Goal: Task Accomplishment & Management: Use online tool/utility

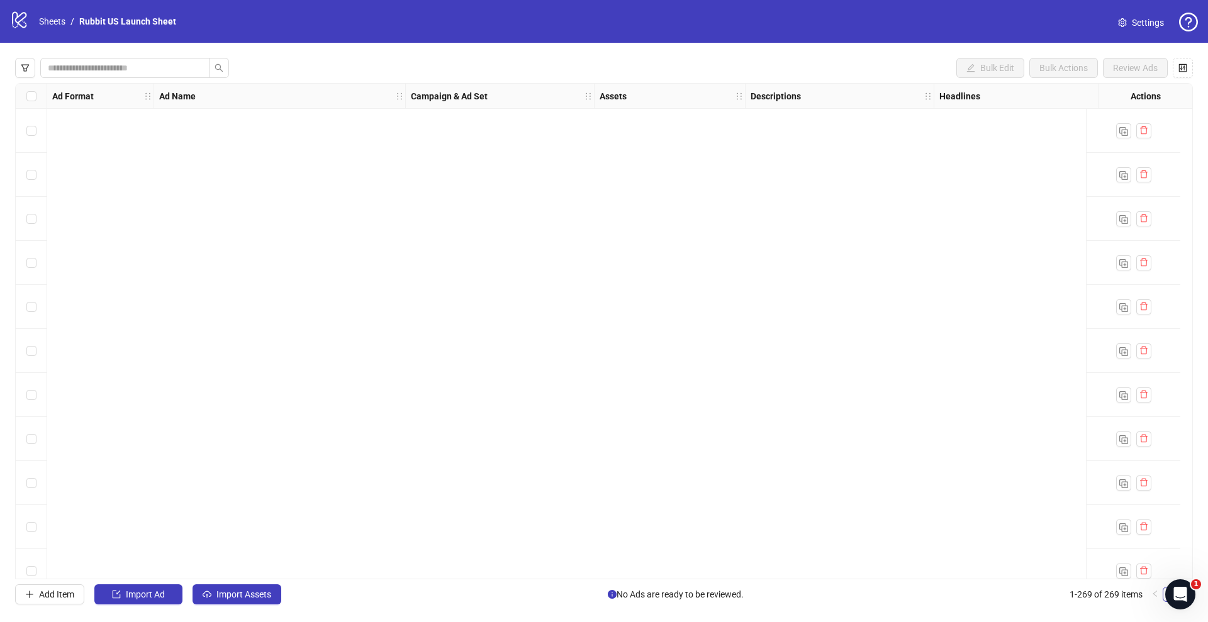
scroll to position [1290, 0]
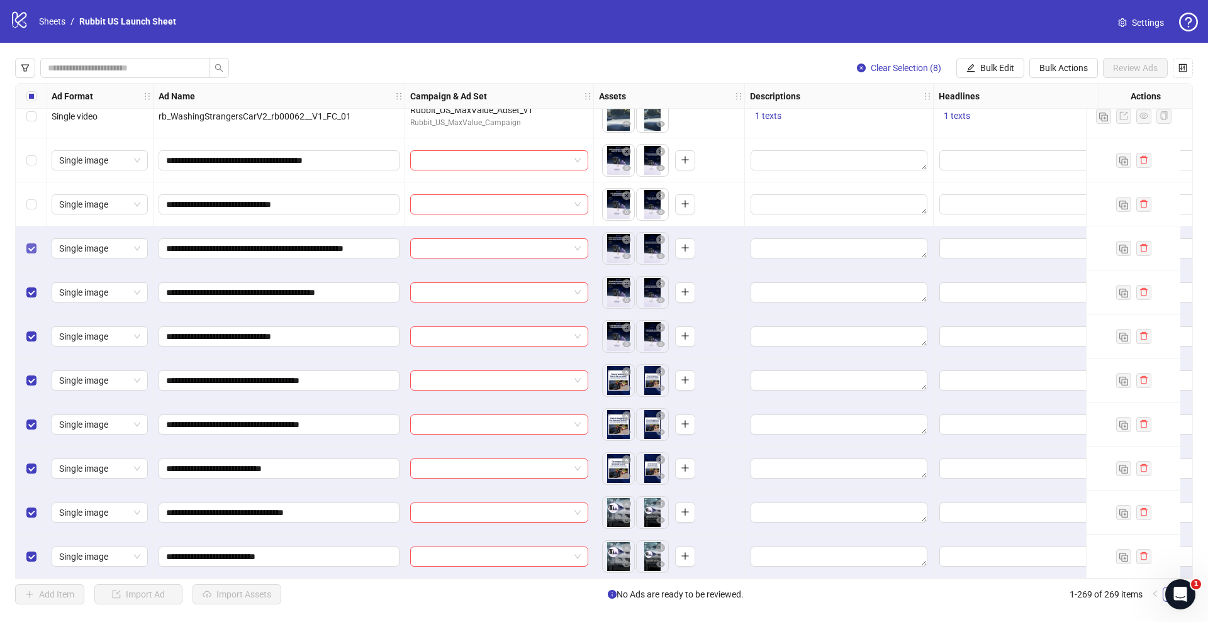
click at [30, 249] on label "Select row 262" at bounding box center [31, 249] width 10 height 14
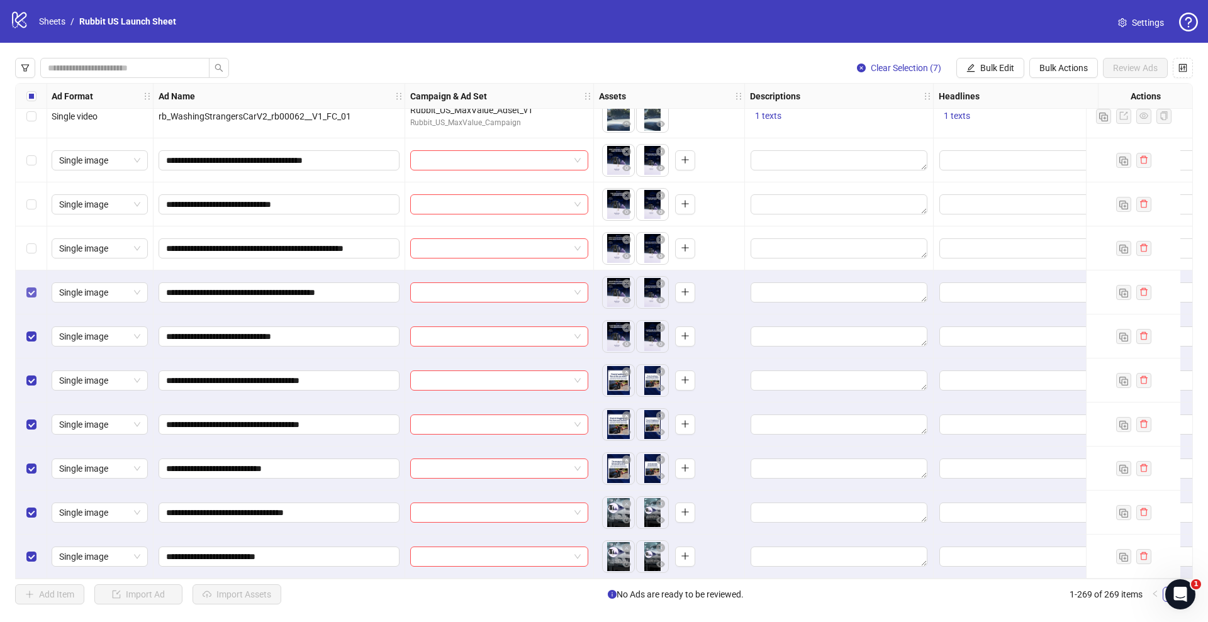
click at [30, 286] on label "Select row 263" at bounding box center [31, 293] width 10 height 14
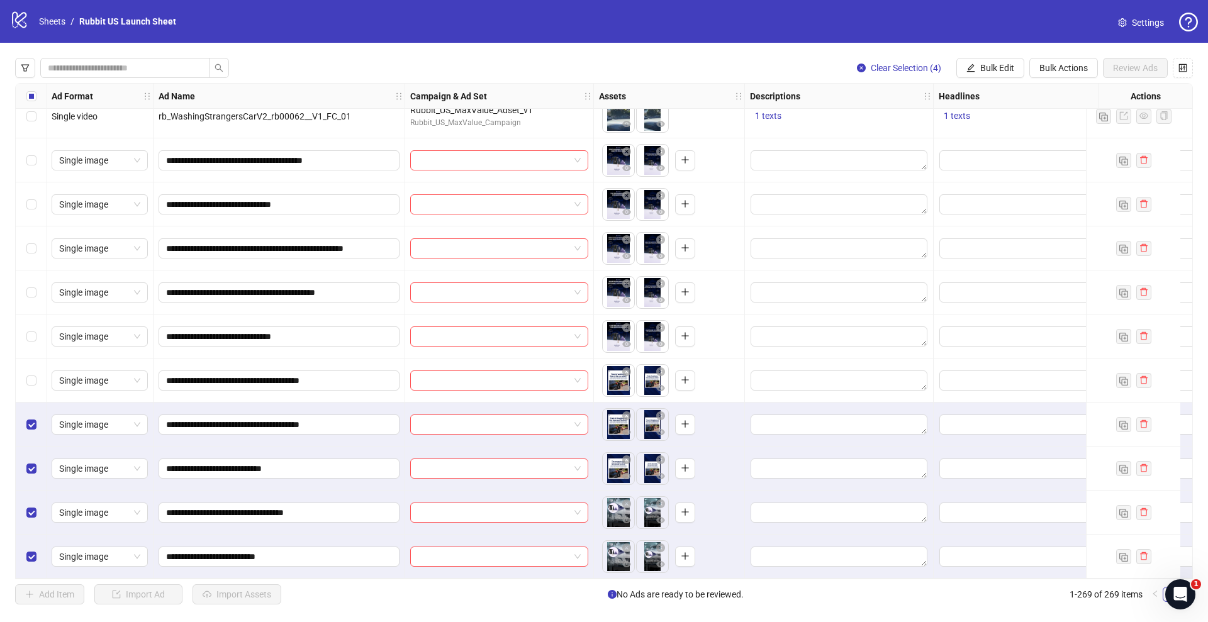
click at [33, 408] on div "Select row 266" at bounding box center [31, 425] width 31 height 44
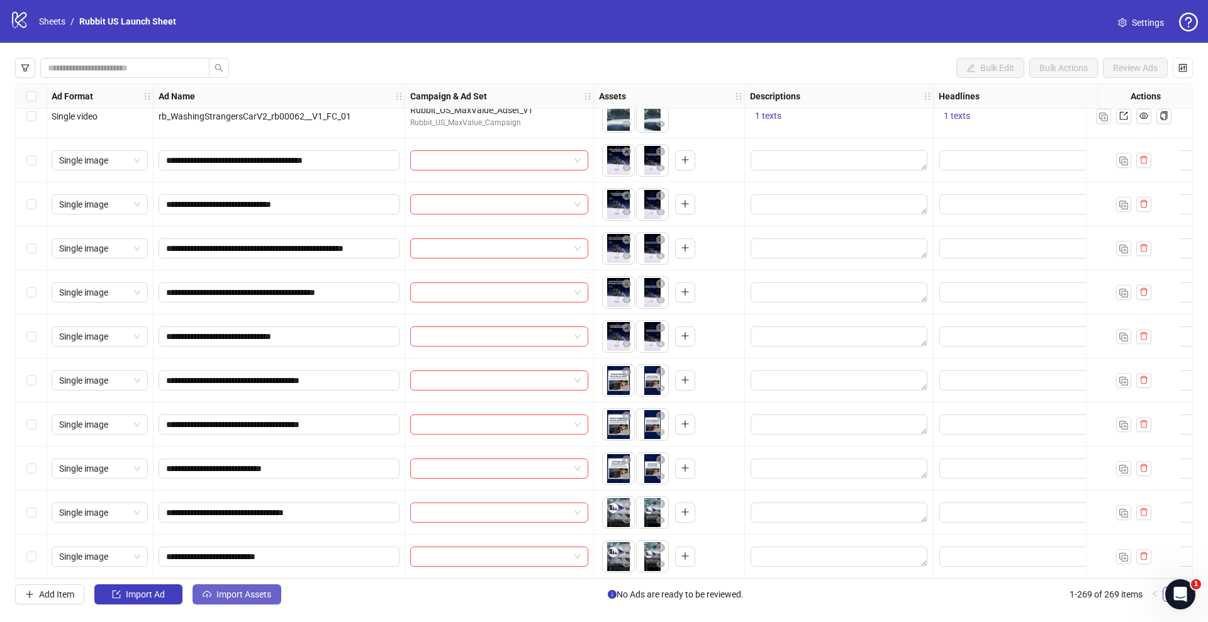
click at [233, 599] on span "Import Assets" at bounding box center [243, 595] width 55 height 10
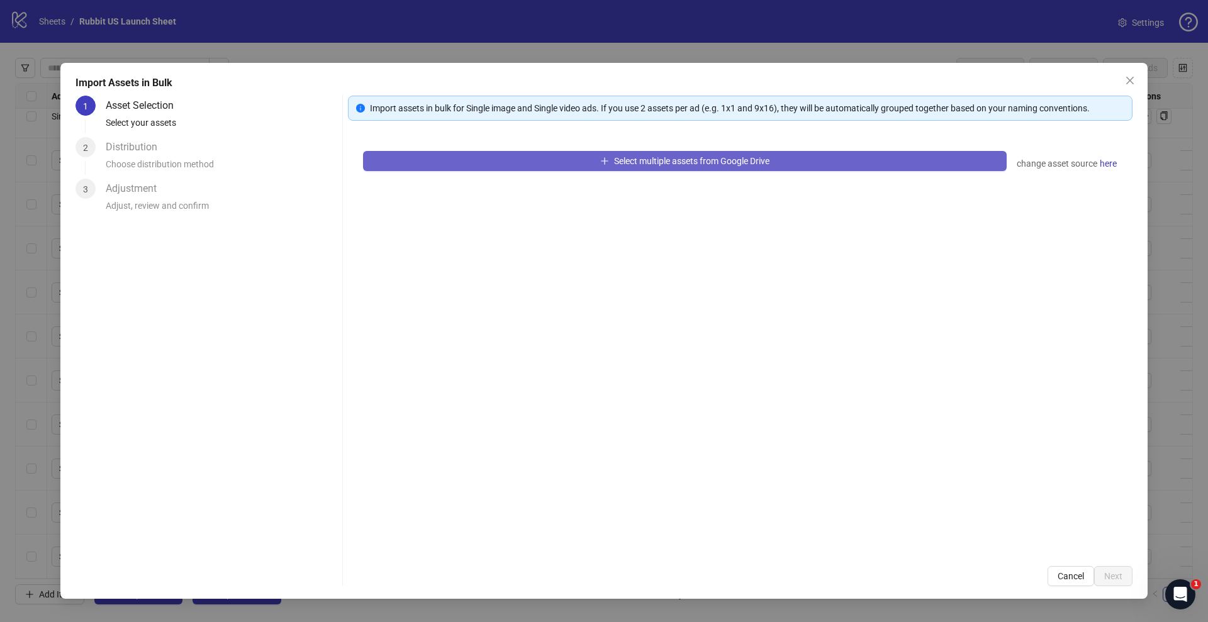
click at [493, 159] on button "Select multiple assets from Google Drive" at bounding box center [685, 161] width 644 height 20
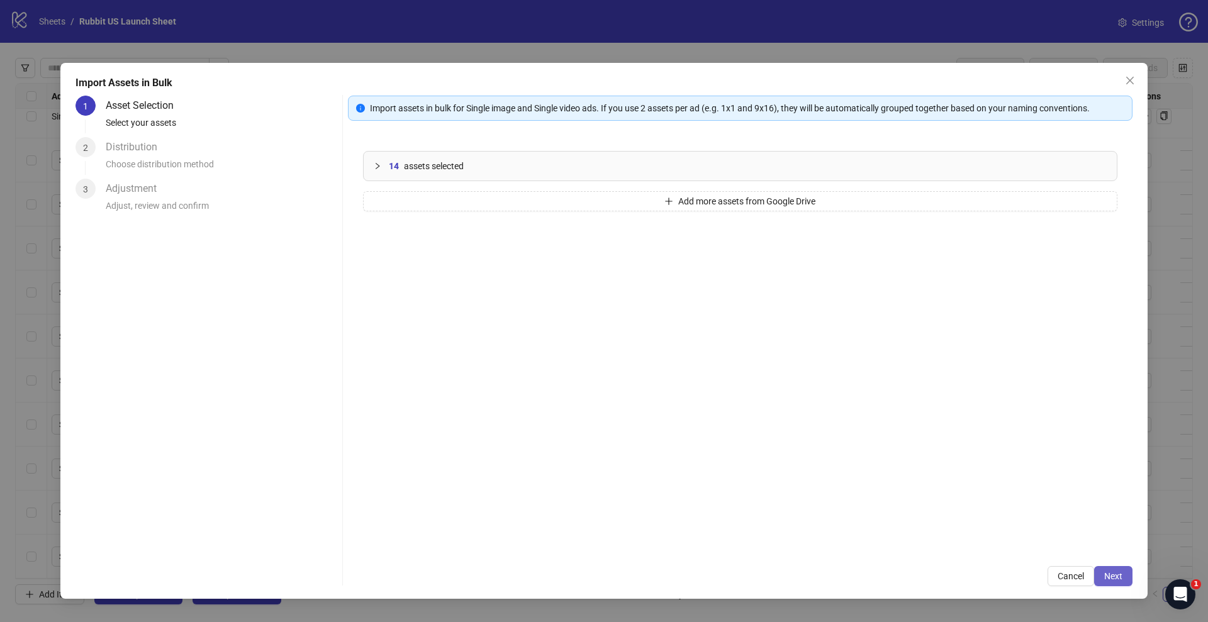
click at [1116, 582] on button "Next" at bounding box center [1113, 576] width 38 height 20
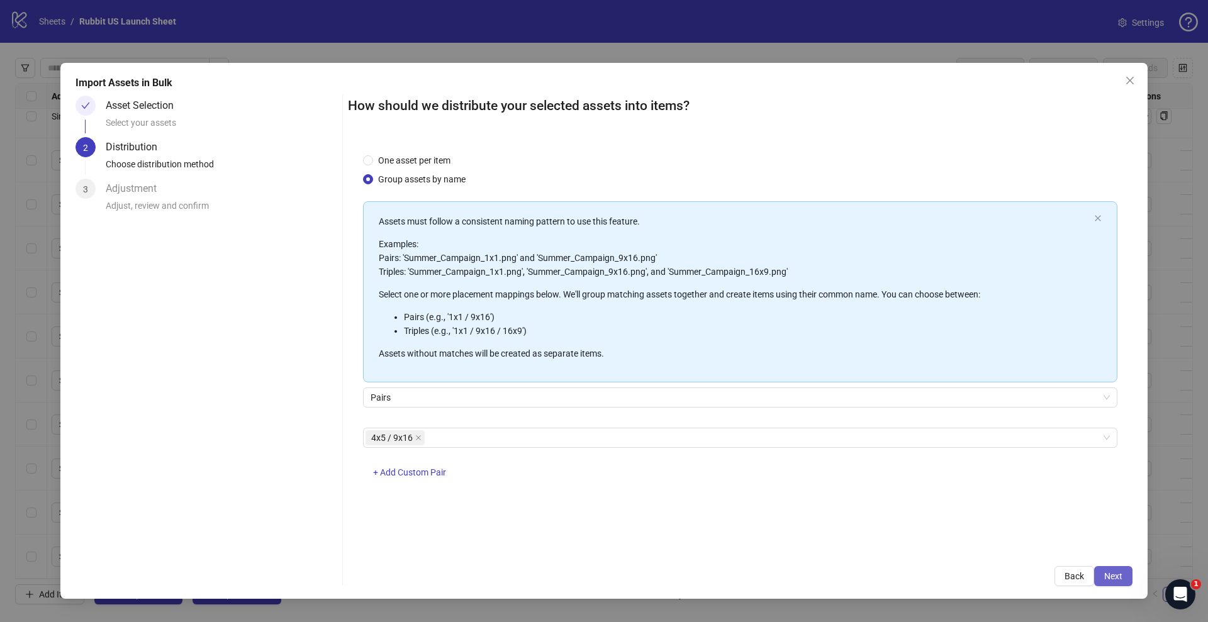
click at [1106, 569] on button "Next" at bounding box center [1113, 576] width 38 height 20
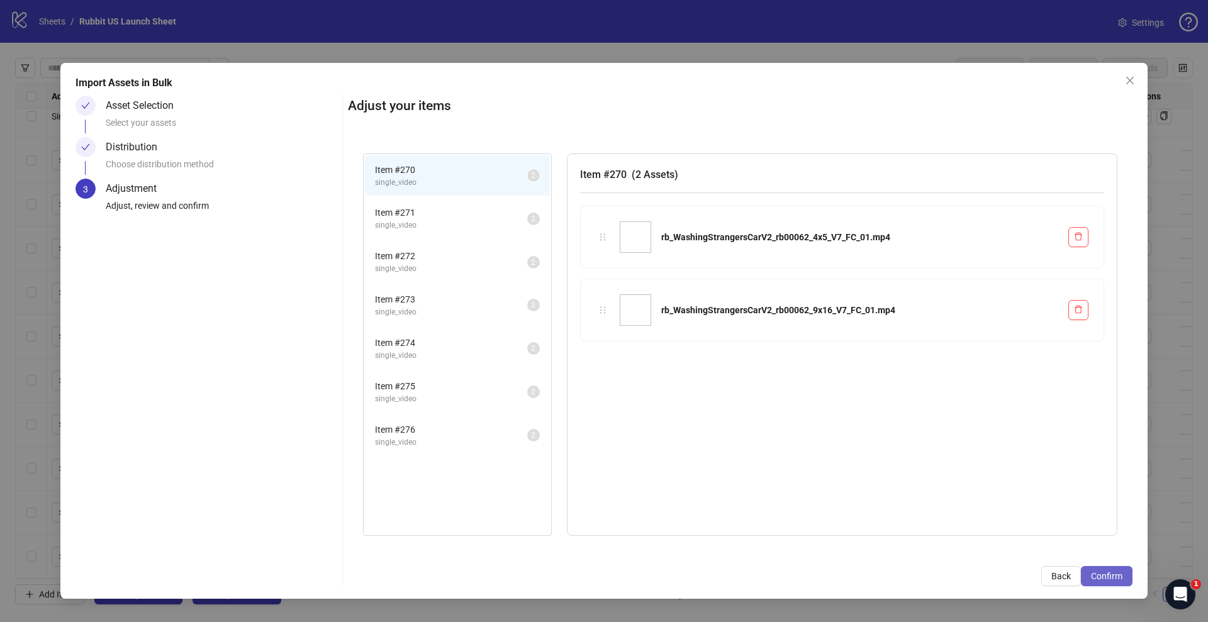
click at [1112, 568] on button "Confirm" at bounding box center [1107, 576] width 52 height 20
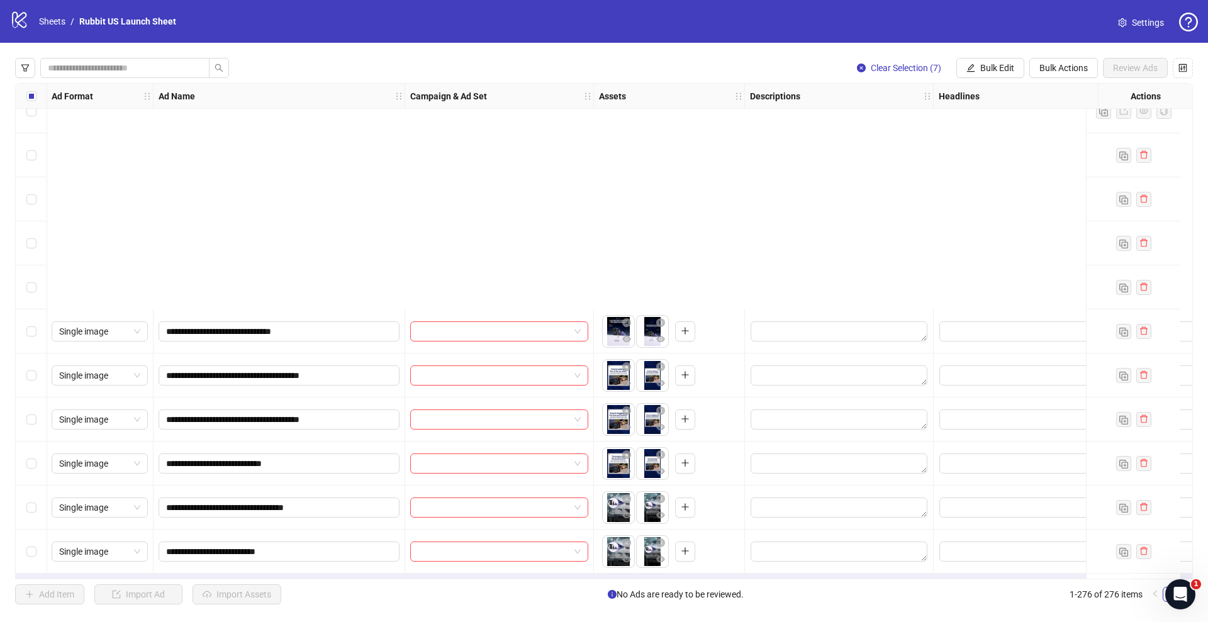
scroll to position [11692, 1]
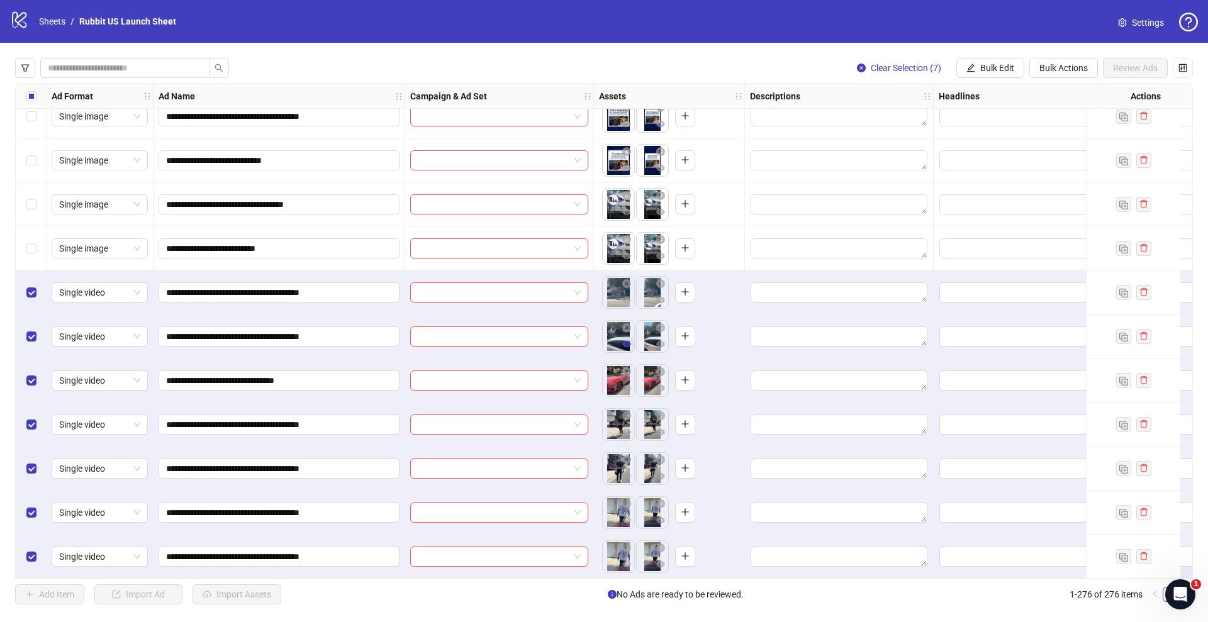
click at [625, 341] on icon "eye" at bounding box center [626, 344] width 9 height 6
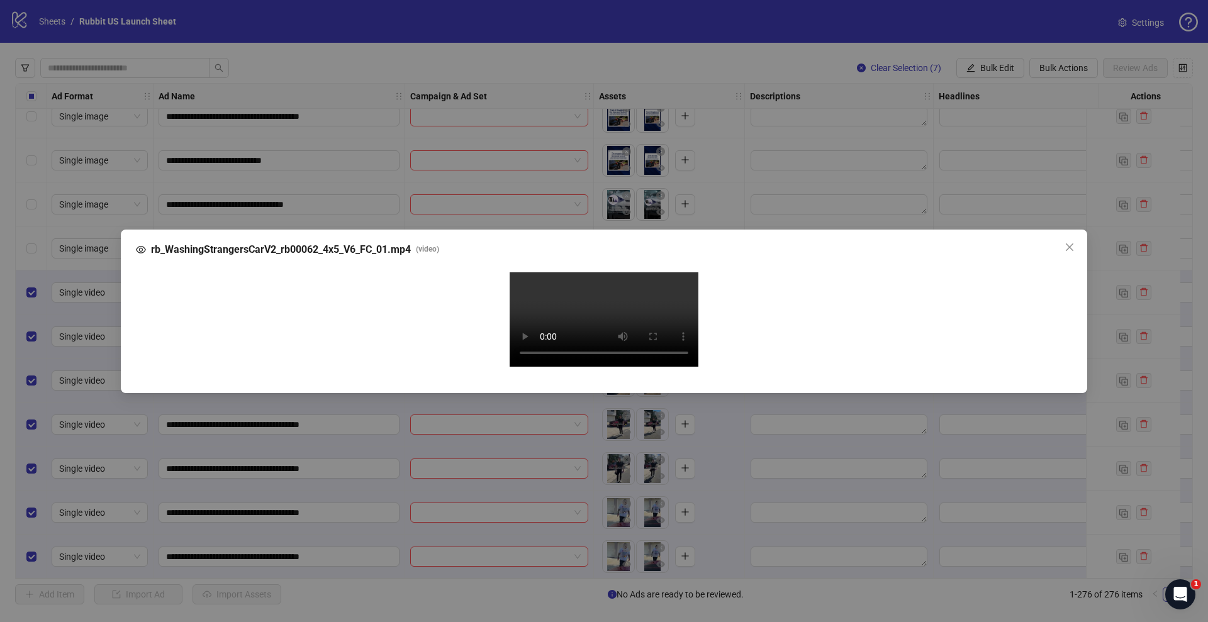
click at [30, 420] on div "rb_WashingStrangersCarV2_rb00062_4x5_V6_FC_01.mp4 ( video ) Your browser does n…" at bounding box center [604, 311] width 1208 height 622
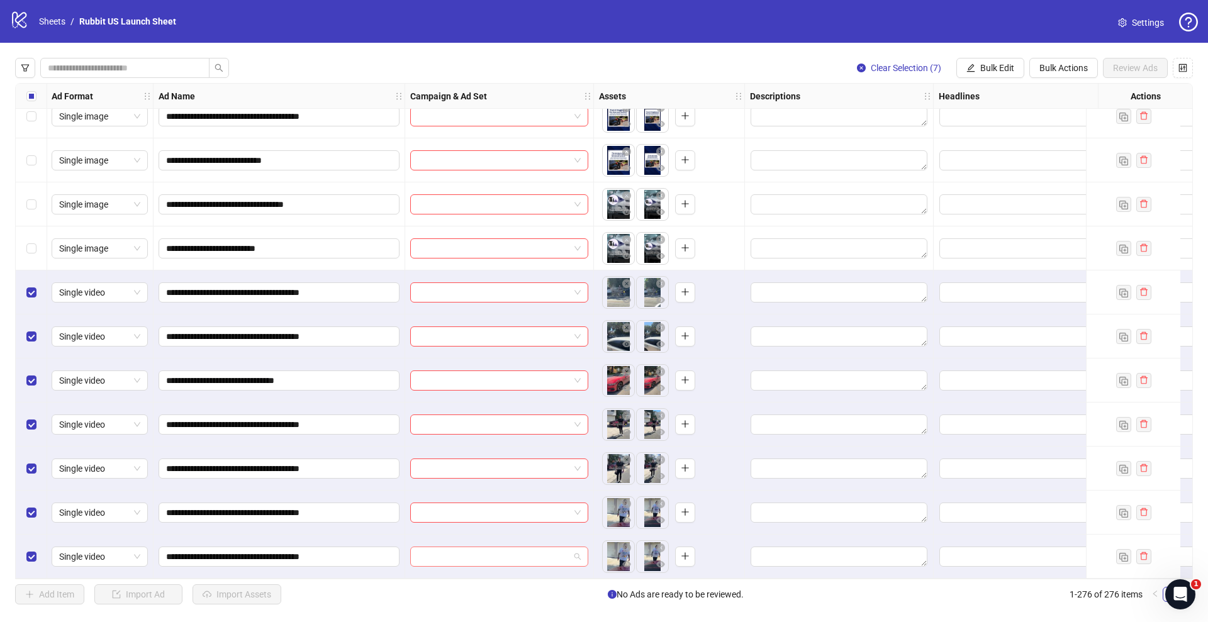
click at [451, 549] on input "search" at bounding box center [494, 556] width 152 height 19
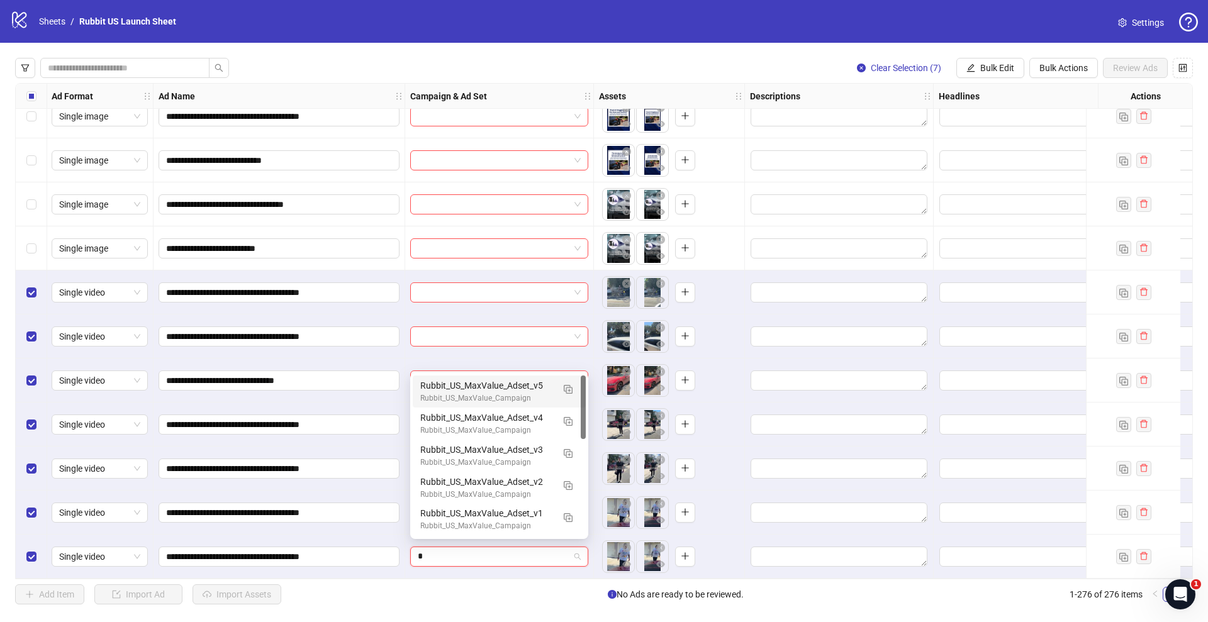
type input "**"
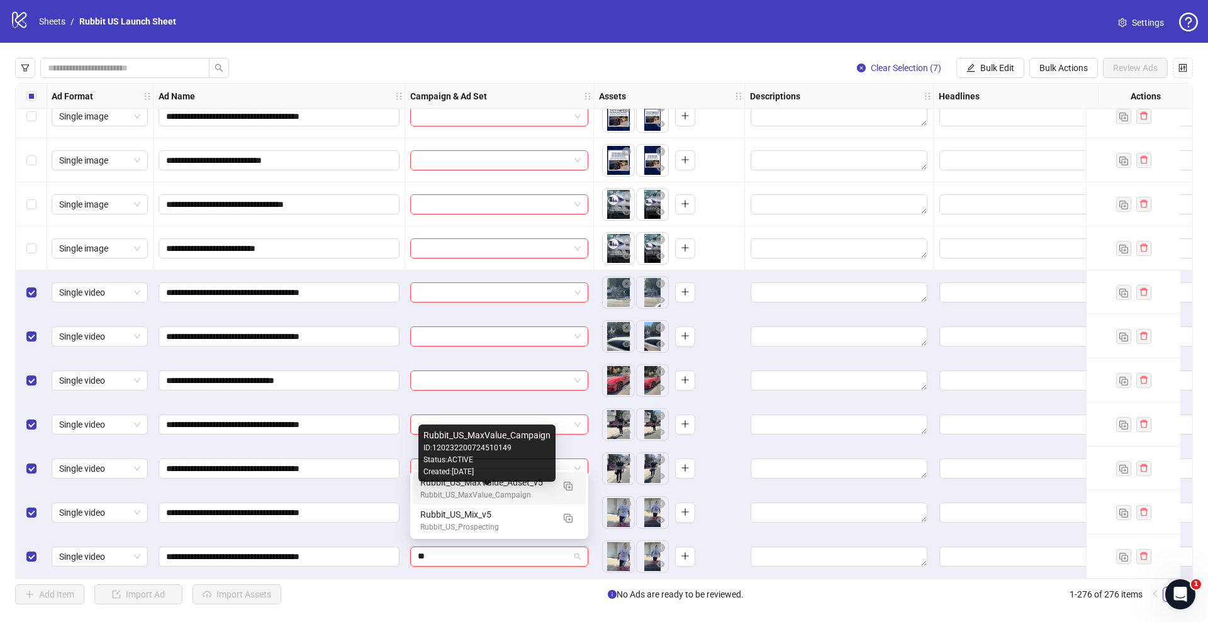
click at [465, 486] on div "Rubbit_US_MaxValue_Adset_v5" at bounding box center [486, 483] width 133 height 14
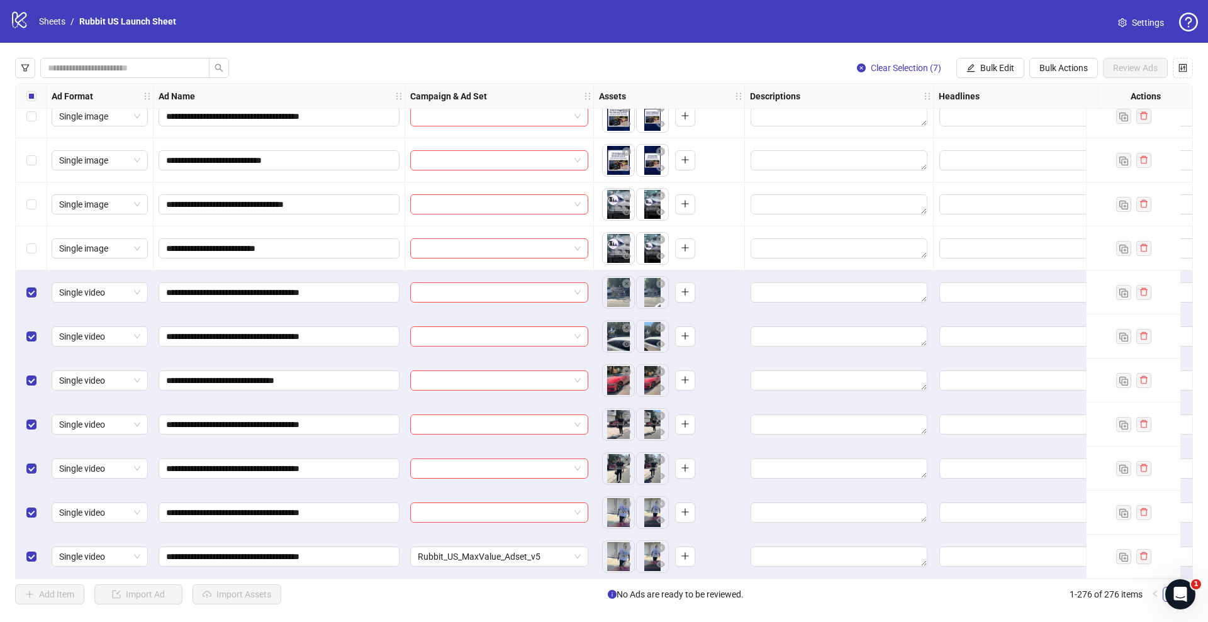
click at [448, 519] on div at bounding box center [499, 513] width 189 height 44
click at [449, 509] on input "search" at bounding box center [494, 512] width 152 height 19
type input "*"
type input "**"
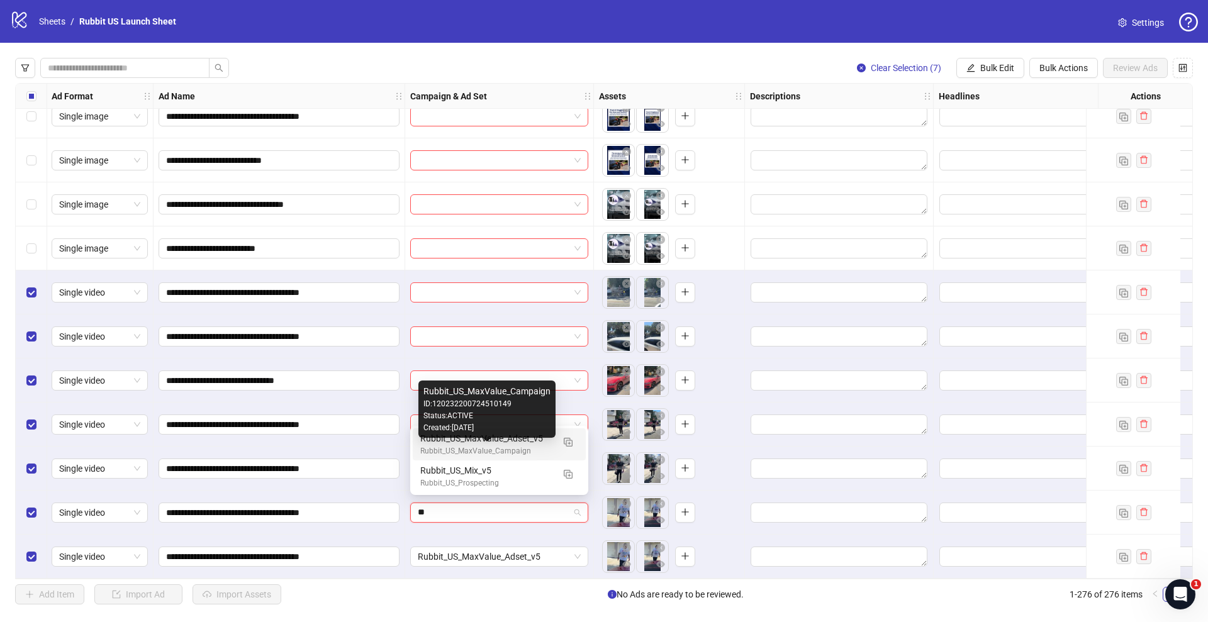
click at [424, 449] on div "Rubbit_US_MaxValue_Campaign" at bounding box center [486, 452] width 133 height 12
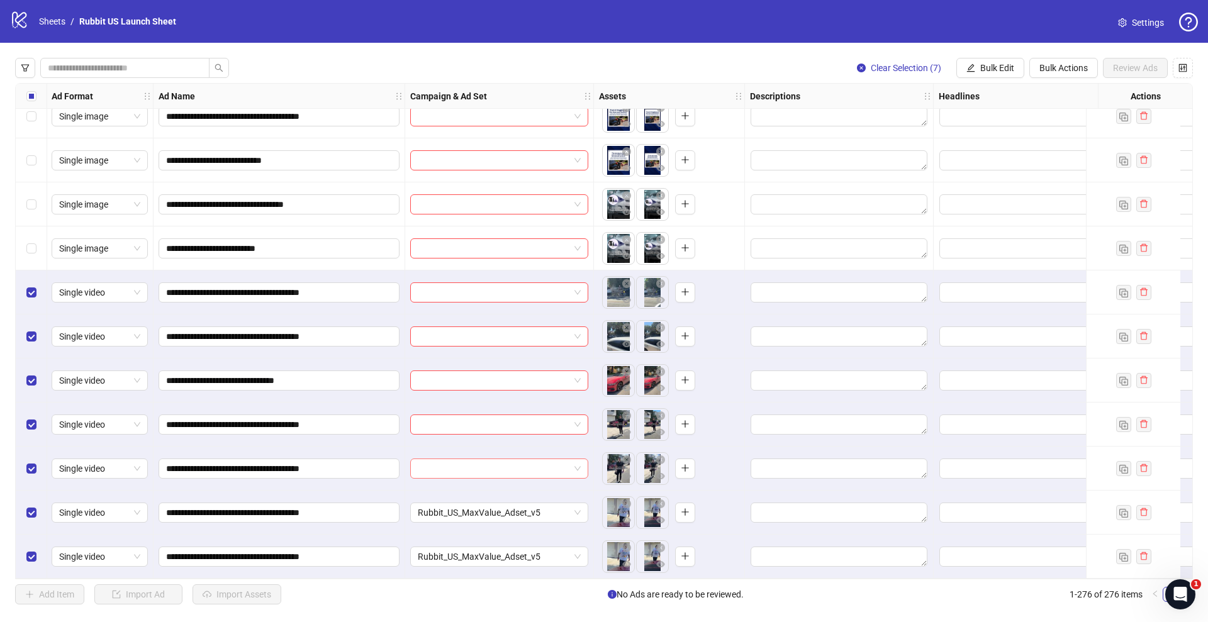
click at [429, 473] on input "search" at bounding box center [494, 468] width 152 height 19
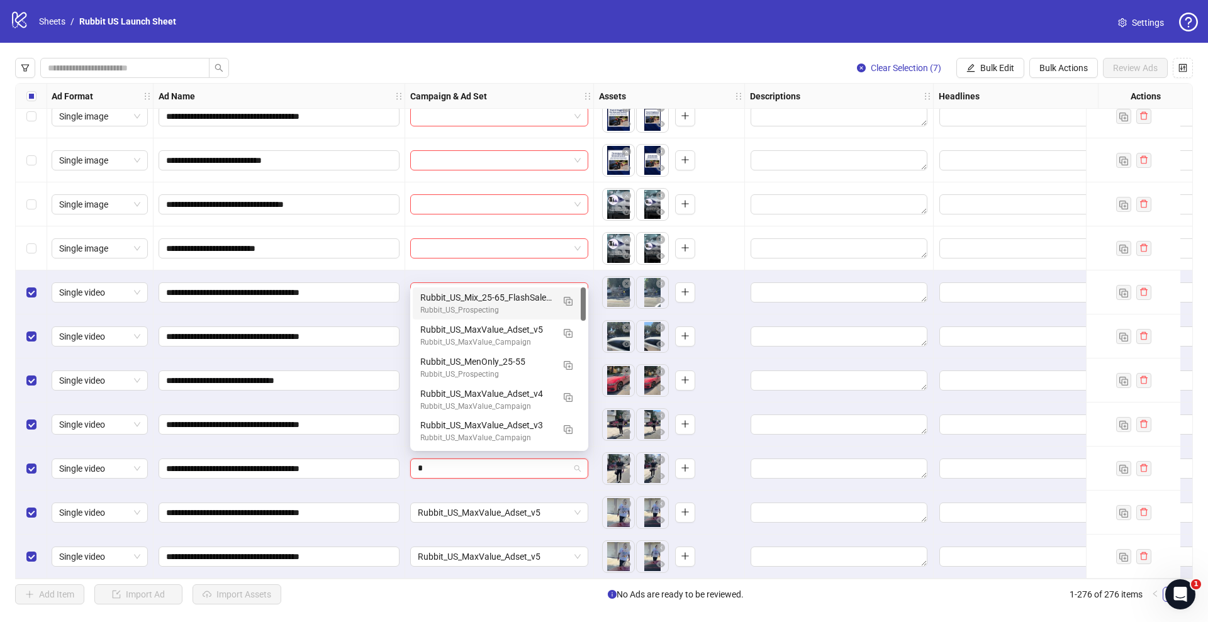
type input "**"
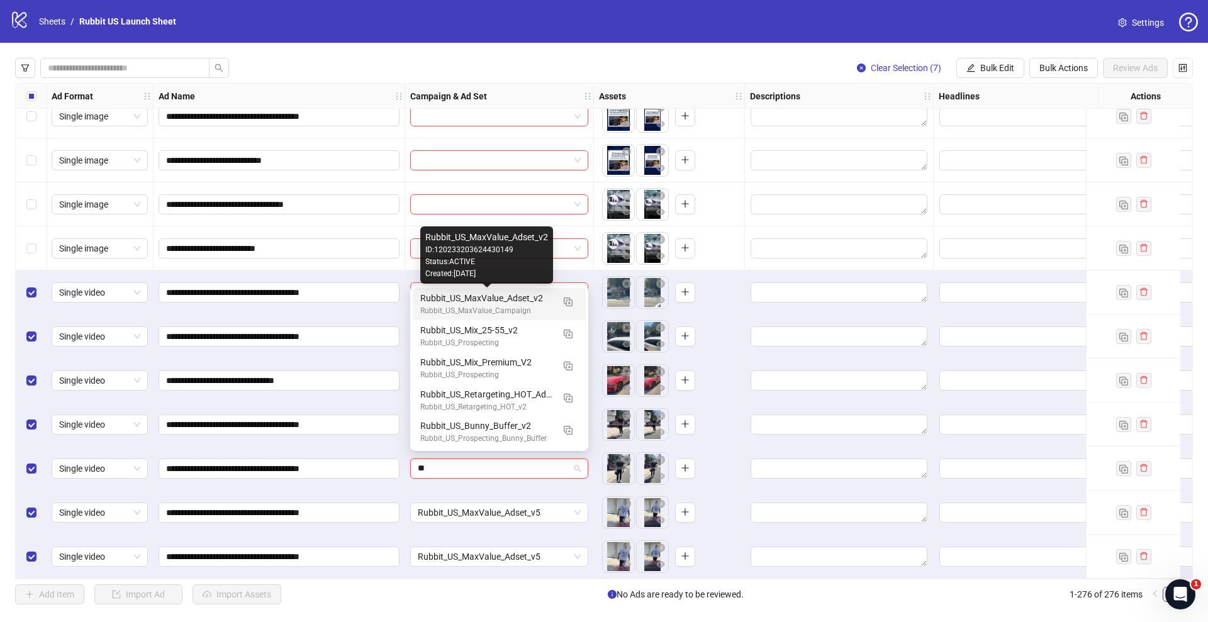
click at [428, 304] on div "Rubbit_US_MaxValue_Adset_v2" at bounding box center [486, 298] width 133 height 14
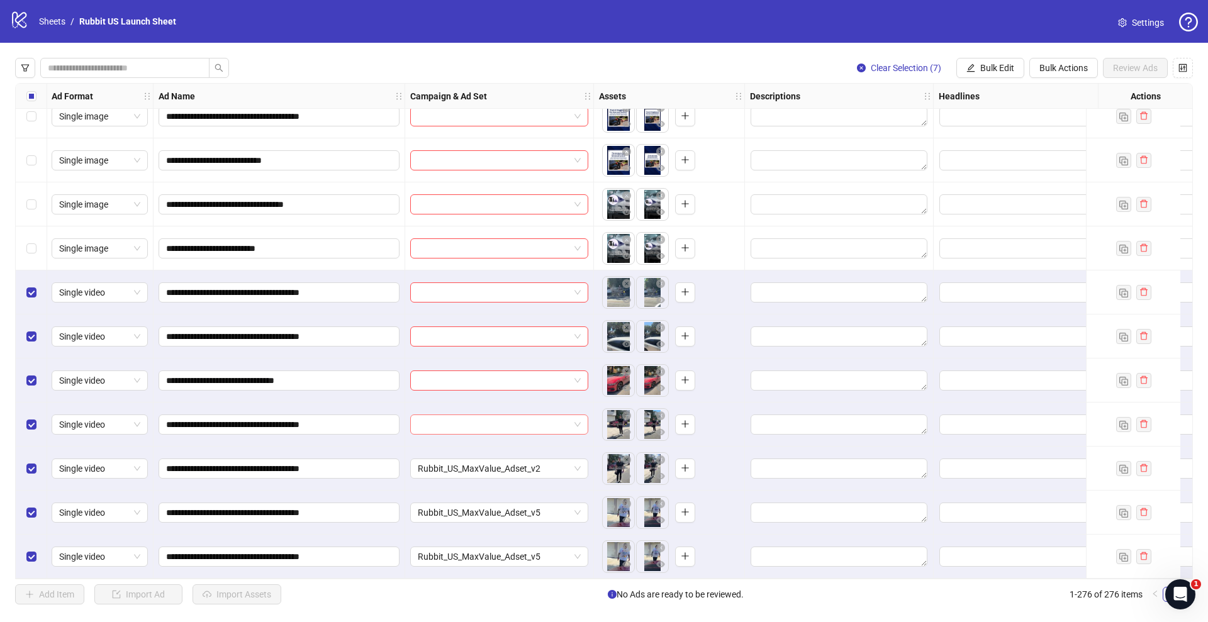
click at [450, 419] on input "search" at bounding box center [494, 424] width 152 height 19
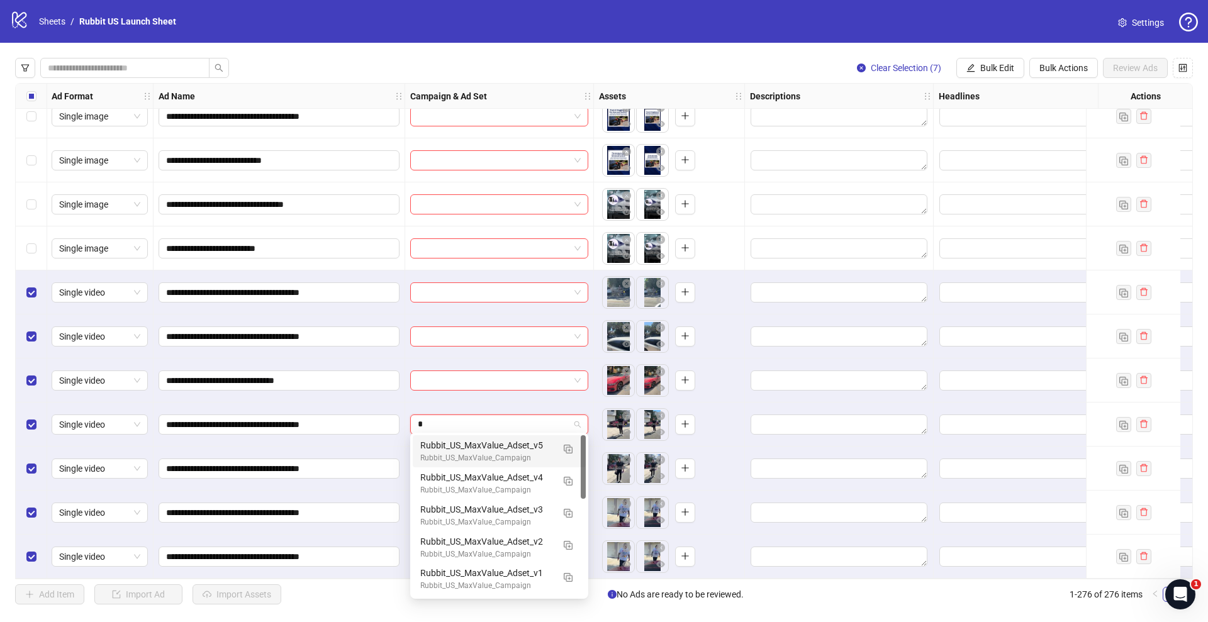
type input "**"
click at [459, 456] on div "Rubbit_US_MaxValue_Campaign" at bounding box center [486, 458] width 133 height 12
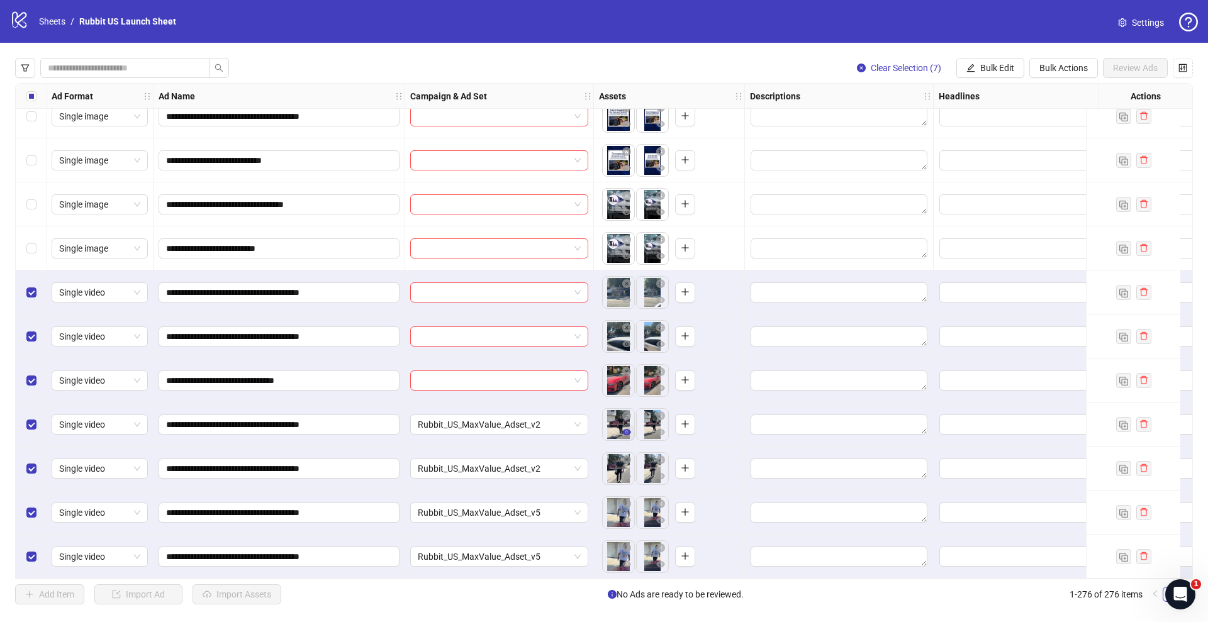
click at [627, 430] on icon "eye" at bounding box center [626, 432] width 9 height 6
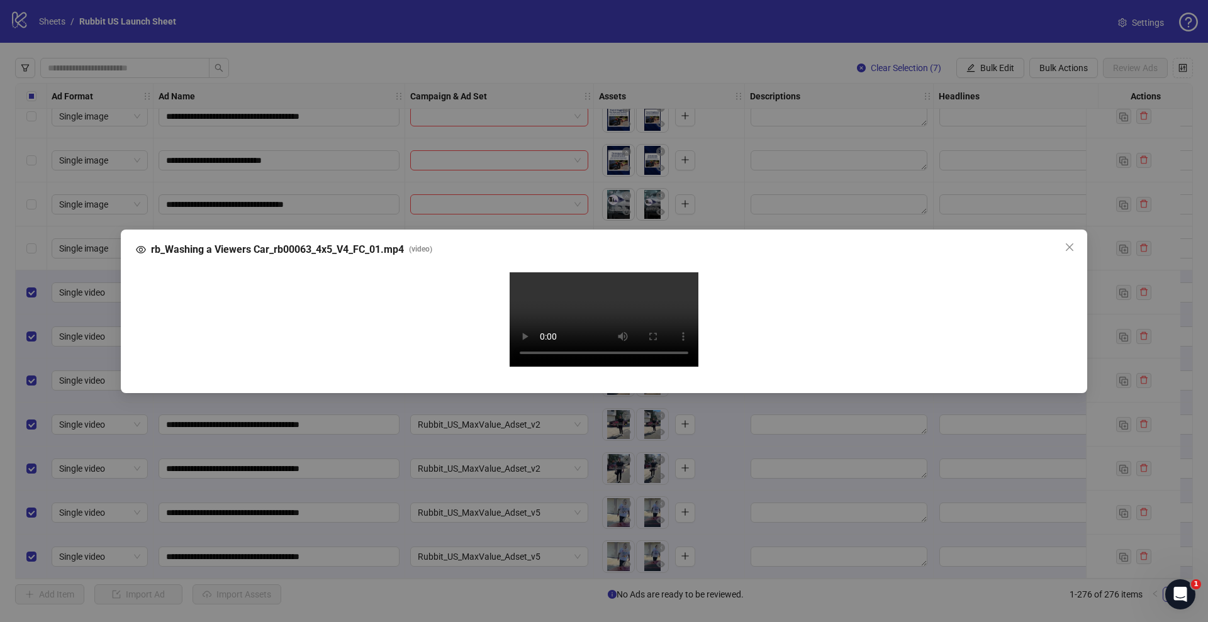
click at [65, 423] on div "rb_Washing a Viewers Car_rb00063_4x5_V4_FC_01.mp4 ( video ) Your browser does n…" at bounding box center [604, 311] width 1208 height 622
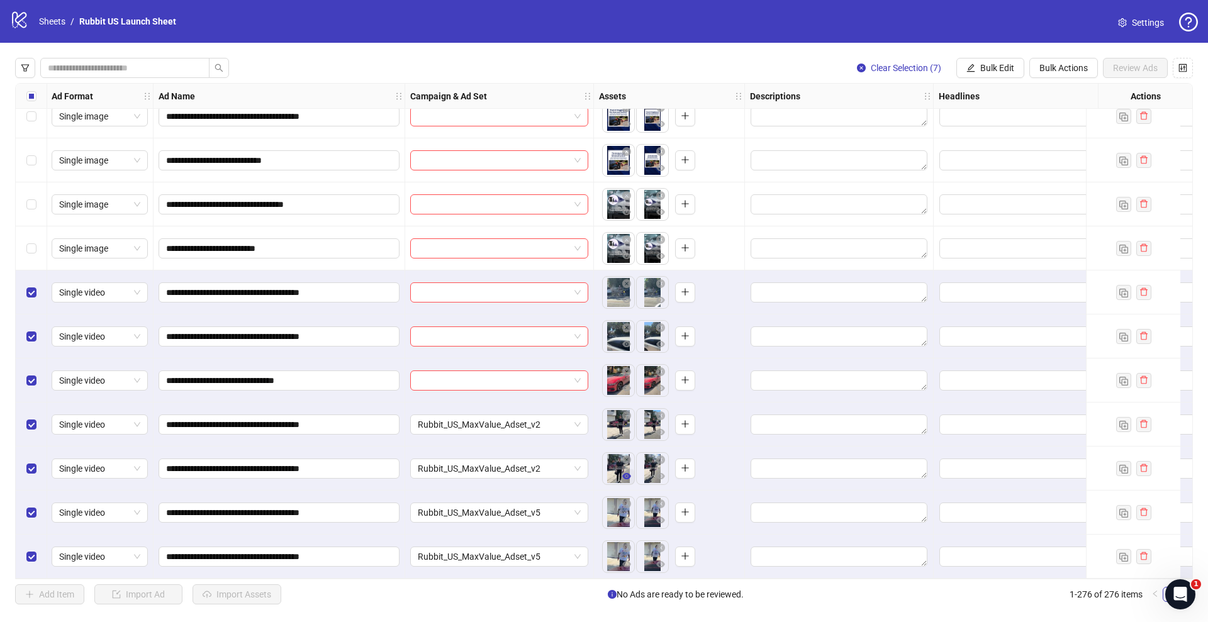
click at [627, 473] on icon "eye" at bounding box center [626, 476] width 9 height 6
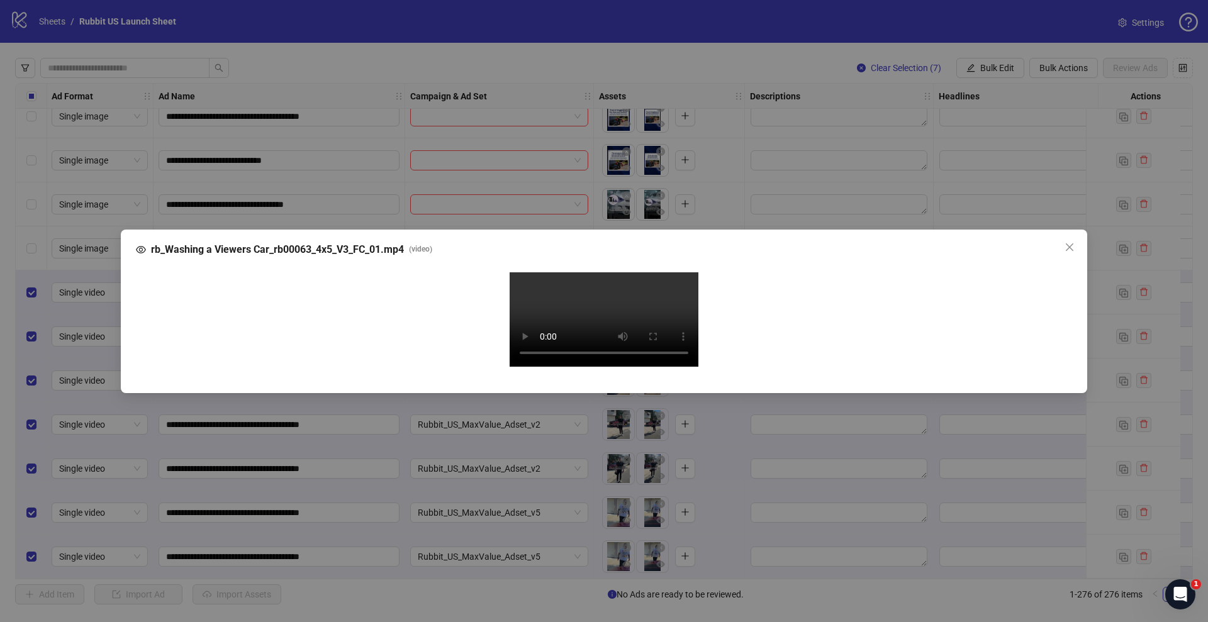
click at [82, 455] on div "rb_Washing a Viewers Car_rb00063_4x5_V3_FC_01.mp4 ( video ) Your browser does n…" at bounding box center [604, 311] width 1208 height 622
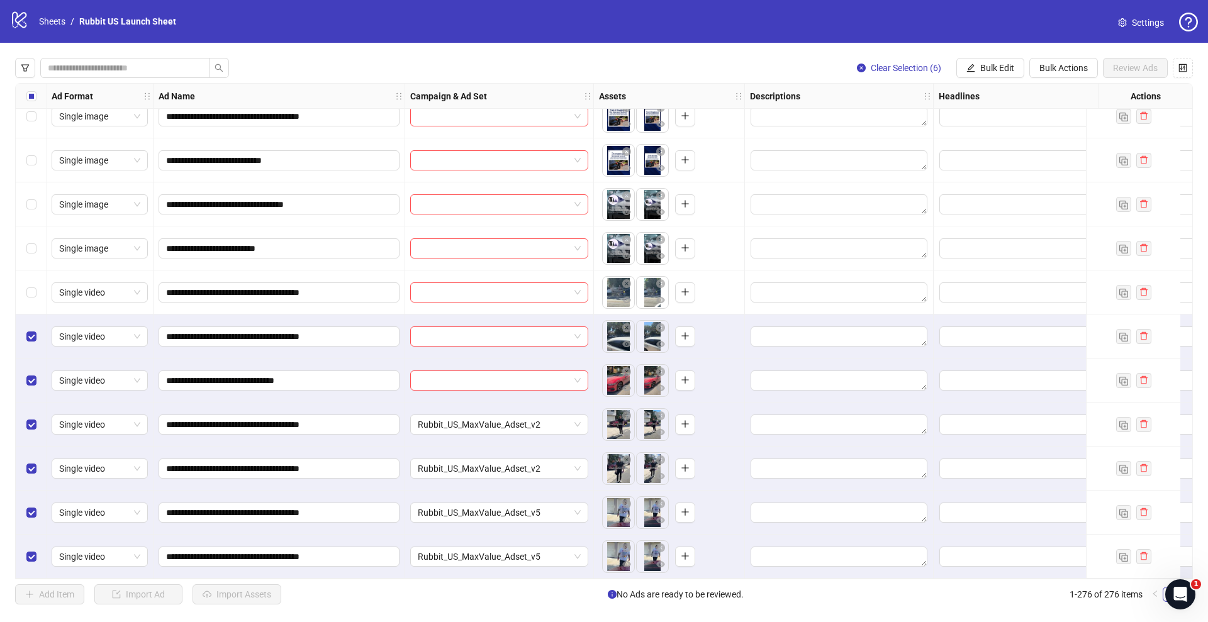
click at [26, 340] on div "Select row 271" at bounding box center [31, 337] width 31 height 44
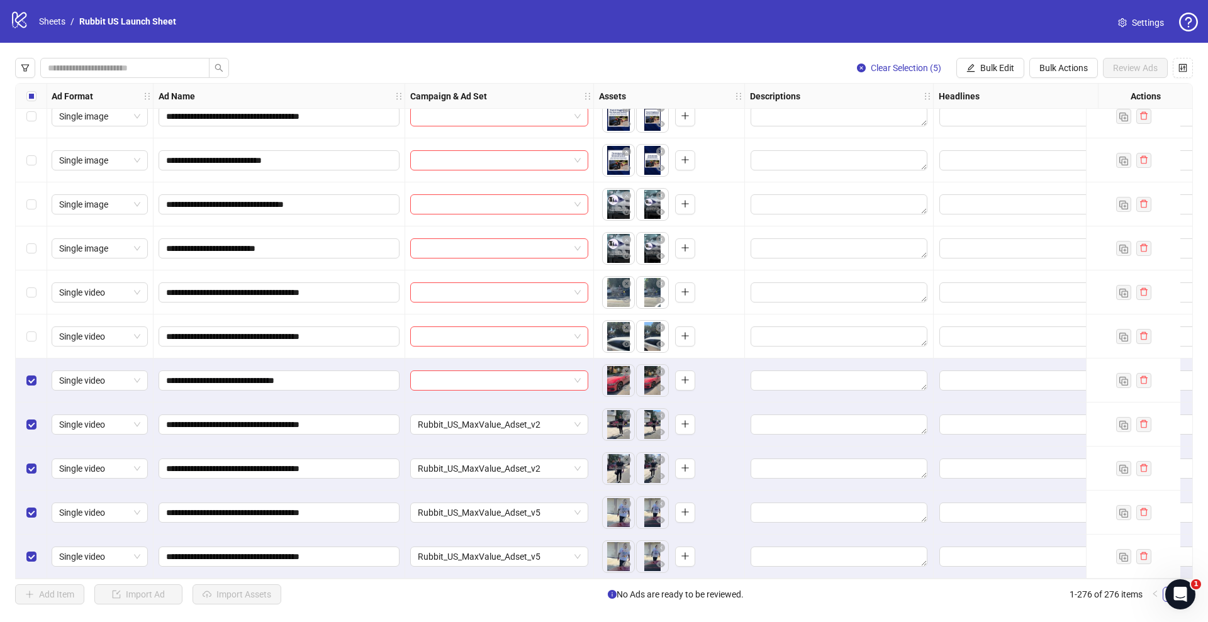
click at [31, 388] on div "Select row 272" at bounding box center [31, 381] width 31 height 44
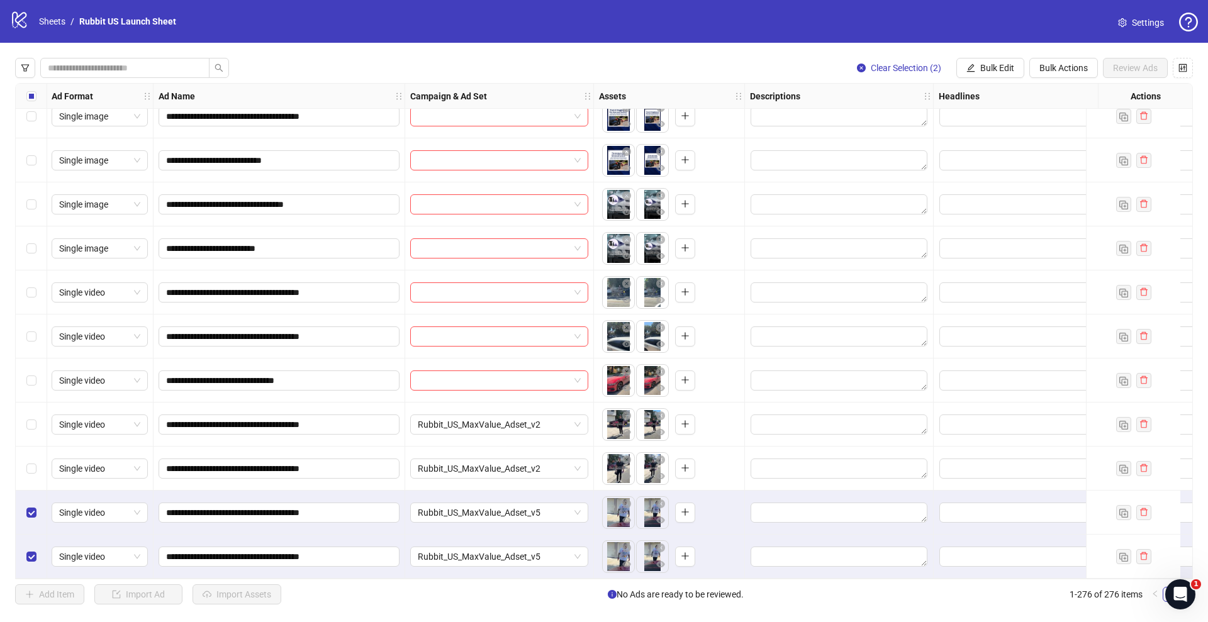
click at [30, 515] on div "Select row 275" at bounding box center [31, 513] width 31 height 44
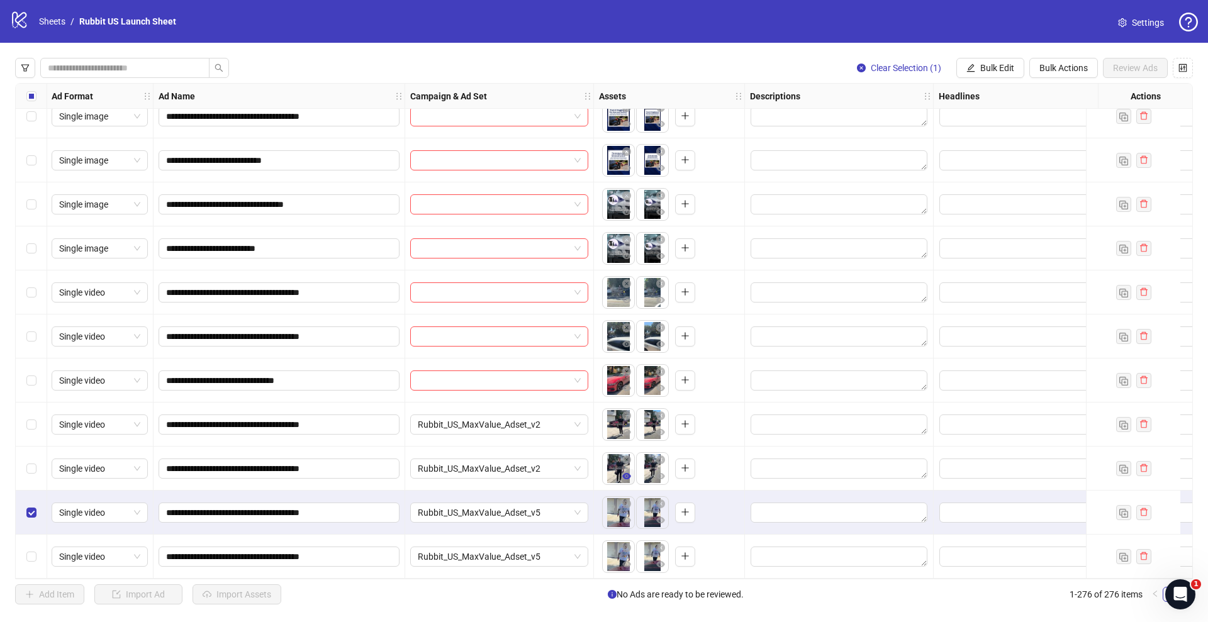
click at [631, 476] on span "button" at bounding box center [626, 476] width 9 height 10
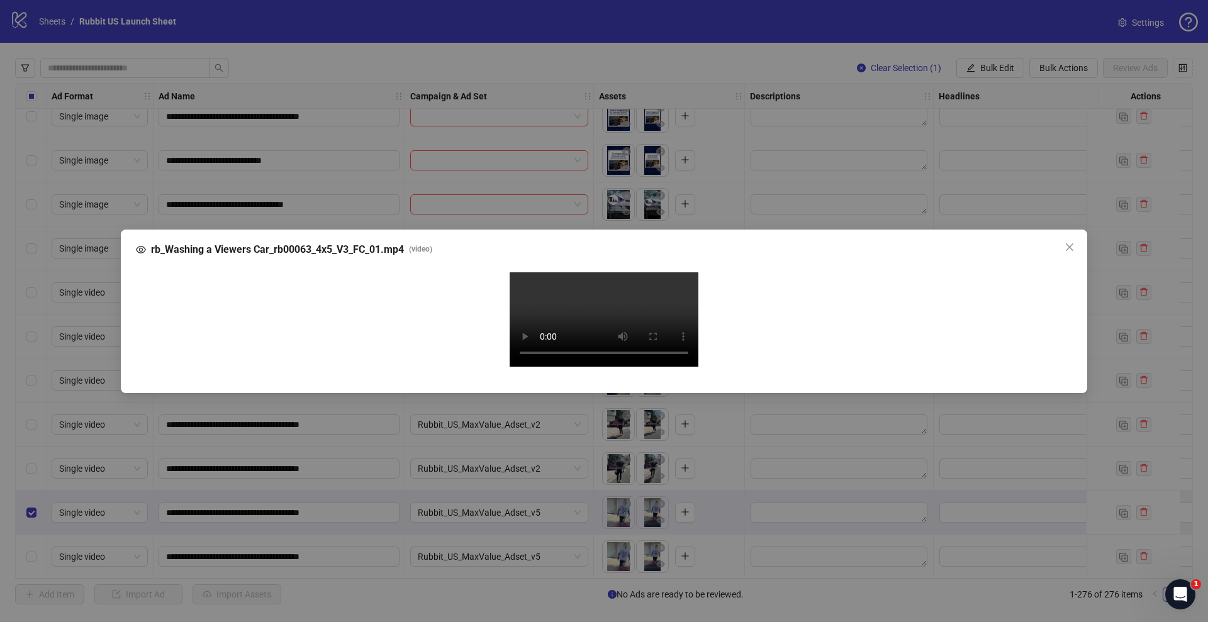
click at [24, 497] on div "rb_Washing a Viewers Car_rb00063_4x5_V3_FC_01.mp4 ( video ) Your browser does n…" at bounding box center [604, 311] width 1208 height 622
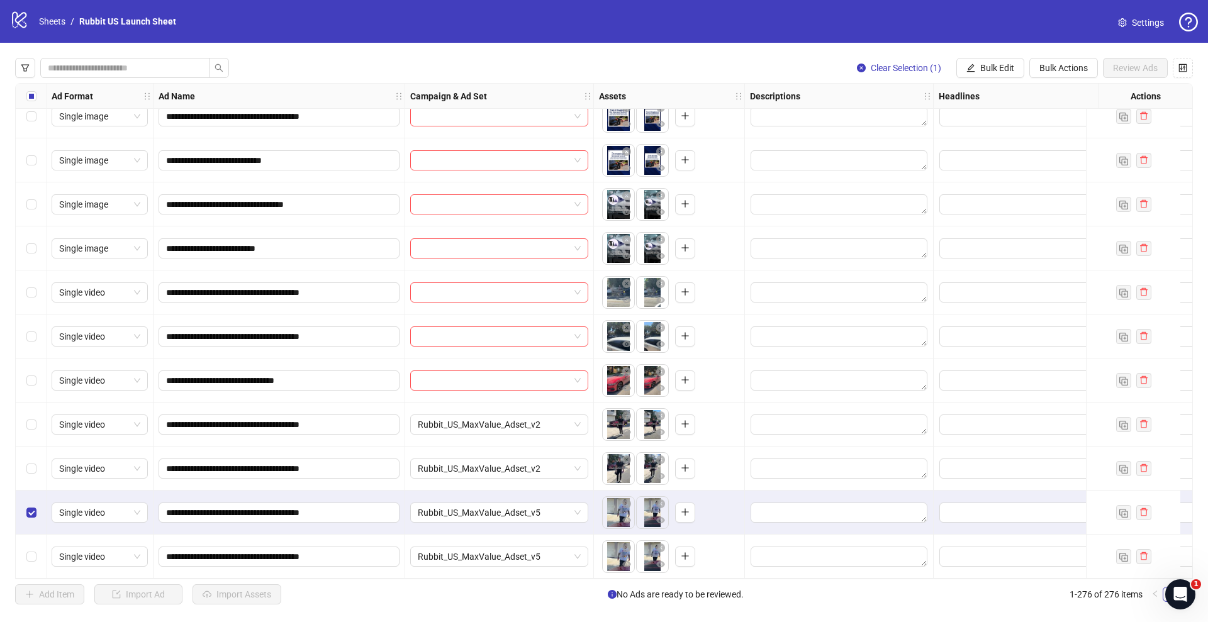
click at [33, 515] on div "Select row 275" at bounding box center [31, 513] width 31 height 44
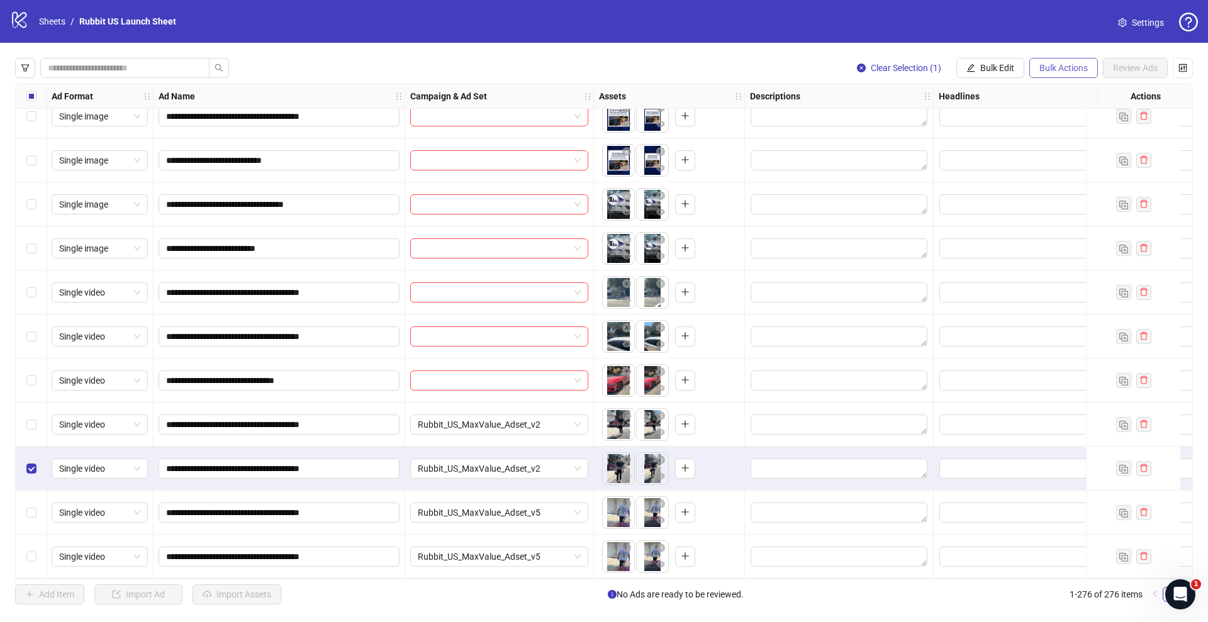
click at [1070, 69] on span "Bulk Actions" at bounding box center [1064, 68] width 48 height 10
click at [1063, 88] on span "Delete" at bounding box center [1081, 94] width 86 height 14
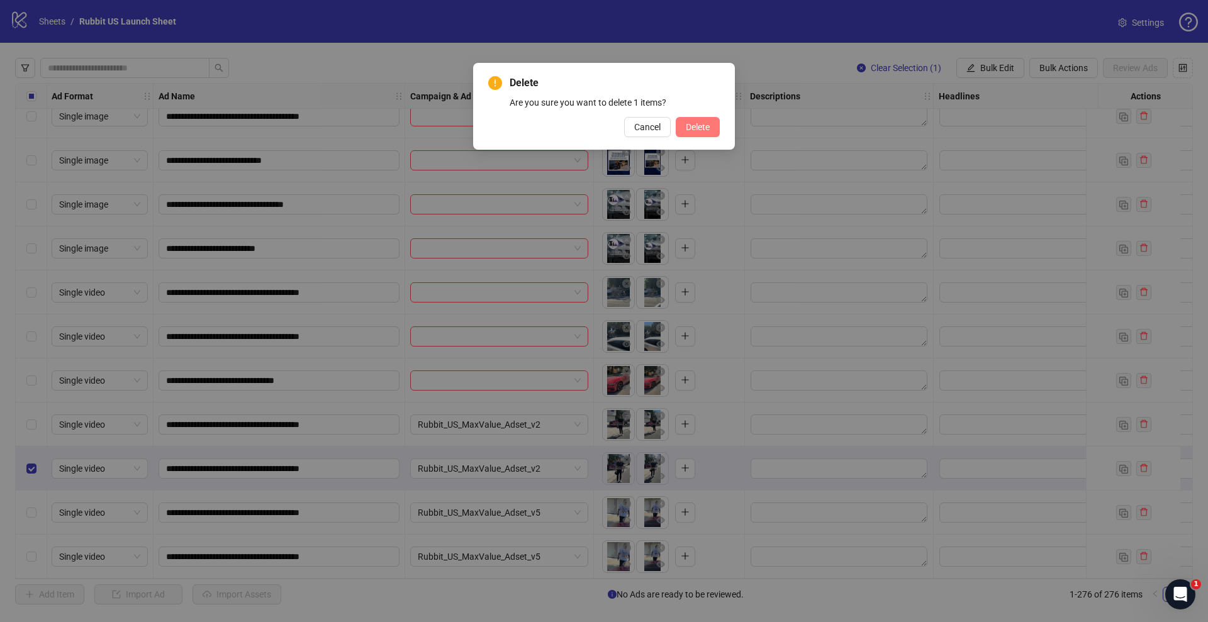
click at [688, 125] on span "Delete" at bounding box center [698, 127] width 24 height 10
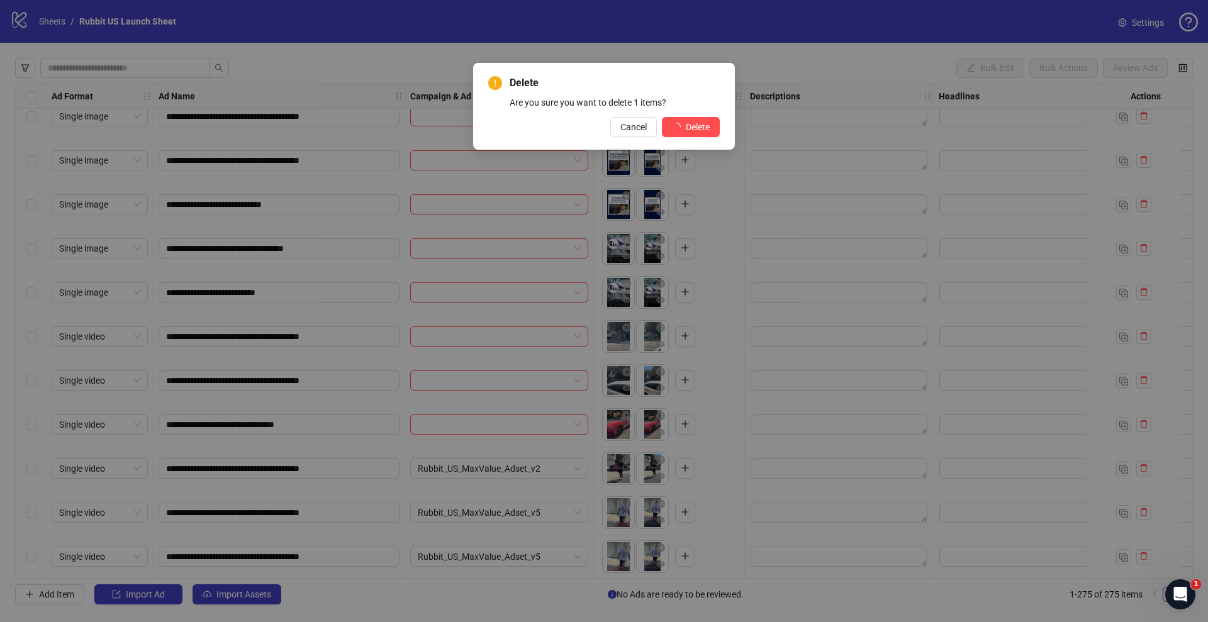
scroll to position [11648, 1]
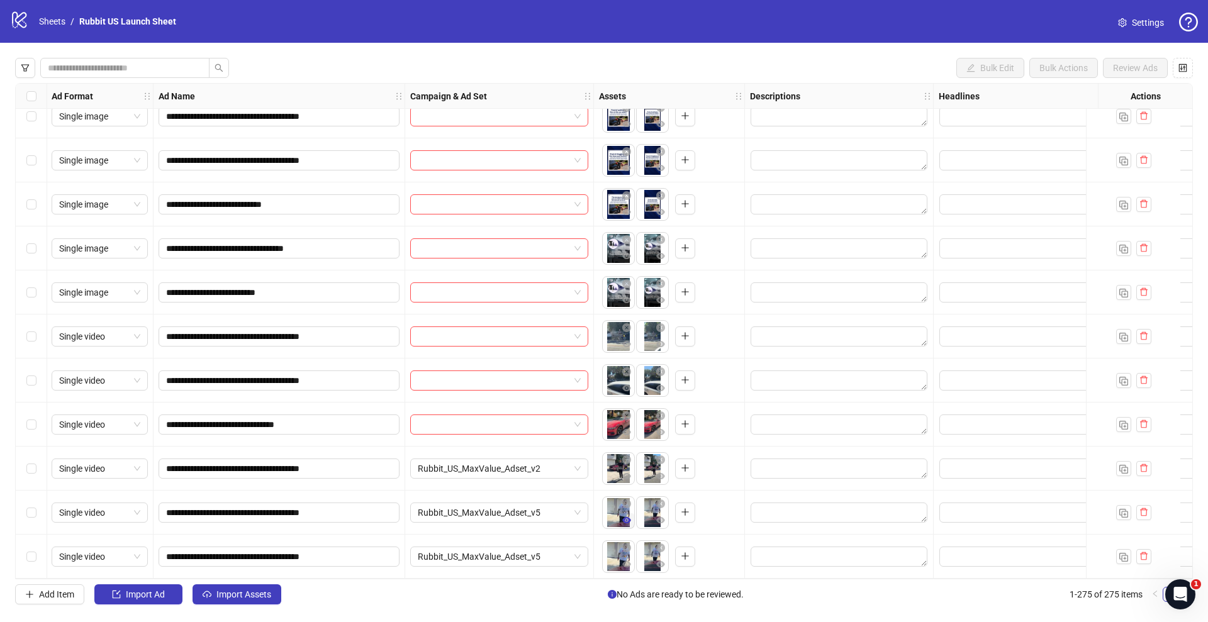
click at [624, 518] on icon "eye" at bounding box center [626, 520] width 9 height 9
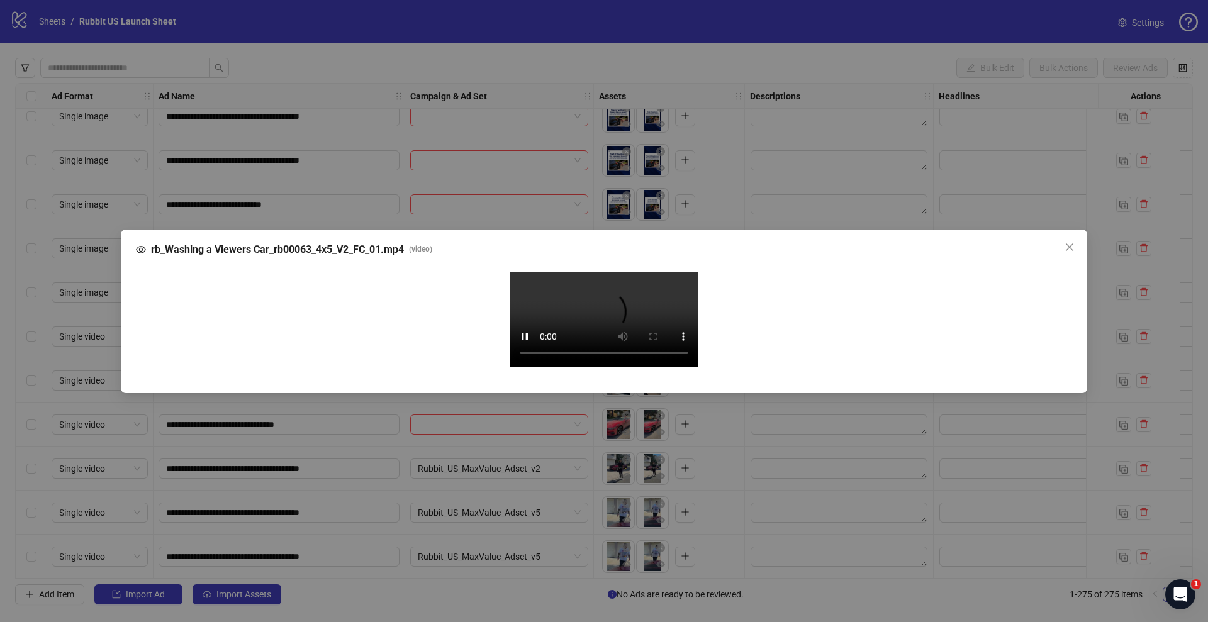
click at [31, 388] on div "rb_Washing a Viewers Car_rb00063_4x5_V2_FC_01.mp4 ( video ) Your browser does n…" at bounding box center [604, 311] width 1208 height 622
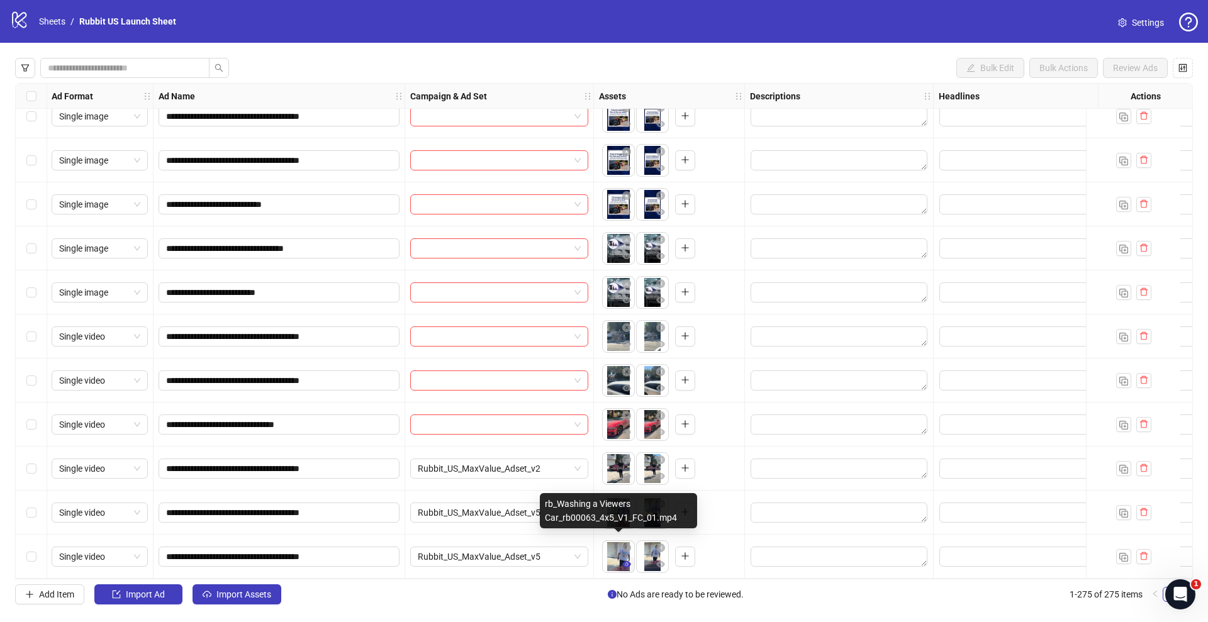
click at [627, 560] on icon "eye" at bounding box center [626, 564] width 9 height 9
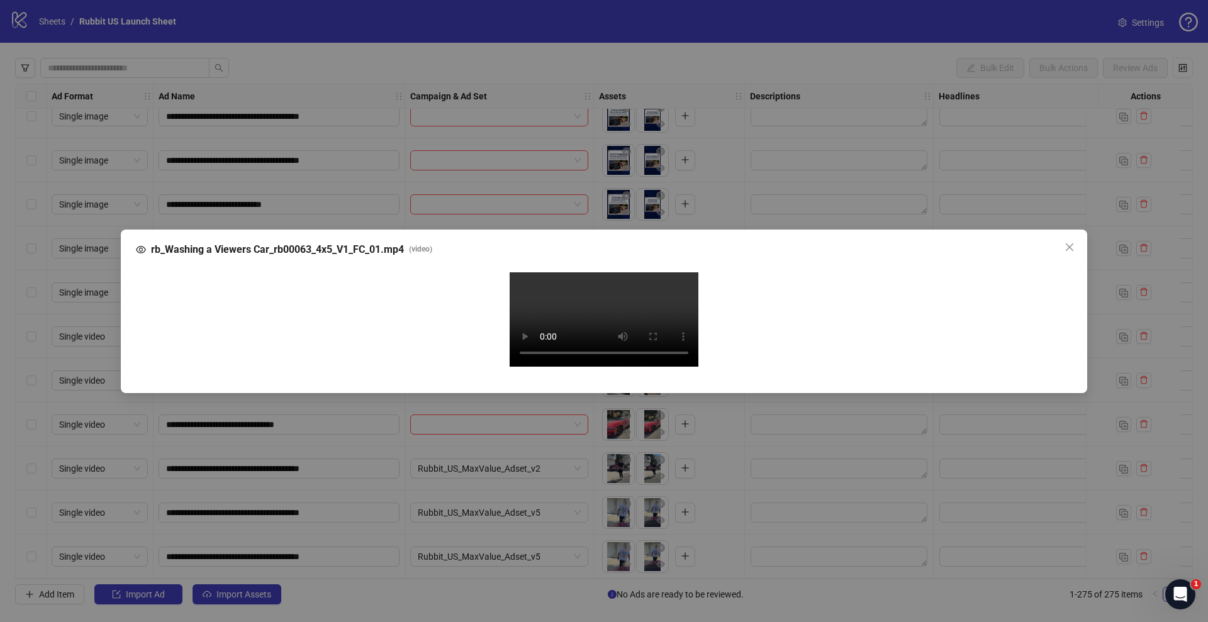
click at [26, 408] on div "rb_Washing a Viewers Car_rb00063_4x5_V1_FC_01.mp4 ( video ) Your browser does n…" at bounding box center [604, 311] width 1208 height 622
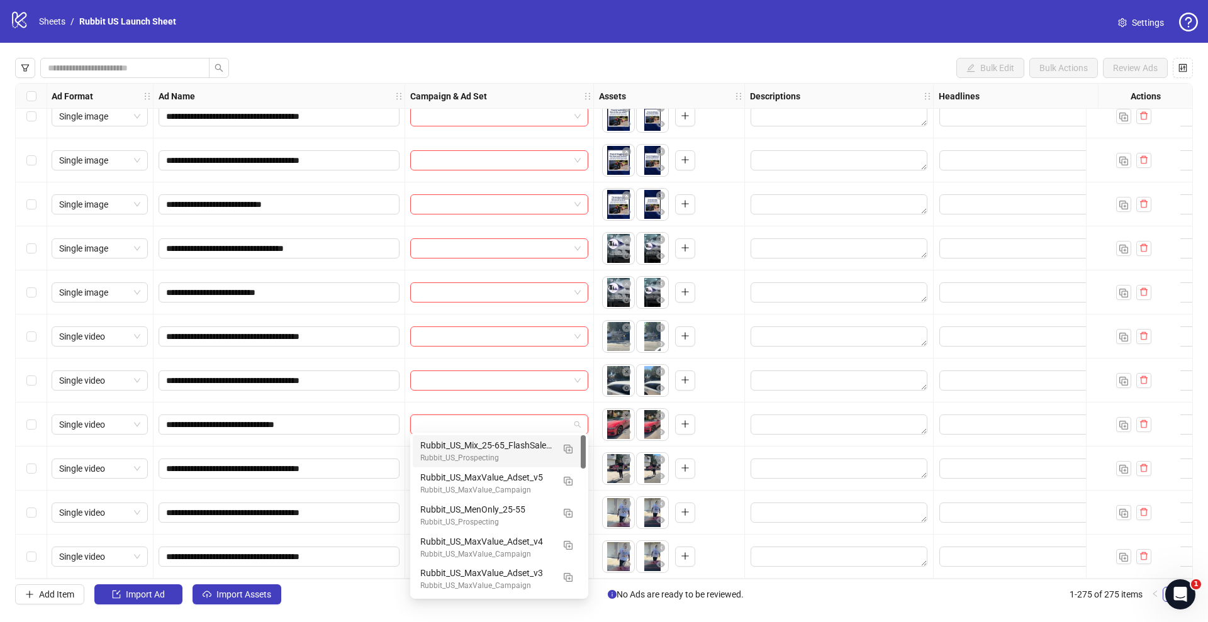
click at [552, 421] on input "search" at bounding box center [494, 424] width 152 height 19
type input "**"
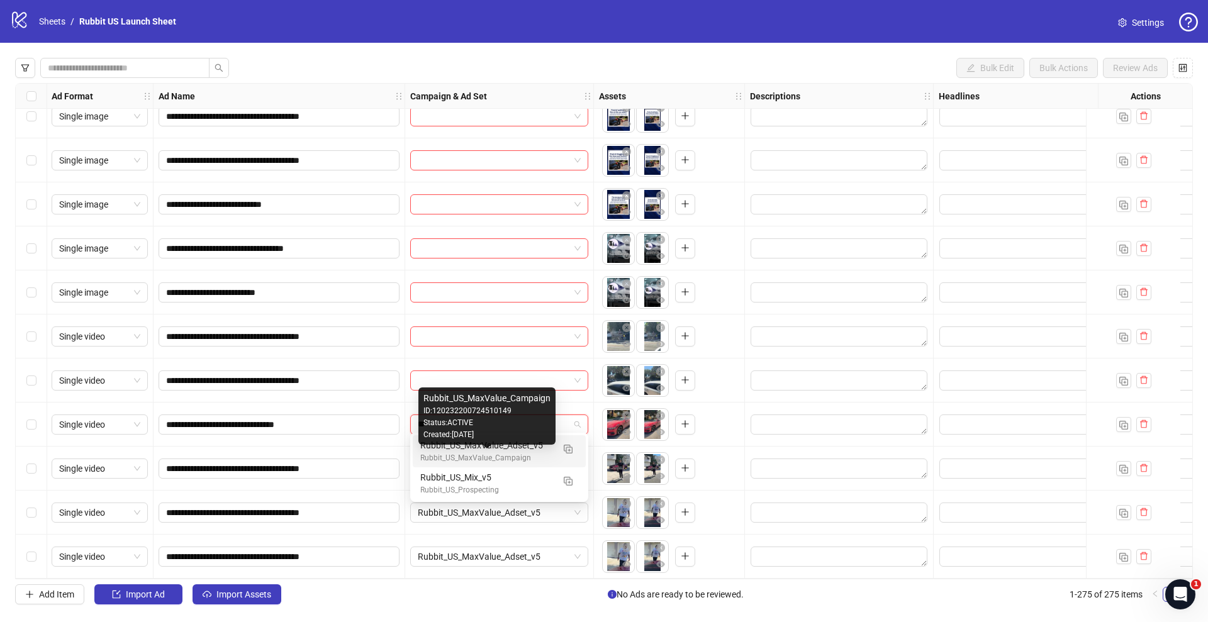
click at [524, 449] on div "Rubbit_US_MaxValue_Adset_v5" at bounding box center [486, 446] width 133 height 14
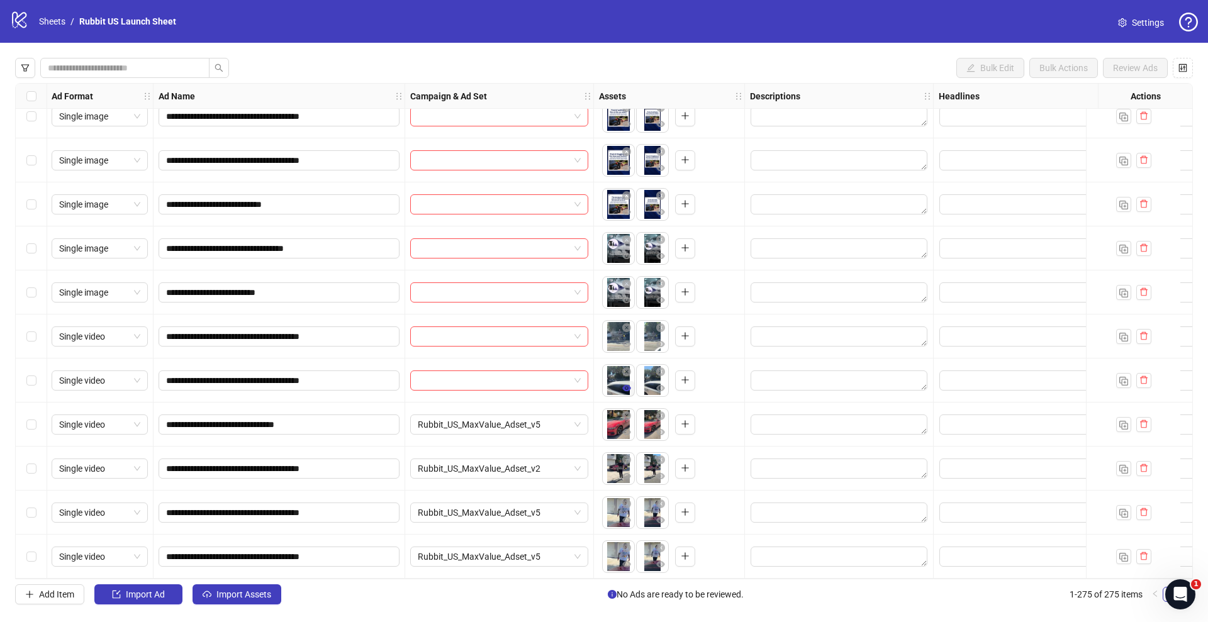
click at [629, 385] on icon "eye" at bounding box center [626, 388] width 9 height 6
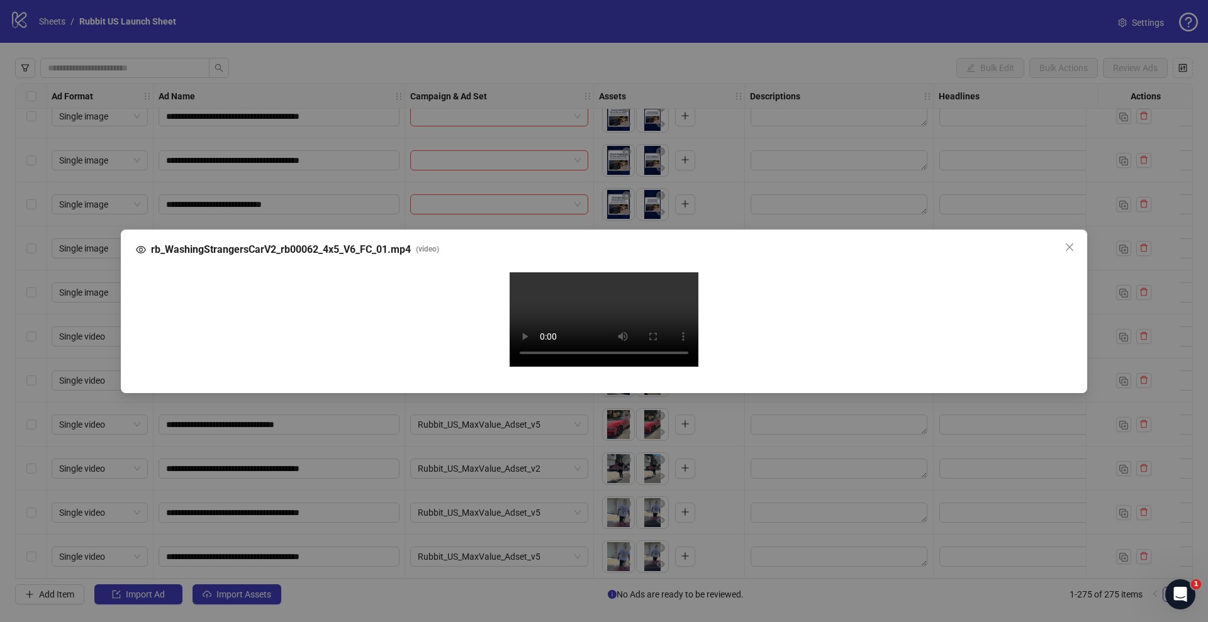
click at [57, 462] on div "rb_WashingStrangersCarV2_rb00062_4x5_V6_FC_01.mp4 ( video ) Your browser does n…" at bounding box center [604, 311] width 1208 height 622
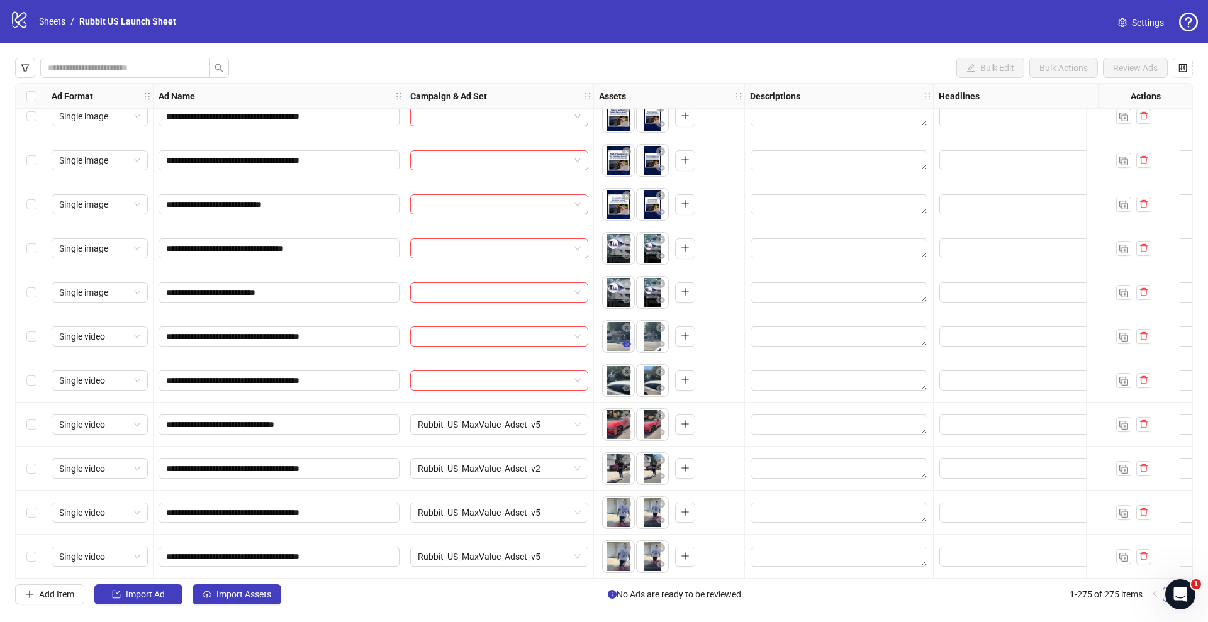
click at [624, 341] on icon "eye" at bounding box center [626, 344] width 9 height 6
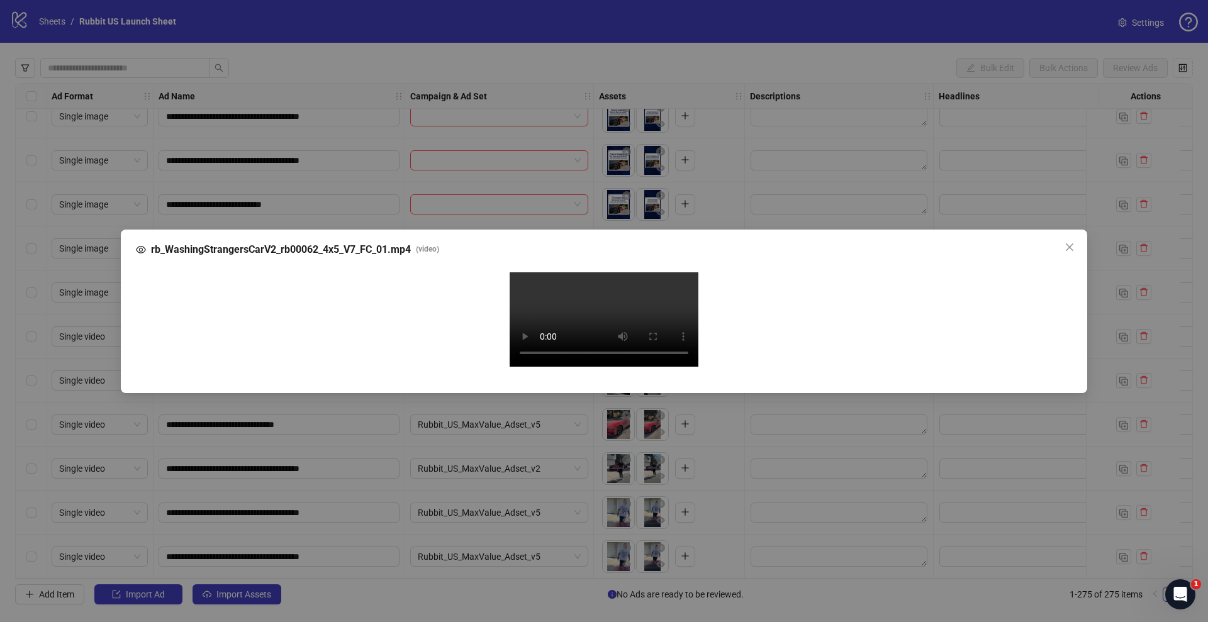
click at [44, 444] on div "rb_WashingStrangersCarV2_rb00062_4x5_V7_FC_01.mp4 ( video ) Your browser does n…" at bounding box center [604, 311] width 1208 height 622
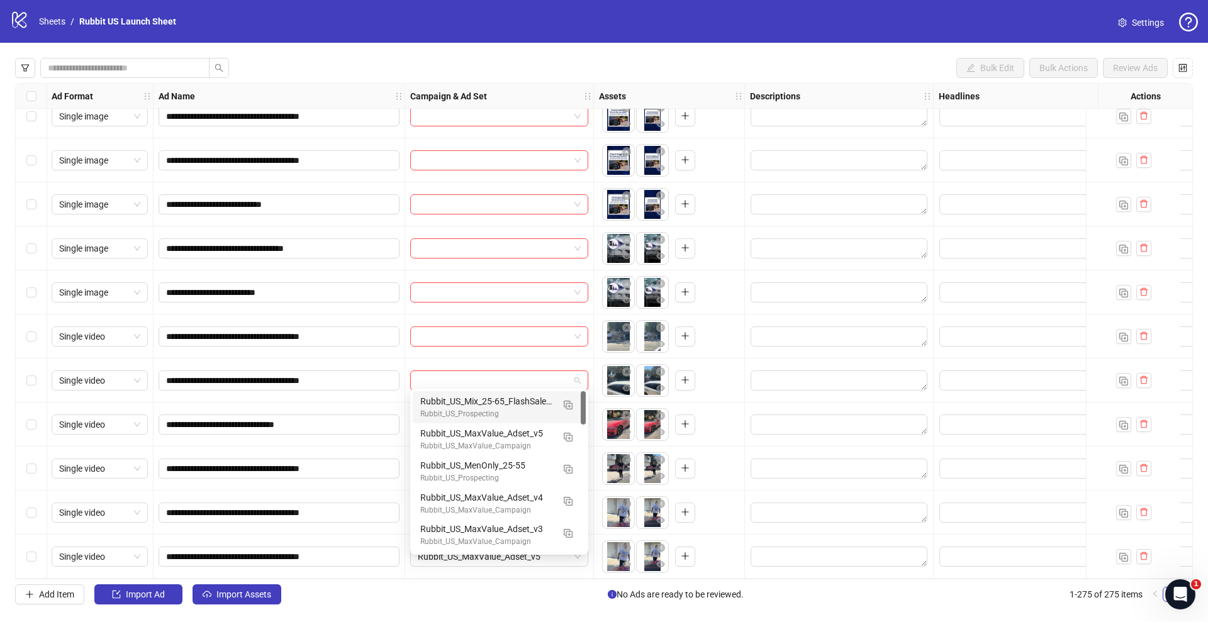
click at [513, 379] on input "search" at bounding box center [494, 380] width 152 height 19
type input "**"
click at [508, 402] on div "Rubbit_US_MaxValue_Adset_v5" at bounding box center [486, 402] width 133 height 14
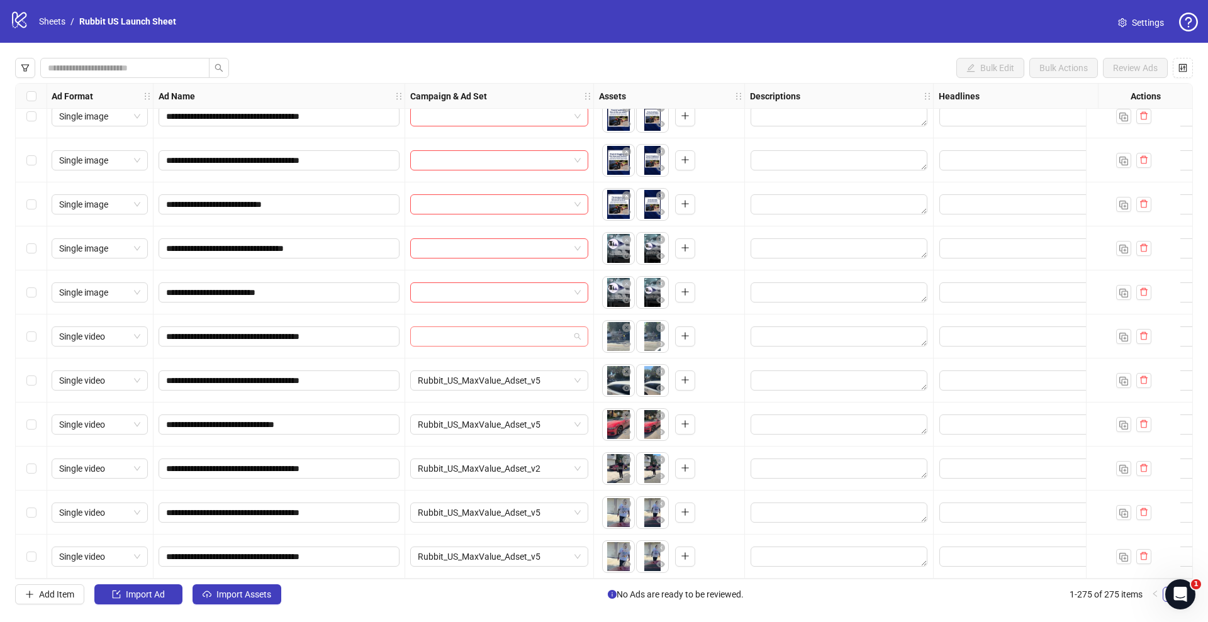
click at [505, 333] on input "search" at bounding box center [494, 336] width 152 height 19
type input "**"
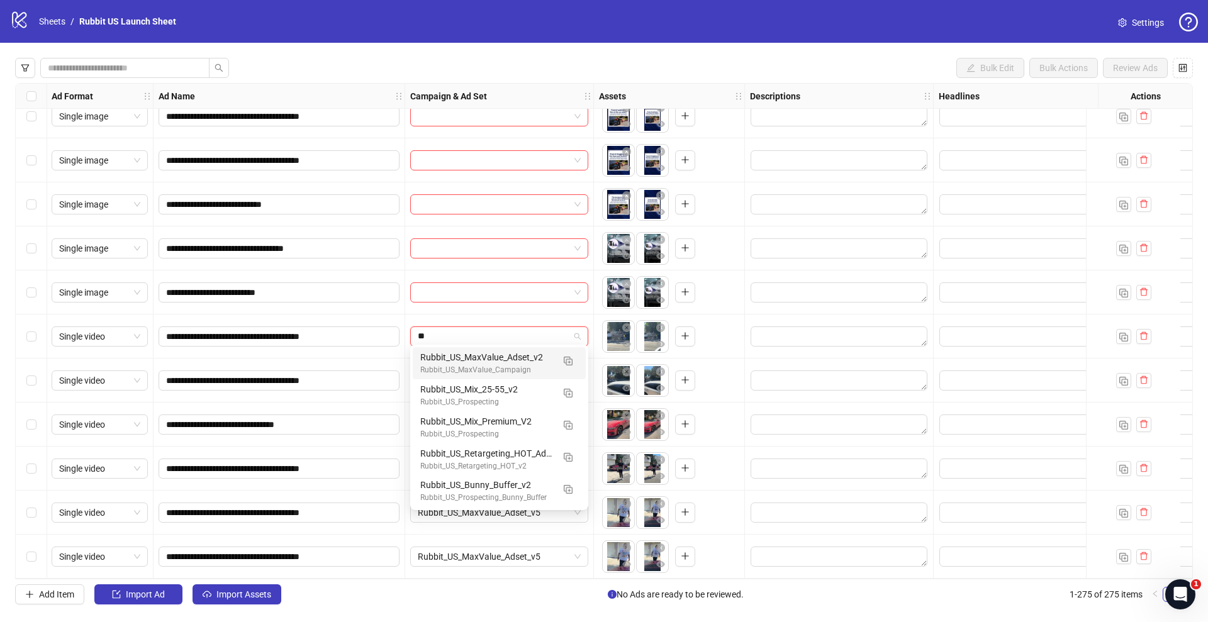
click at [490, 362] on div "Rubbit_US_MaxValue_Adset_v2" at bounding box center [486, 357] width 133 height 14
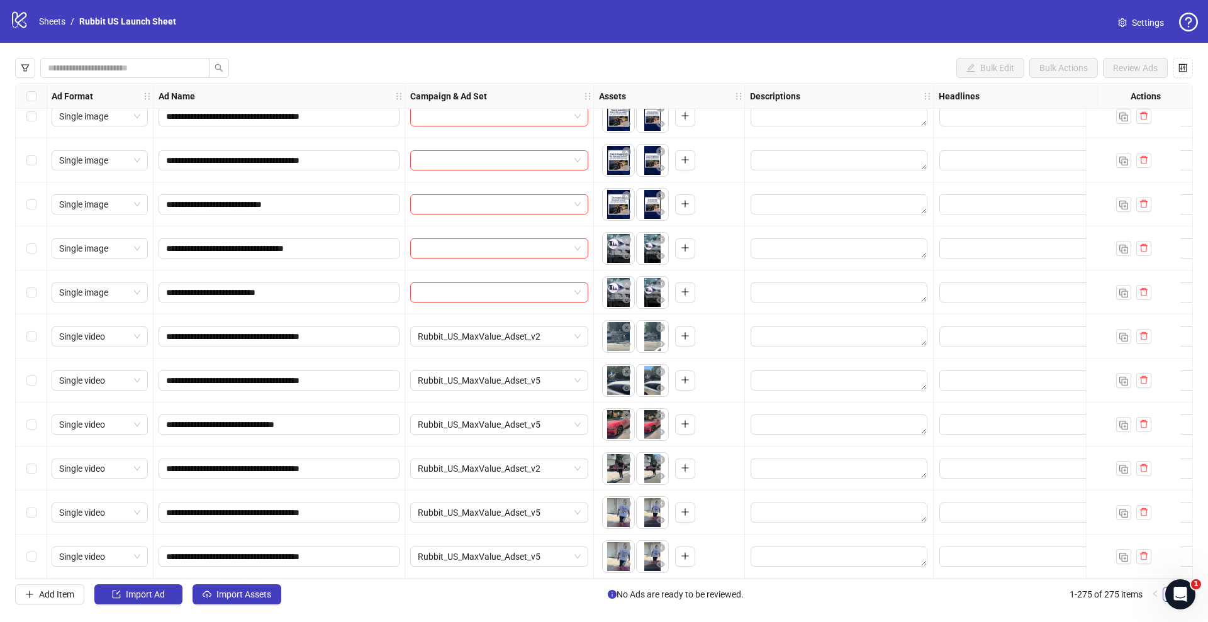
scroll to position [11581, 1]
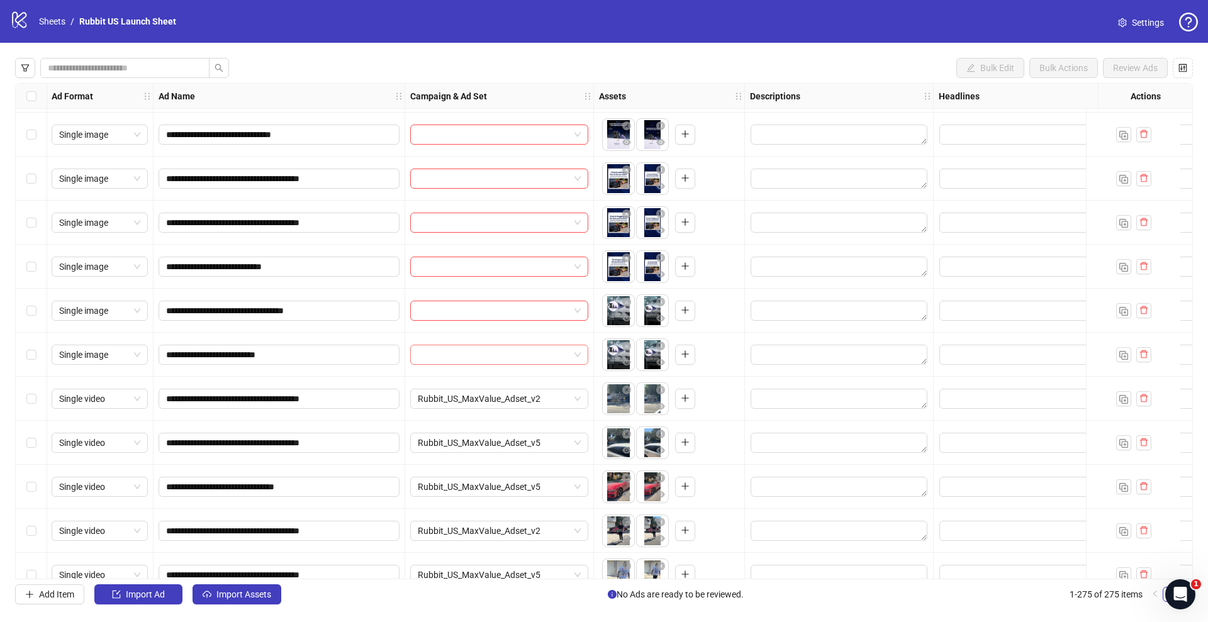
click at [523, 348] on input "search" at bounding box center [494, 354] width 152 height 19
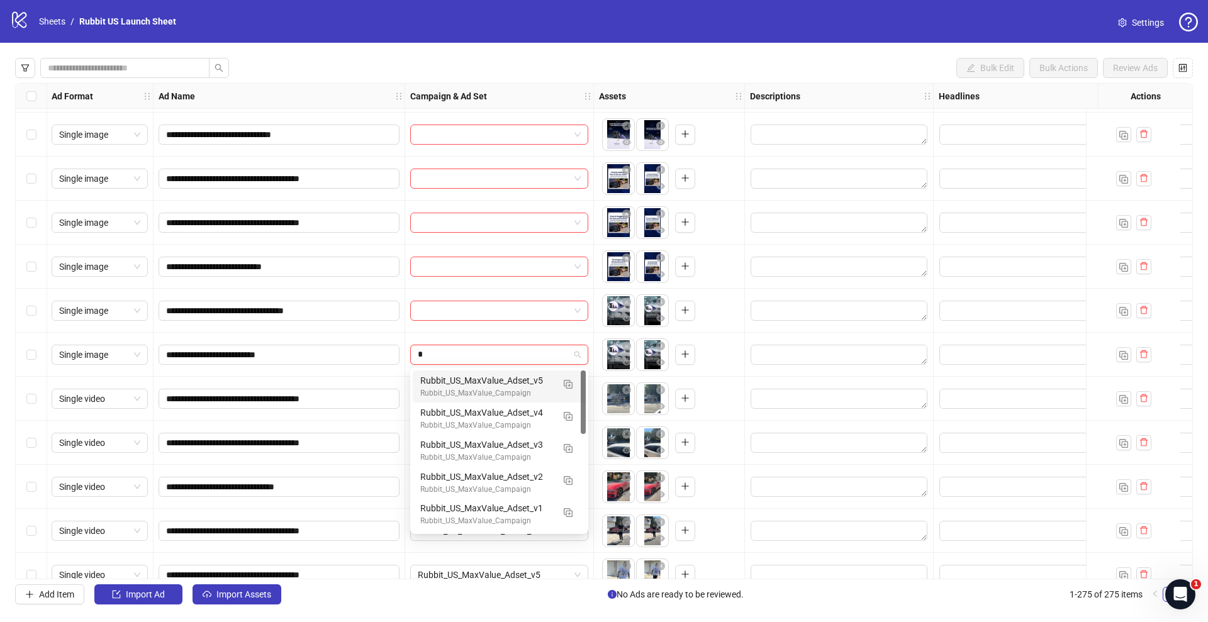
type input "**"
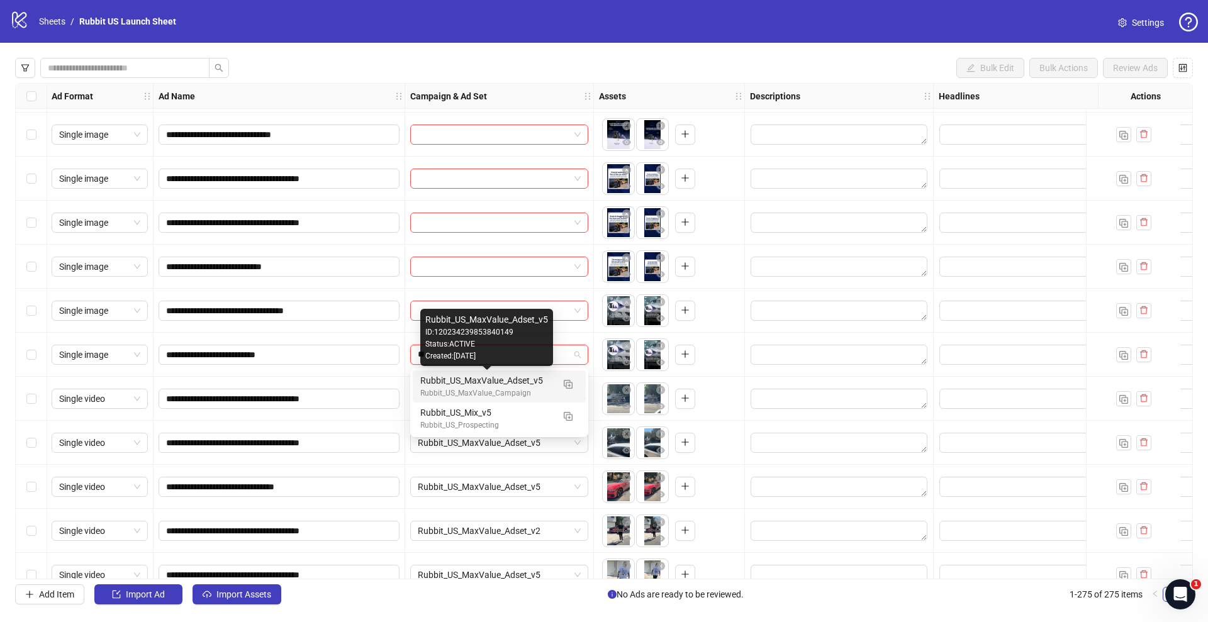
click at [508, 384] on div "Rubbit_US_MaxValue_Adset_v5" at bounding box center [486, 381] width 133 height 14
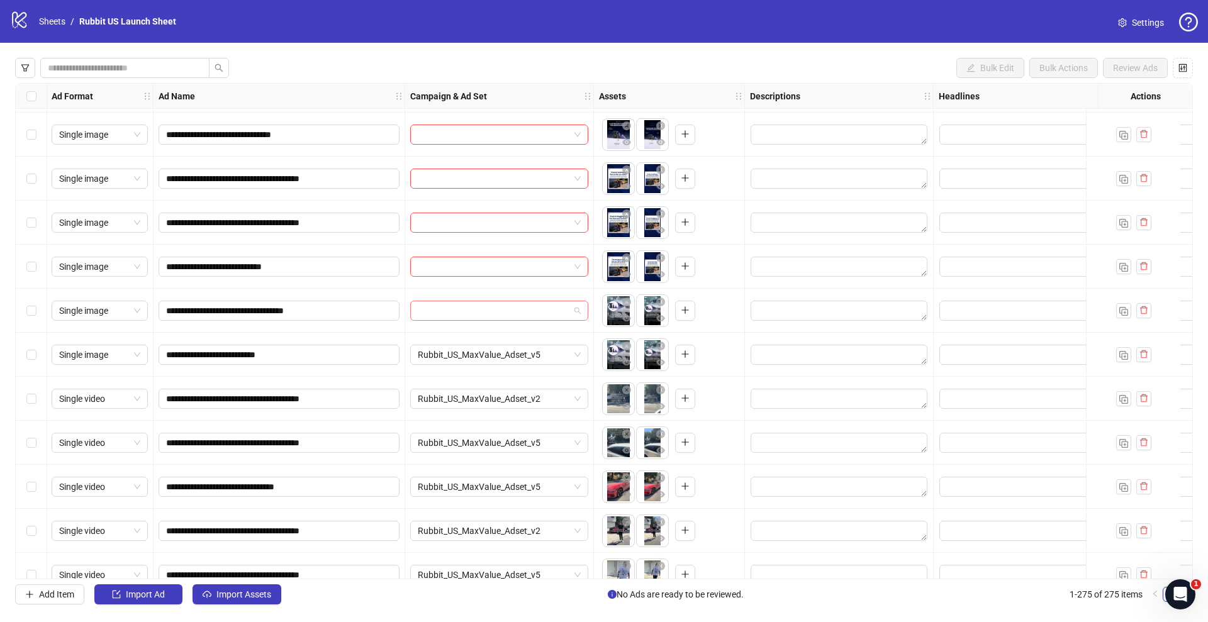
click at [490, 312] on input "search" at bounding box center [494, 310] width 152 height 19
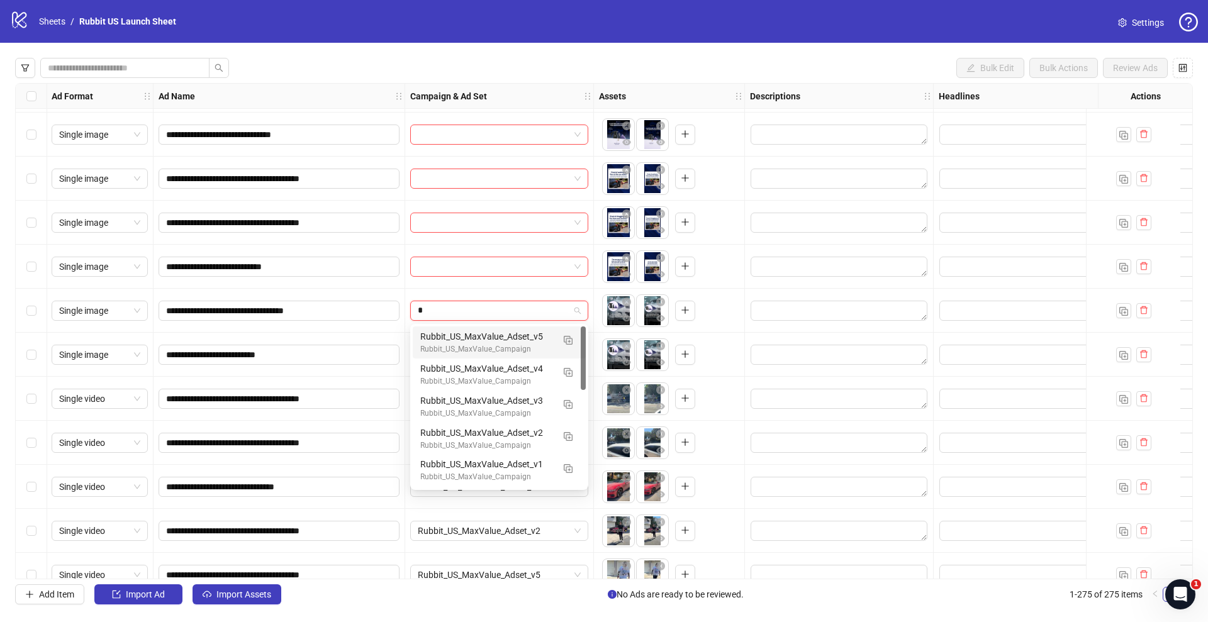
type input "**"
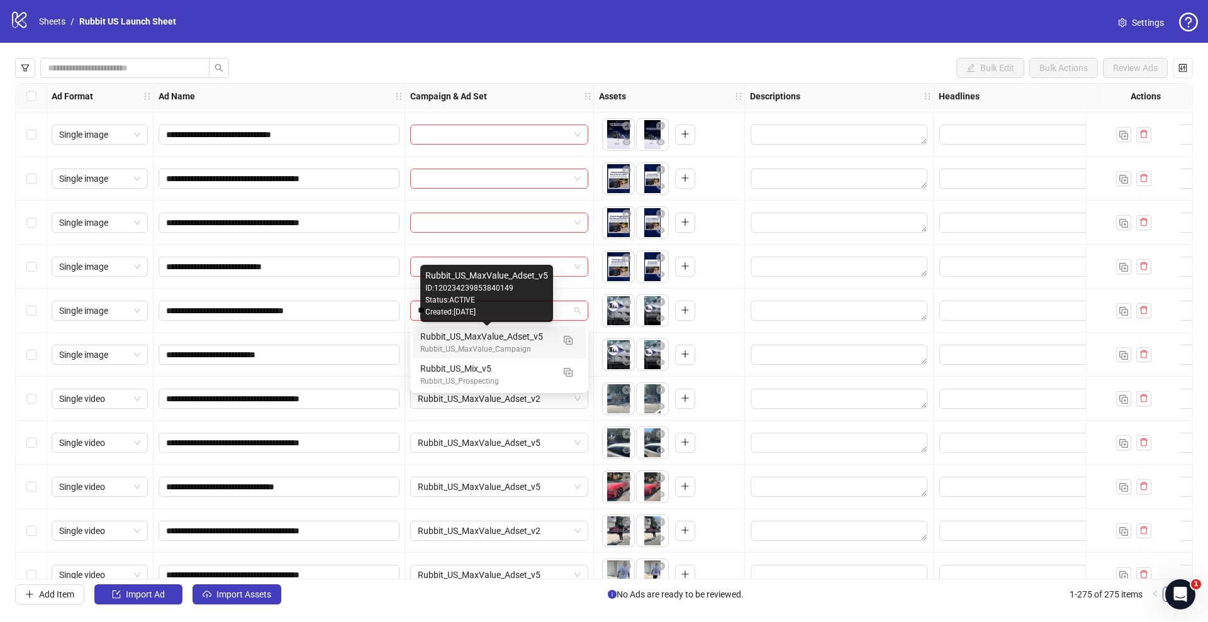
click at [476, 347] on div "Rubbit_US_MaxValue_Campaign" at bounding box center [486, 350] width 133 height 12
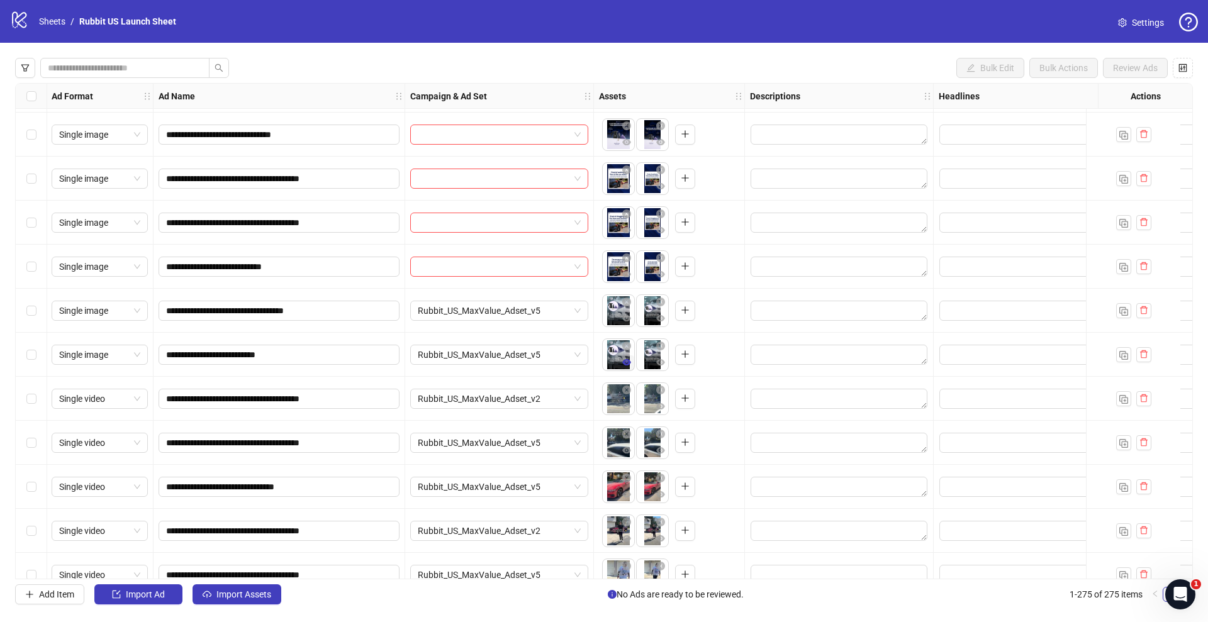
click at [631, 368] on button "button" at bounding box center [626, 363] width 15 height 15
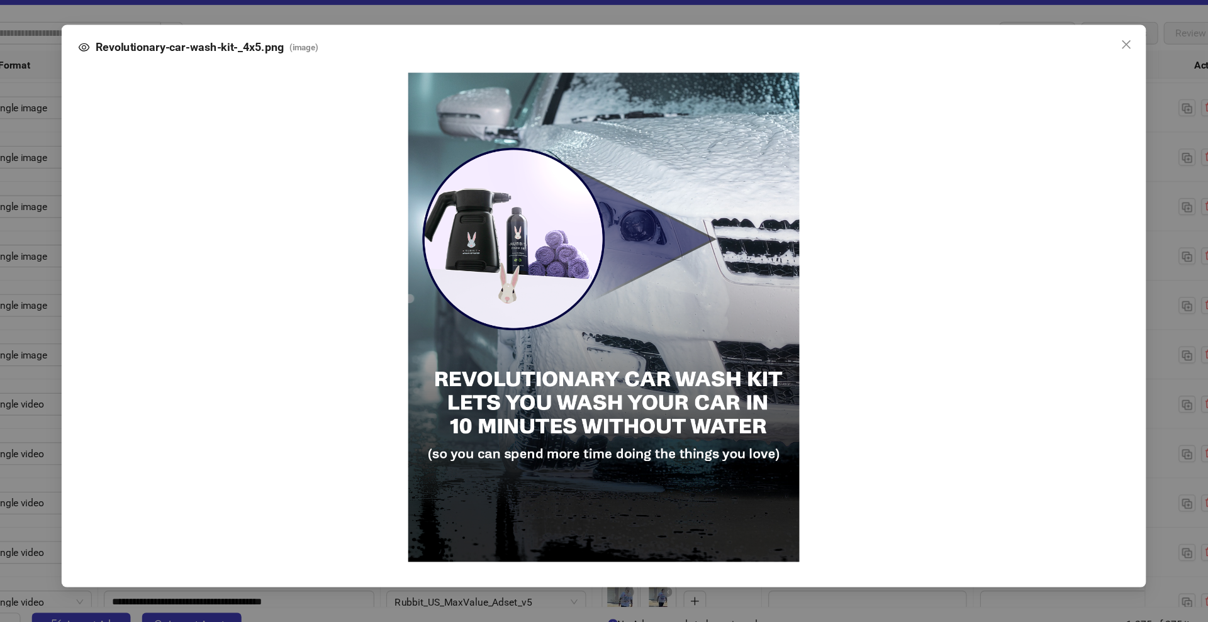
click at [87, 366] on div "Revolutionary-car-wash-kit-_4x5.png ( image )" at bounding box center [604, 311] width 1208 height 622
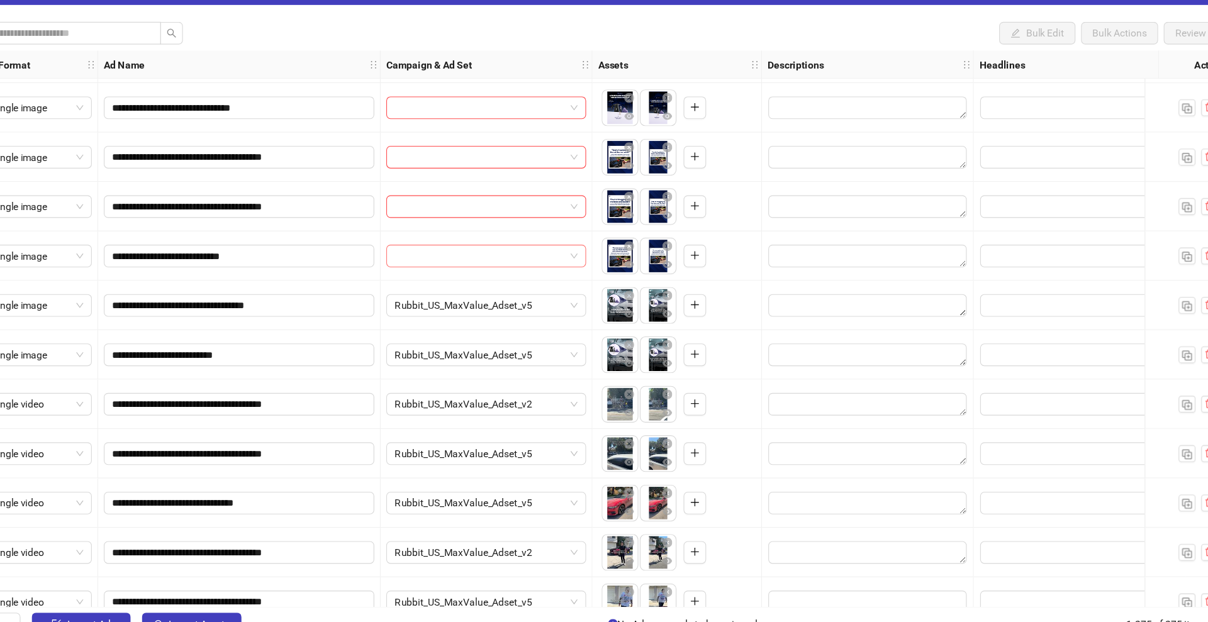
click at [497, 272] on input "search" at bounding box center [494, 266] width 152 height 19
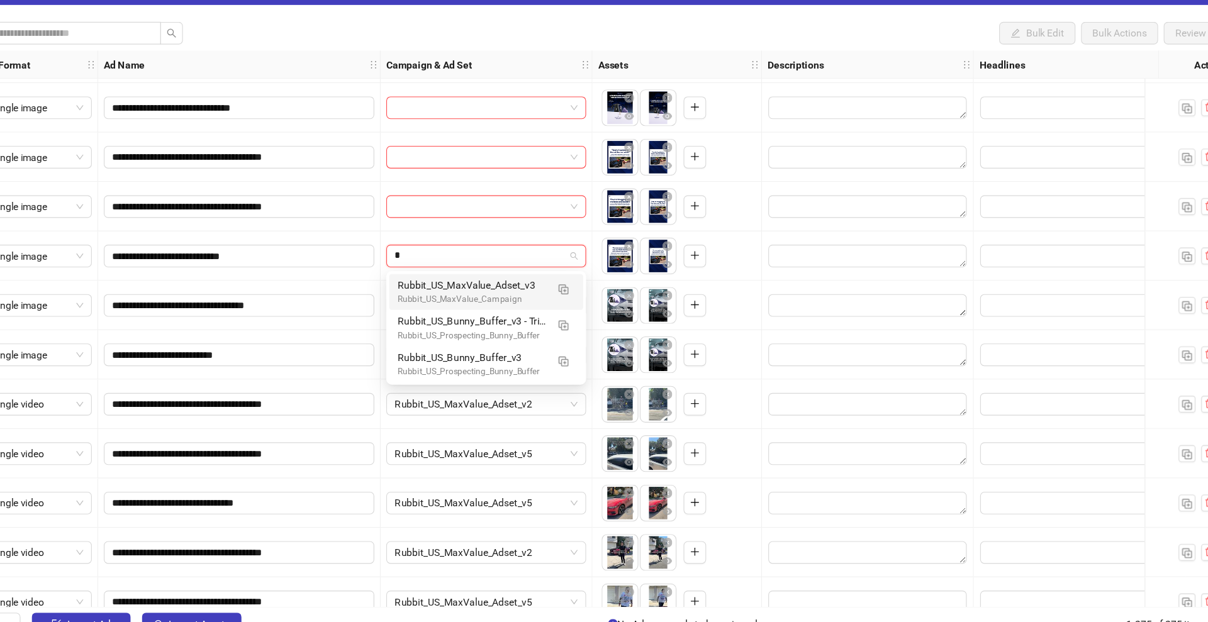
type input "**"
click at [500, 288] on div "Rubbit_US_MaxValue_Adset_v2" at bounding box center [486, 293] width 133 height 14
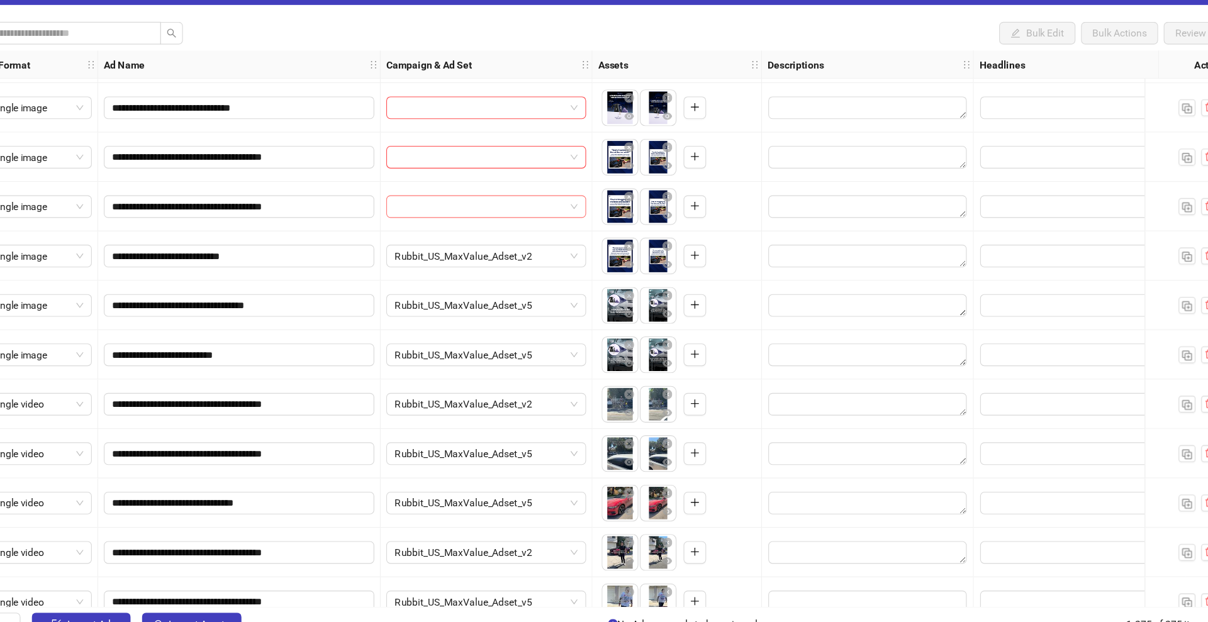
click at [500, 227] on input "search" at bounding box center [494, 222] width 152 height 19
type input "**"
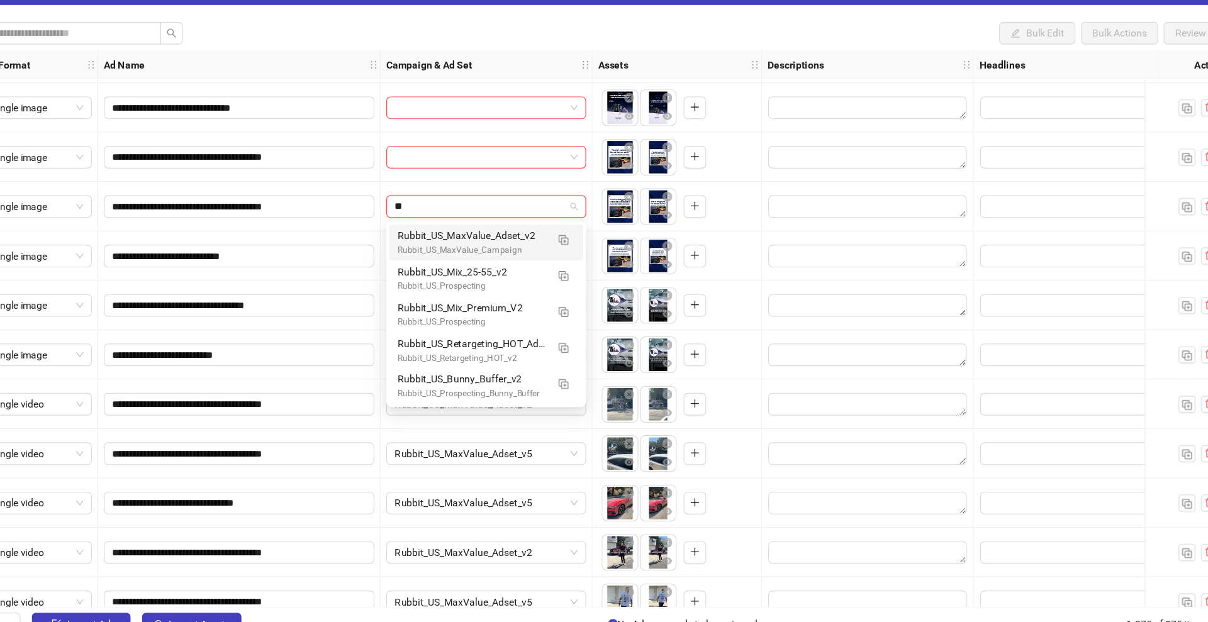
click at [505, 249] on div "Rubbit_US_MaxValue_Adset_v2" at bounding box center [486, 249] width 133 height 14
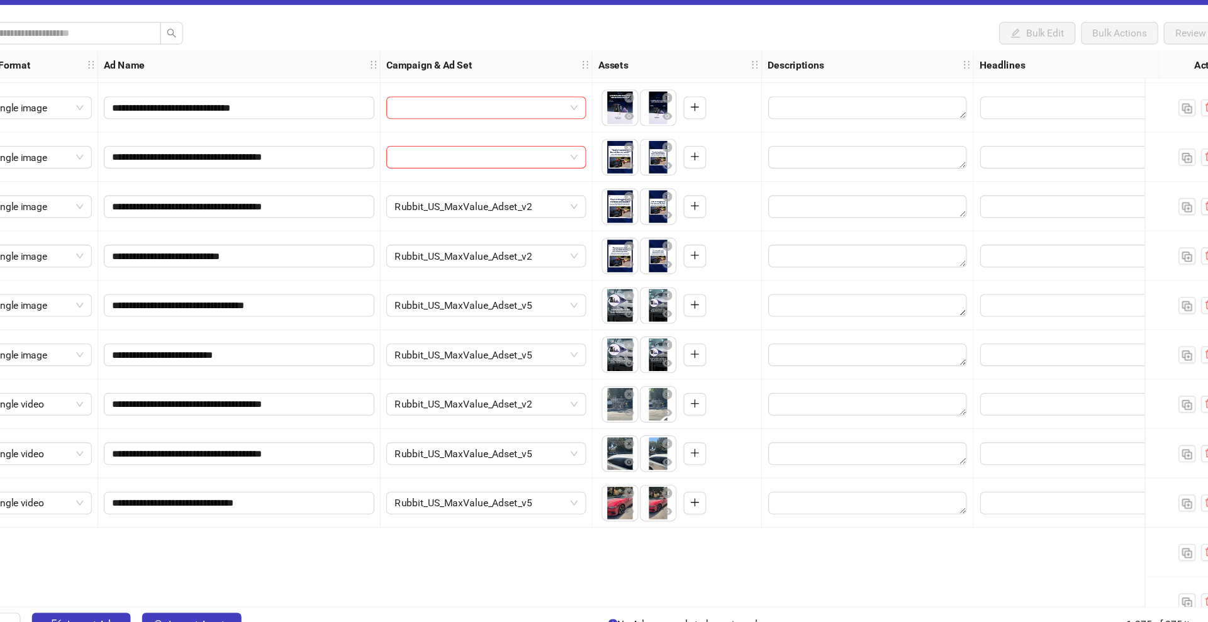
scroll to position [11464, 1]
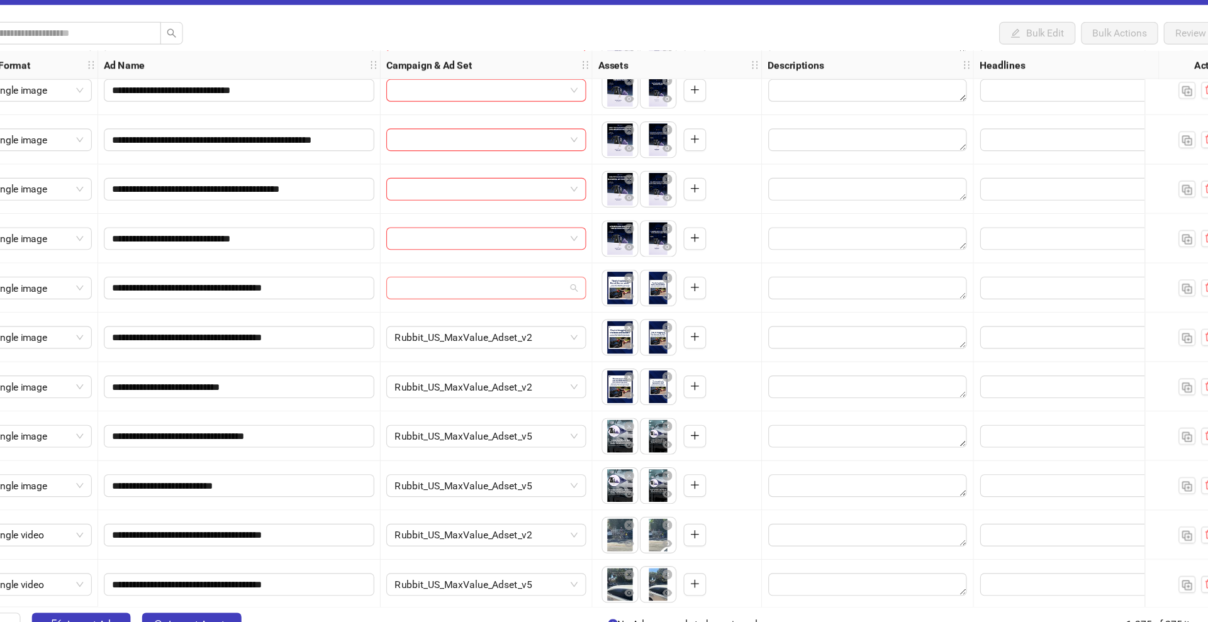
click at [518, 301] on input "search" at bounding box center [494, 295] width 152 height 19
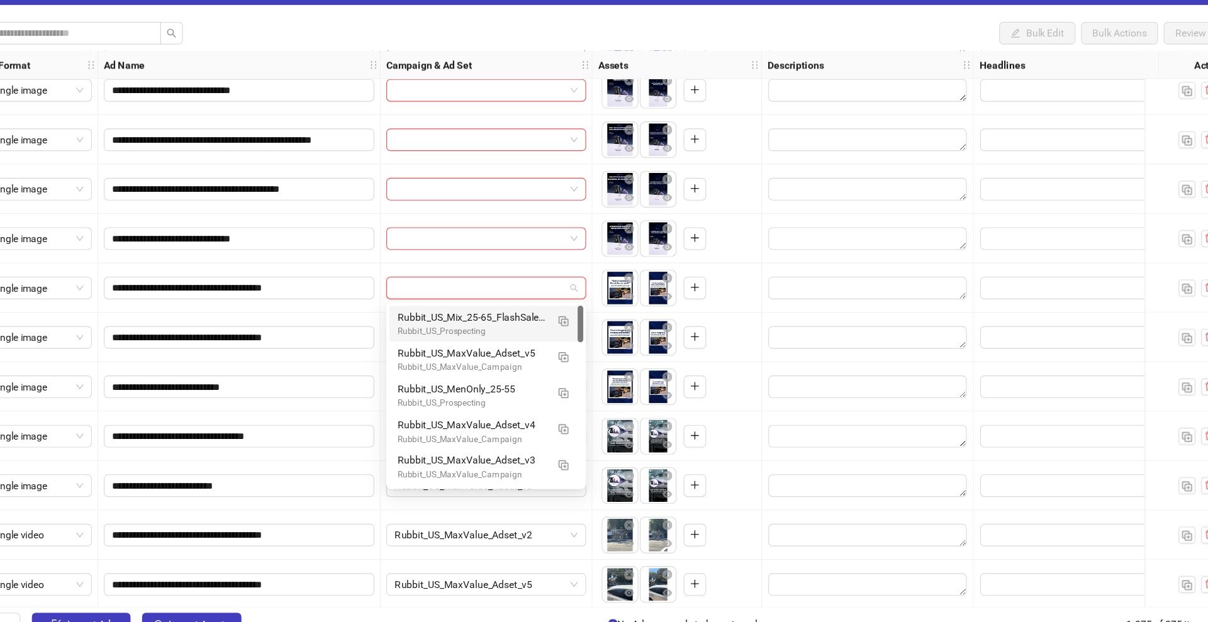
scroll to position [11369, 1]
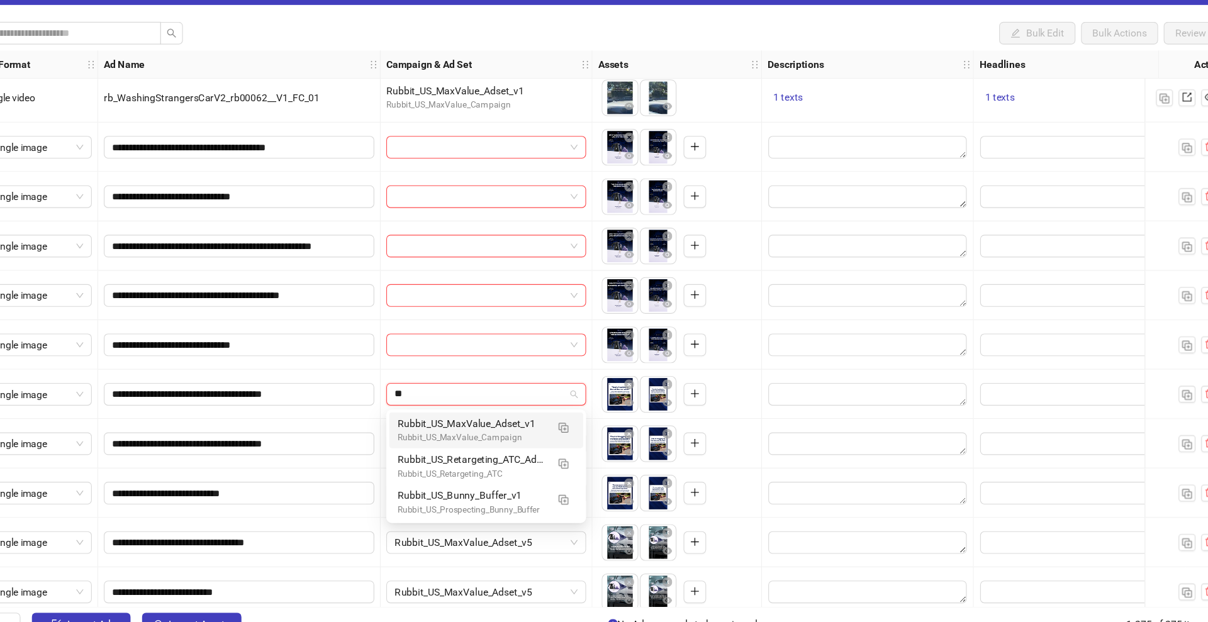
type input "**"
click at [513, 411] on div "Rubbit_US_MaxValue_Adset_v1" at bounding box center [486, 416] width 133 height 14
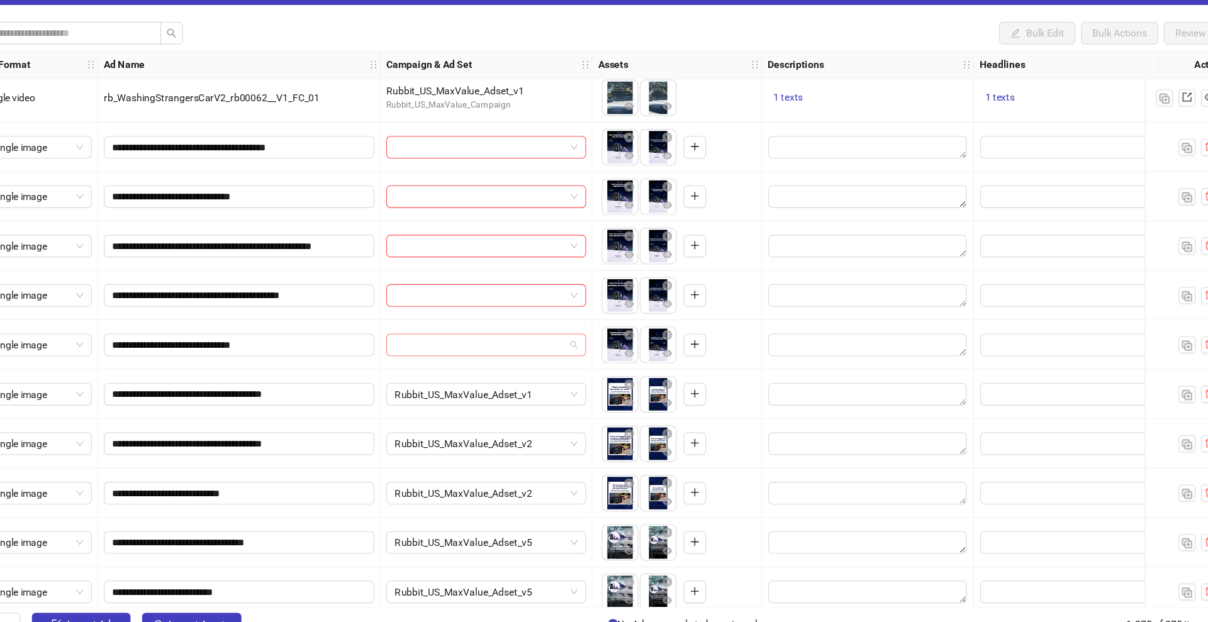
click at [510, 342] on input "search" at bounding box center [494, 346] width 152 height 19
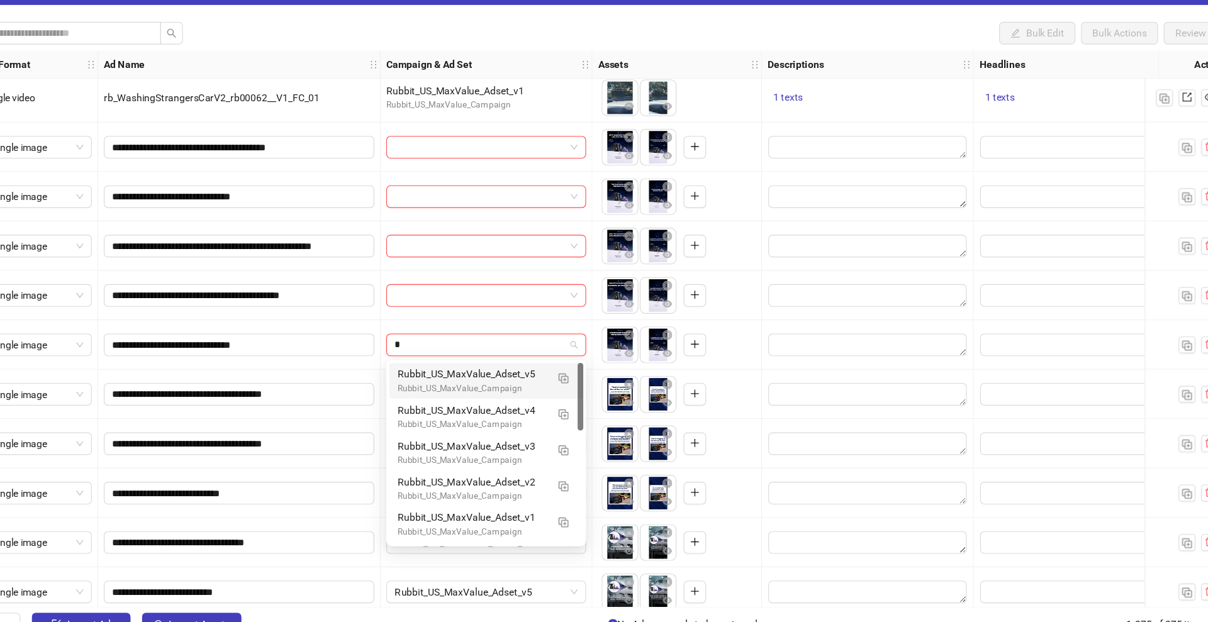
type input "**"
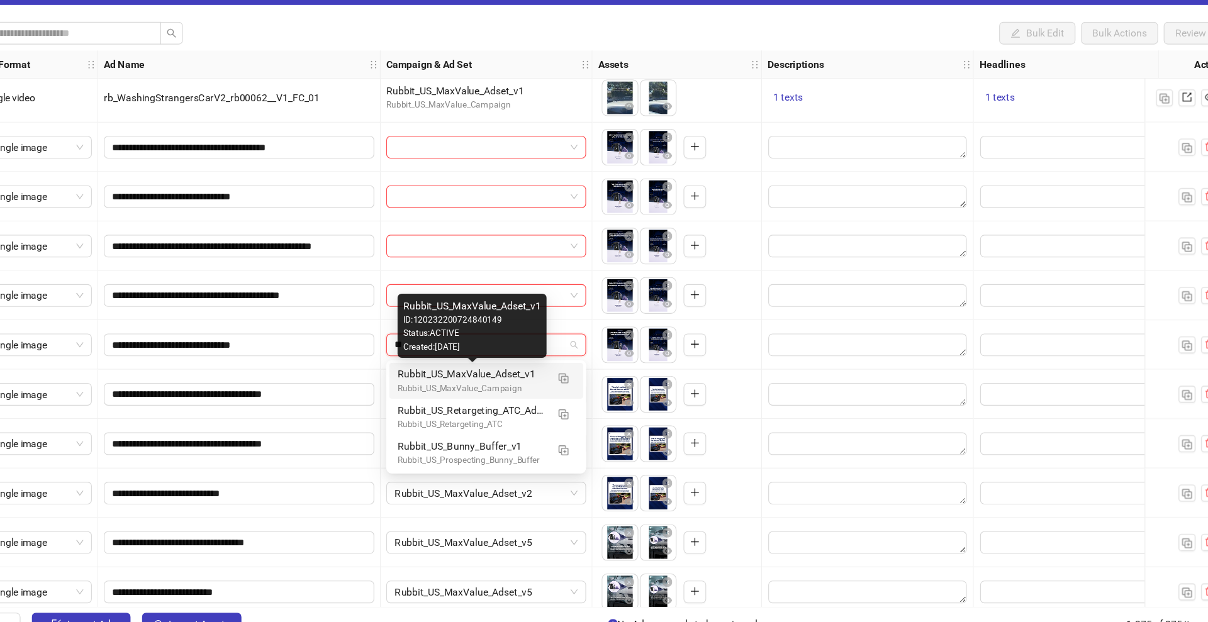
click at [504, 379] on div "Rubbit_US_MaxValue_Campaign" at bounding box center [486, 385] width 133 height 12
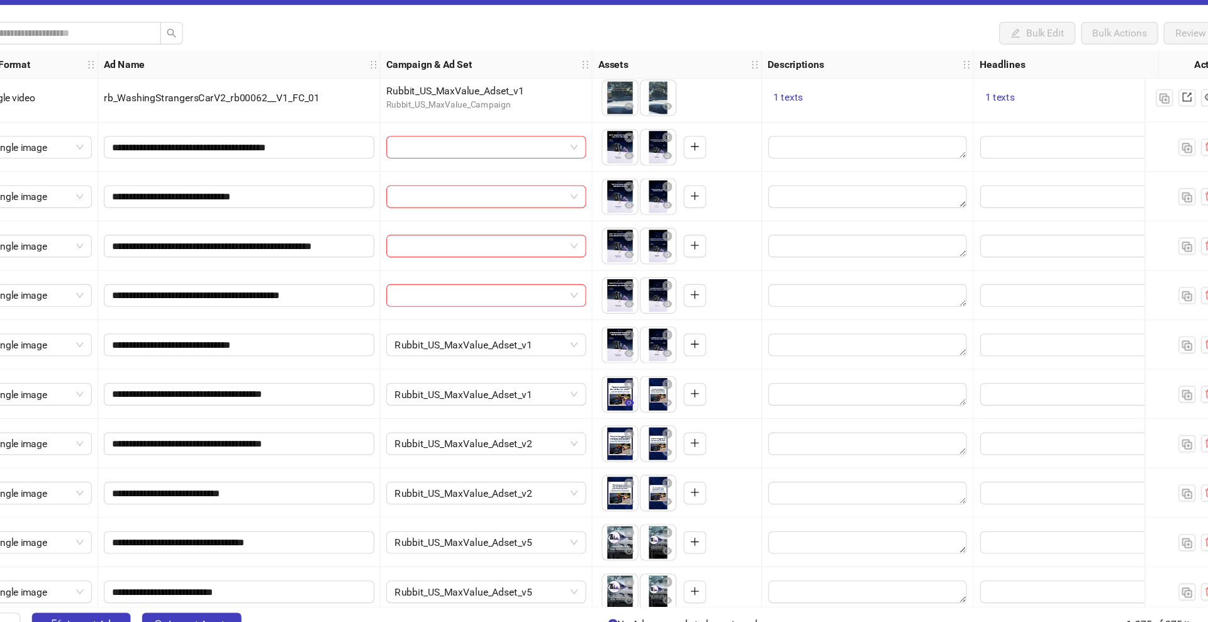
click at [624, 399] on icon "eye" at bounding box center [626, 398] width 9 height 6
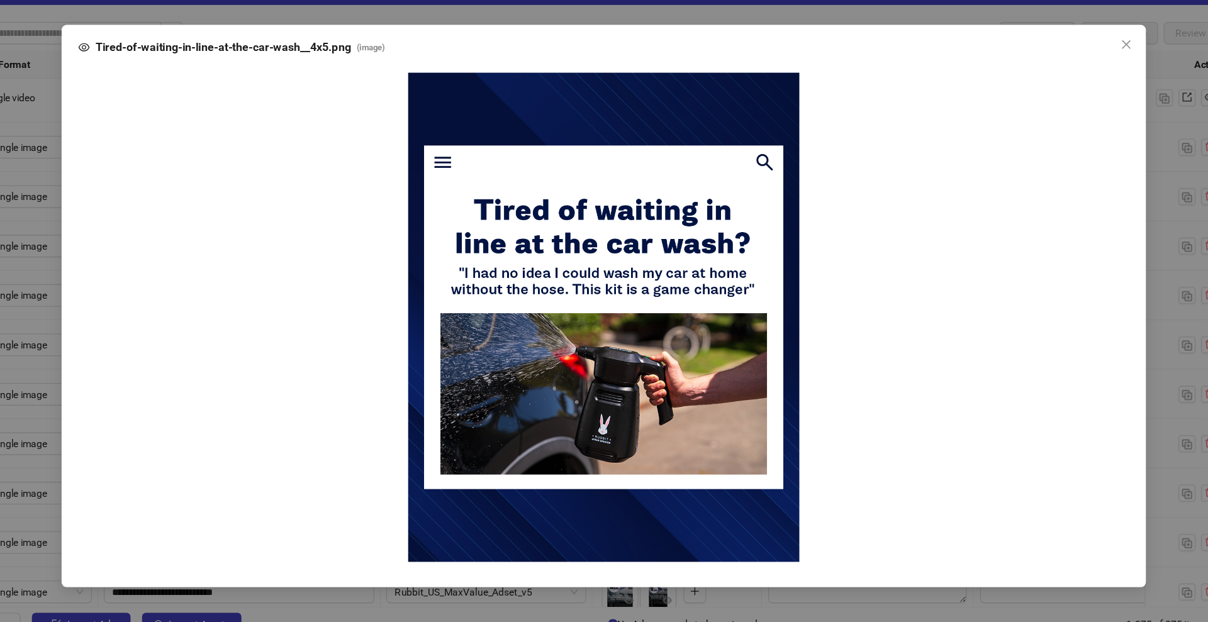
click at [1107, 412] on div "Tired-of-waiting-in-line-at-the-car-wash__4x5.png ( image )" at bounding box center [604, 311] width 1208 height 622
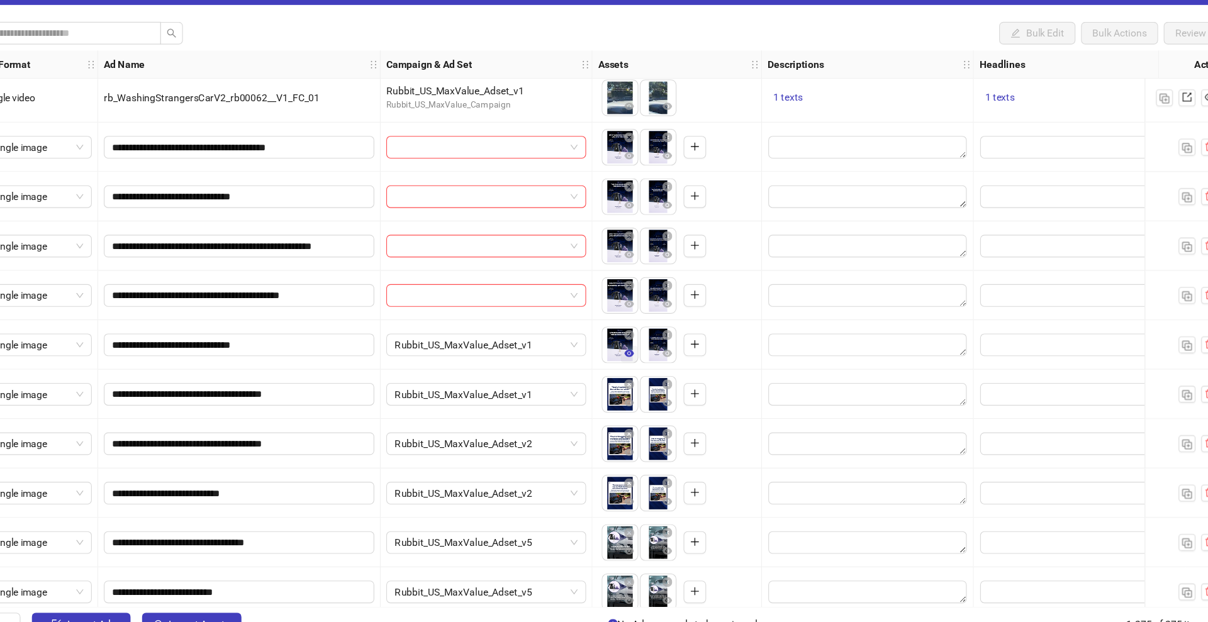
click at [626, 357] on icon "eye" at bounding box center [626, 353] width 9 height 9
click at [627, 308] on icon "eye" at bounding box center [626, 309] width 9 height 6
click at [474, 300] on input "search" at bounding box center [494, 302] width 152 height 19
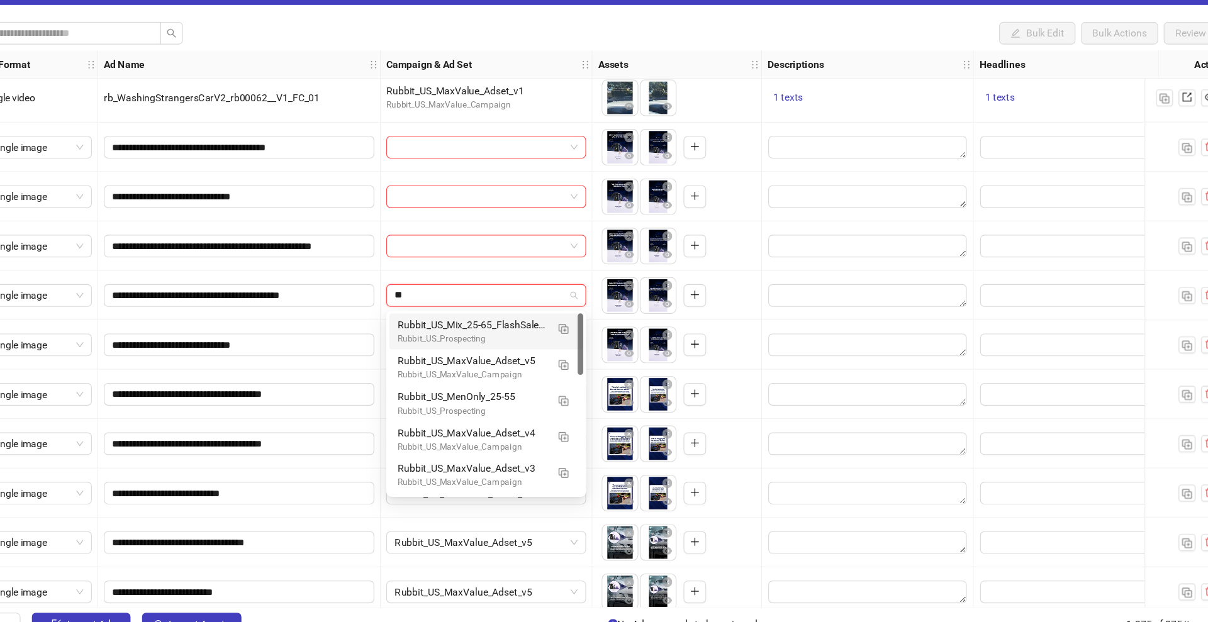
type input "***"
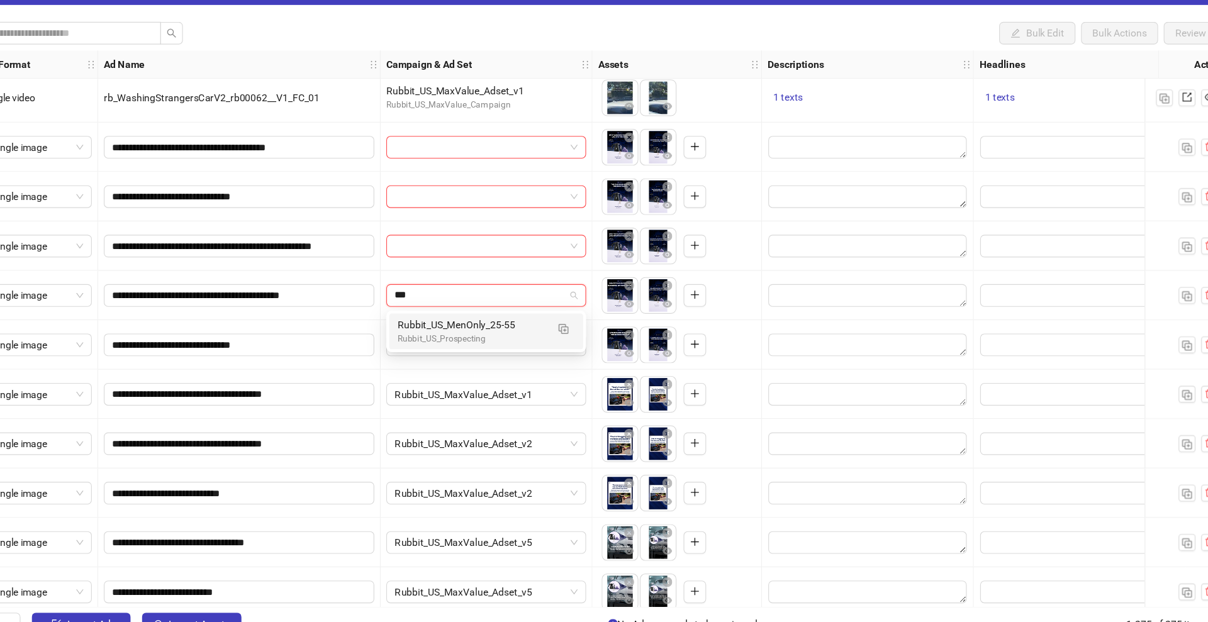
click at [478, 335] on div "Rubbit_US_Prospecting" at bounding box center [486, 341] width 133 height 12
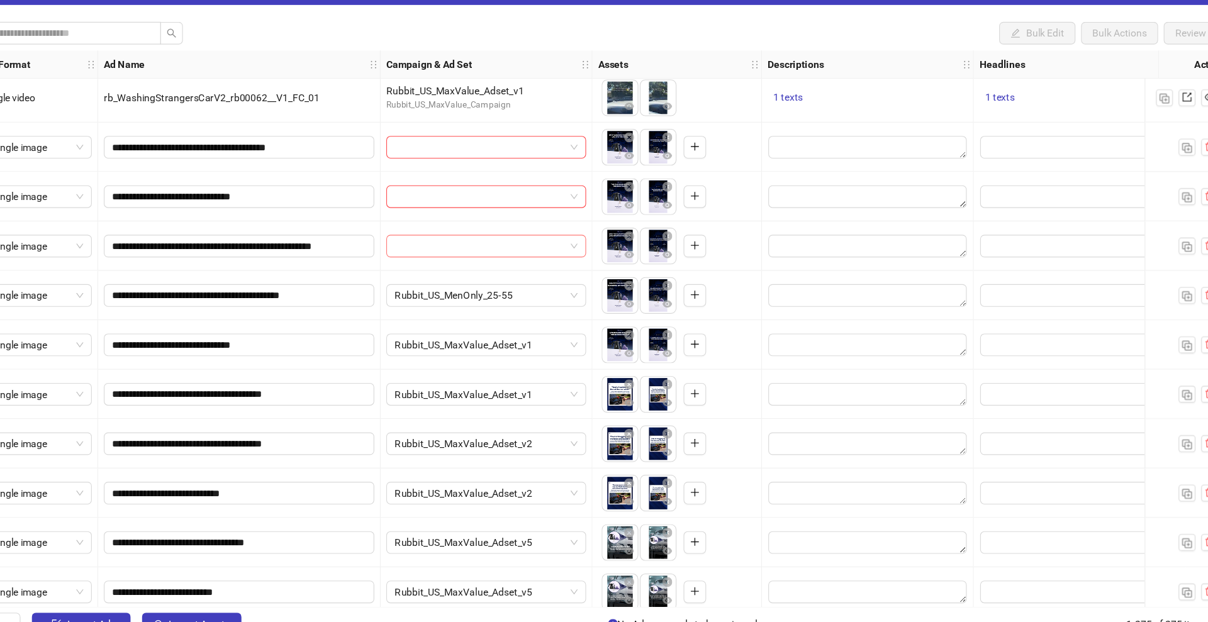
click at [461, 259] on input "search" at bounding box center [494, 258] width 152 height 19
type input "***"
click at [471, 294] on div "Rubbit_US_Prospecting" at bounding box center [486, 297] width 133 height 12
click at [626, 225] on icon "eye" at bounding box center [626, 221] width 9 height 9
click at [627, 174] on icon "eye" at bounding box center [626, 177] width 9 height 6
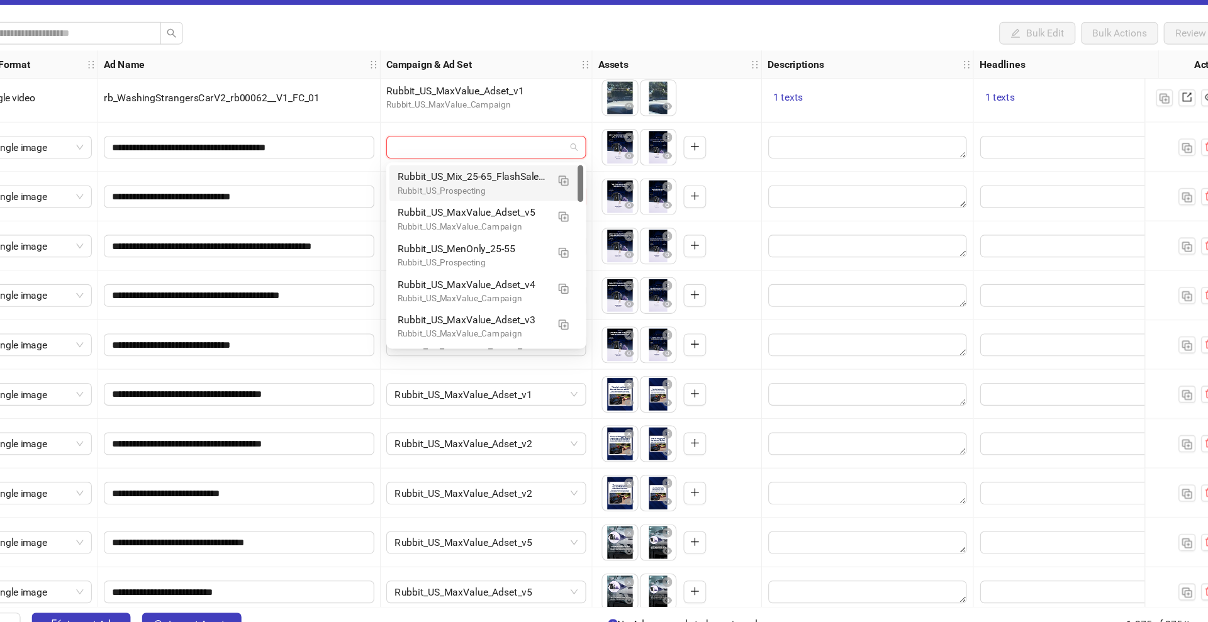
click at [472, 172] on input "search" at bounding box center [494, 169] width 152 height 19
type input "****"
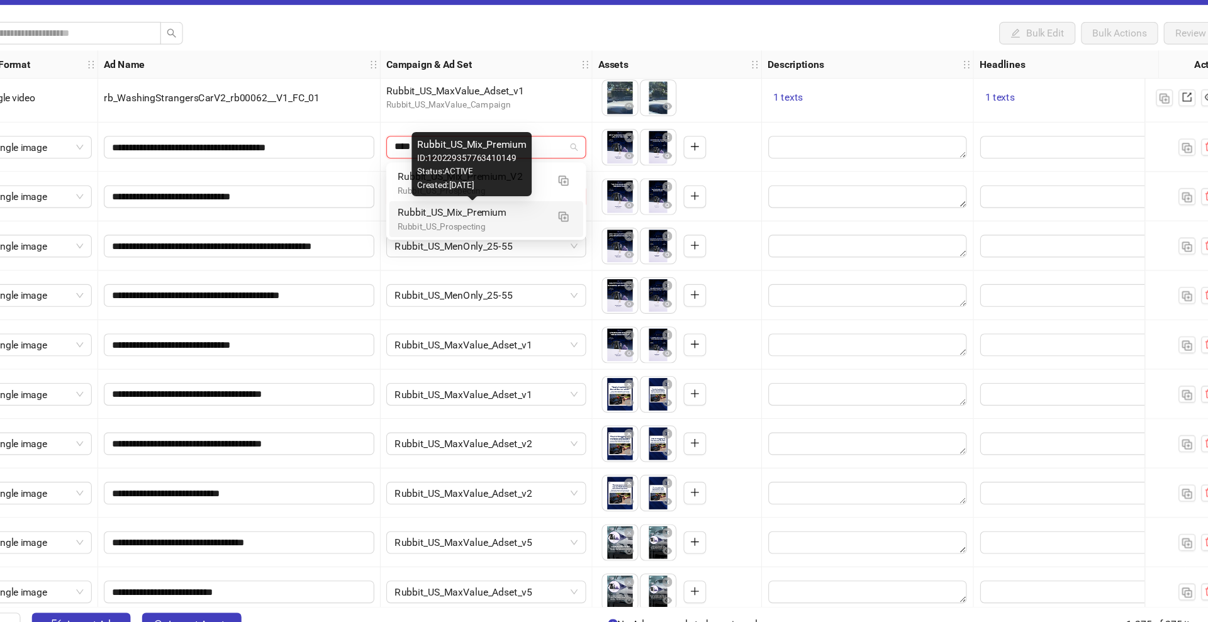
click at [485, 230] on div "Rubbit_US_Mix_Premium" at bounding box center [486, 228] width 133 height 14
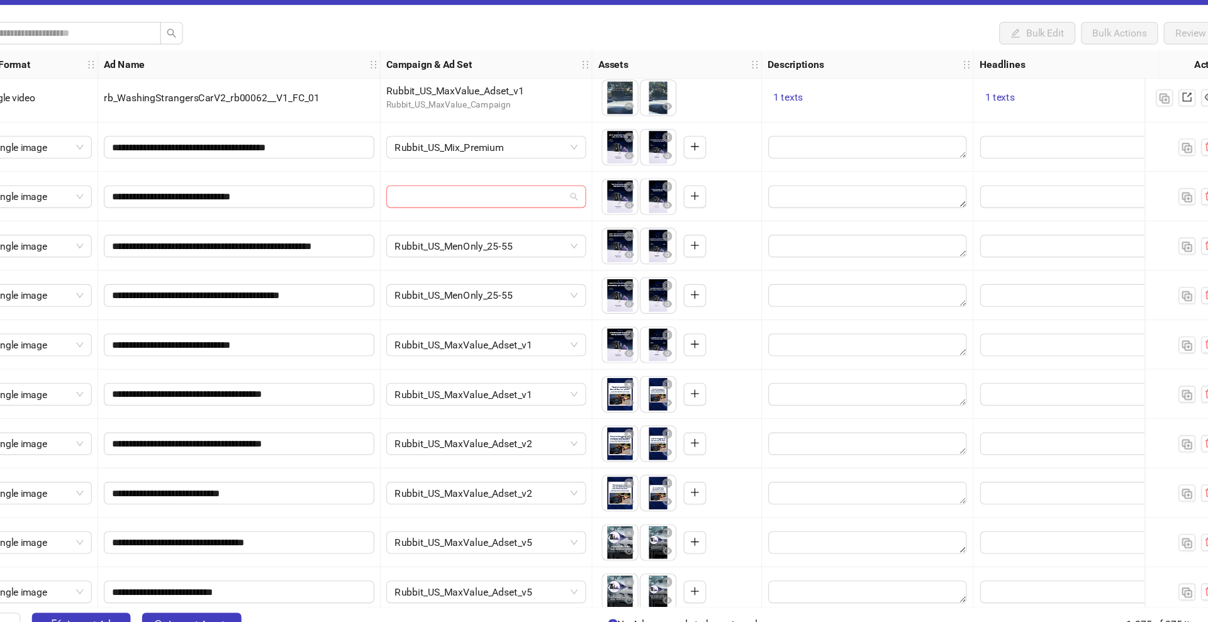
click at [482, 208] on input "search" at bounding box center [494, 214] width 152 height 19
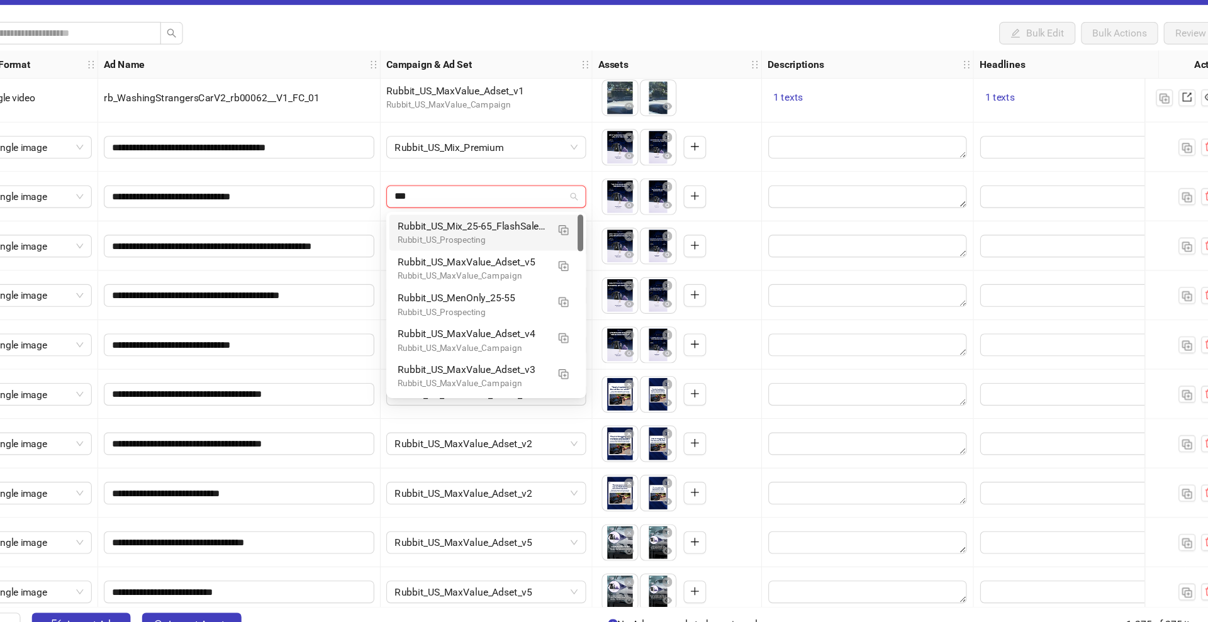
type input "****"
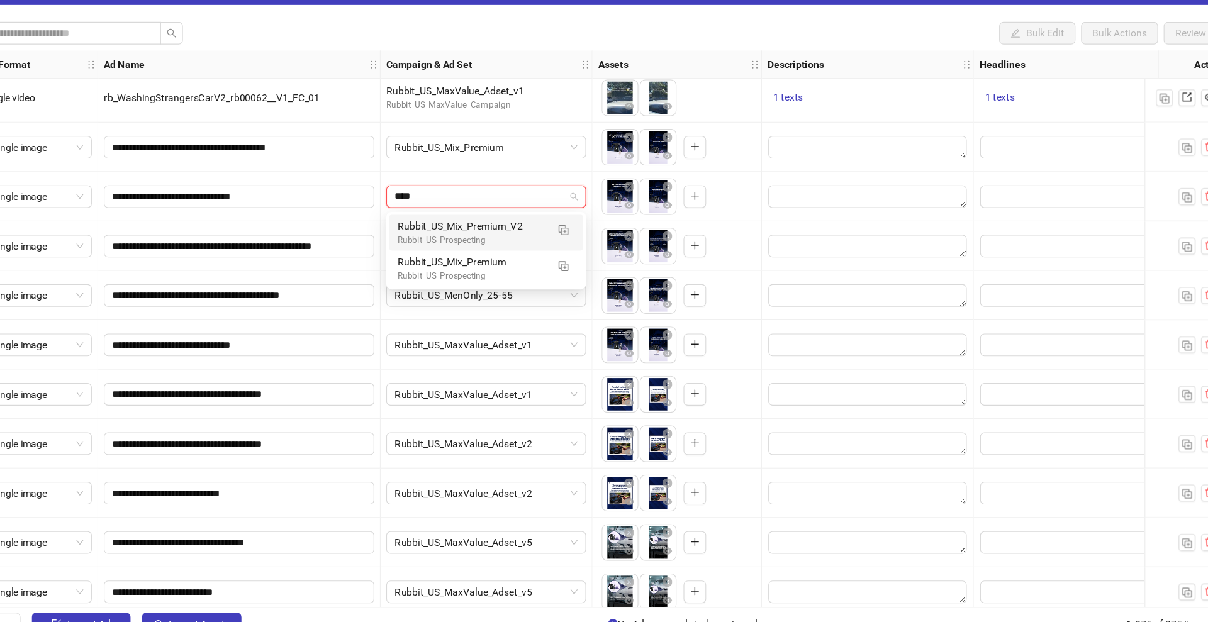
click at [488, 279] on div "Rubbit_US_Prospecting" at bounding box center [486, 285] width 133 height 12
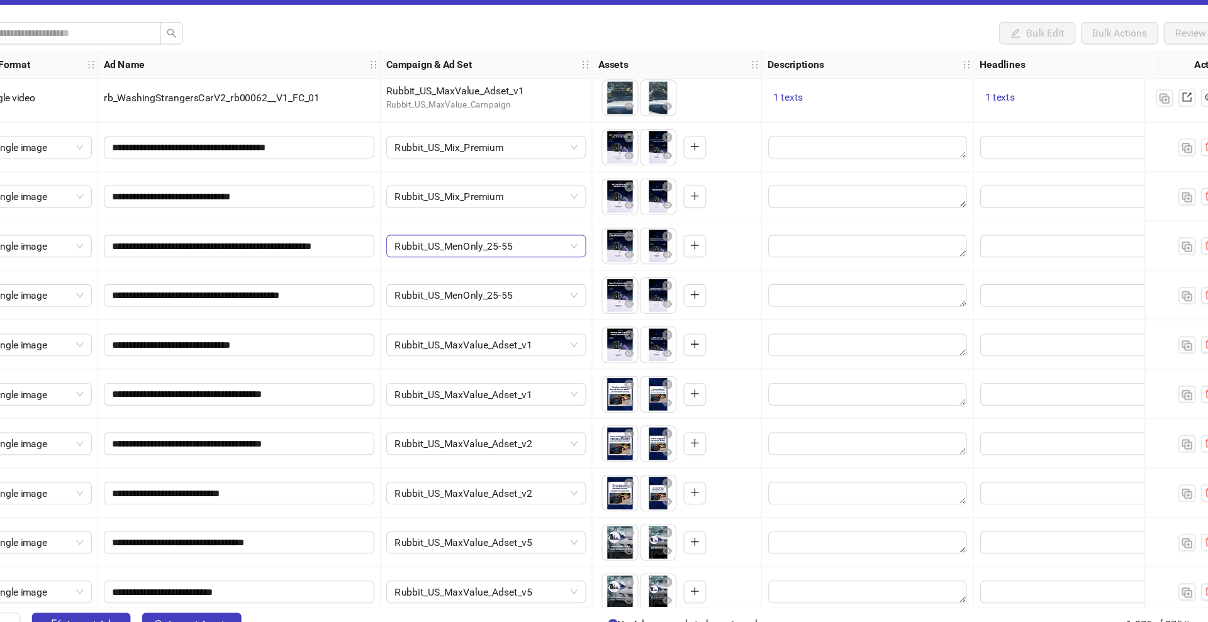
click at [502, 260] on span "Rubbit_US_MenOnly_25-55" at bounding box center [499, 258] width 163 height 19
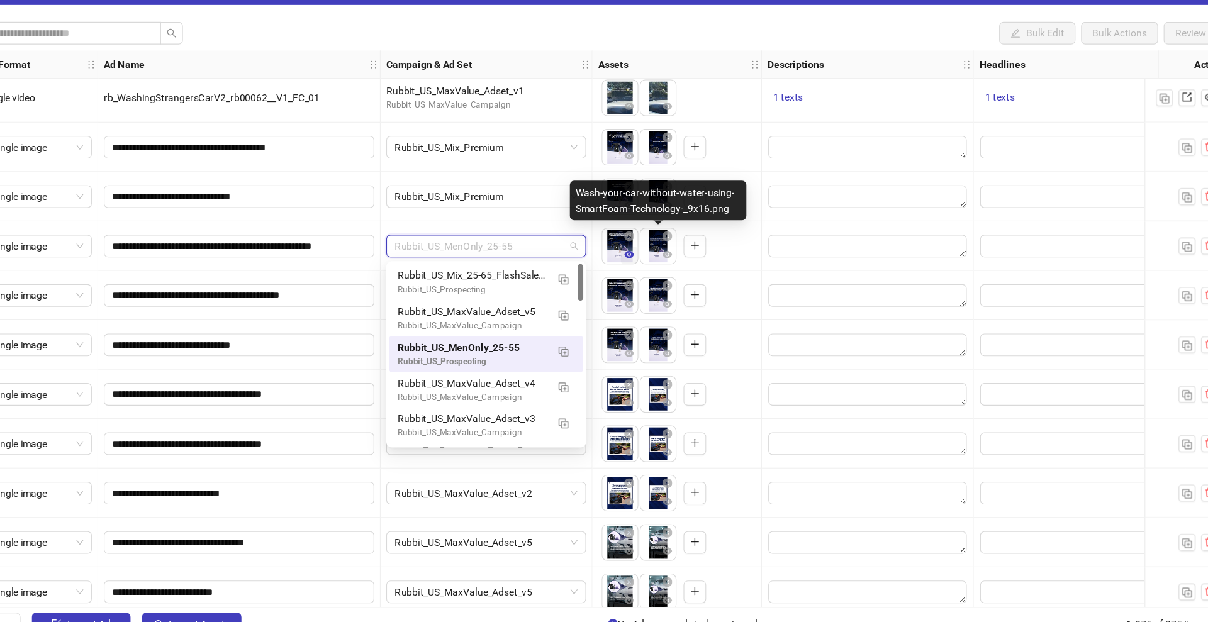
click at [629, 270] on span "button" at bounding box center [626, 266] width 9 height 10
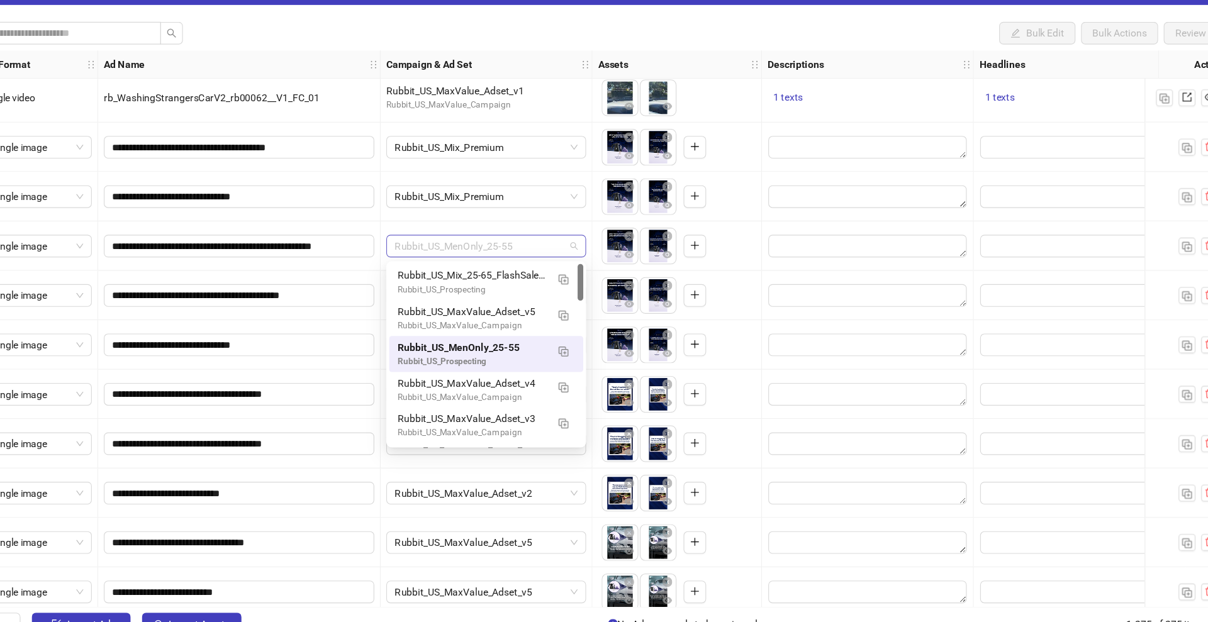
click at [524, 259] on span "Rubbit_US_MenOnly_25-55" at bounding box center [499, 258] width 163 height 19
type input "****"
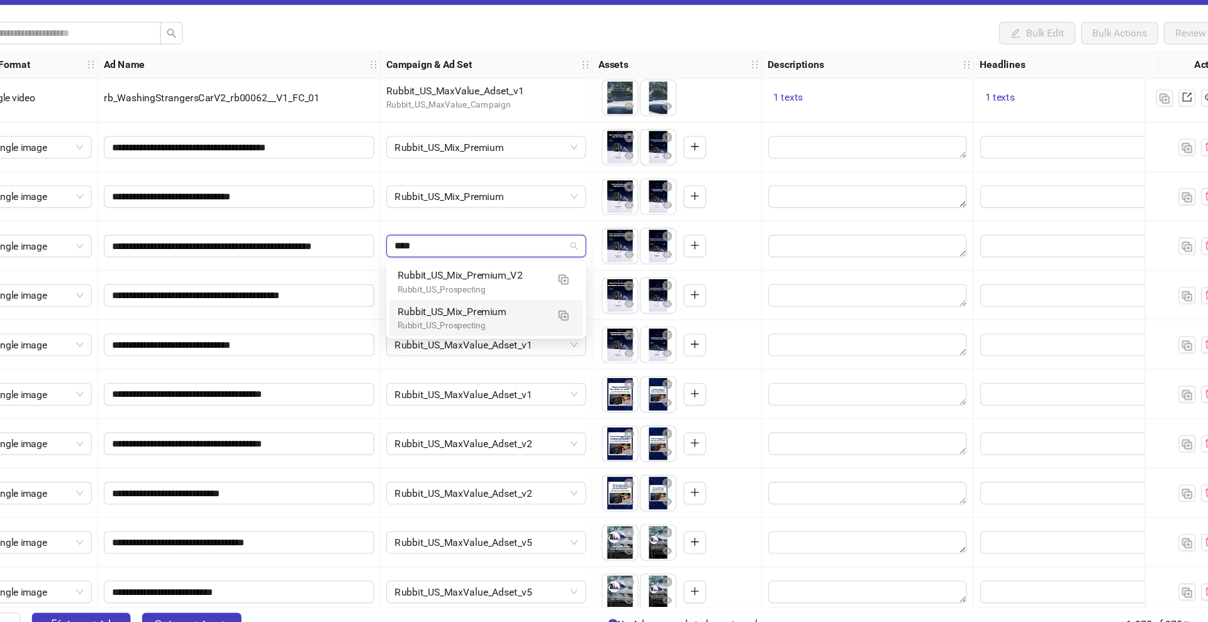
click at [511, 310] on div "Rubbit_US_Mix_Premium" at bounding box center [486, 316] width 133 height 14
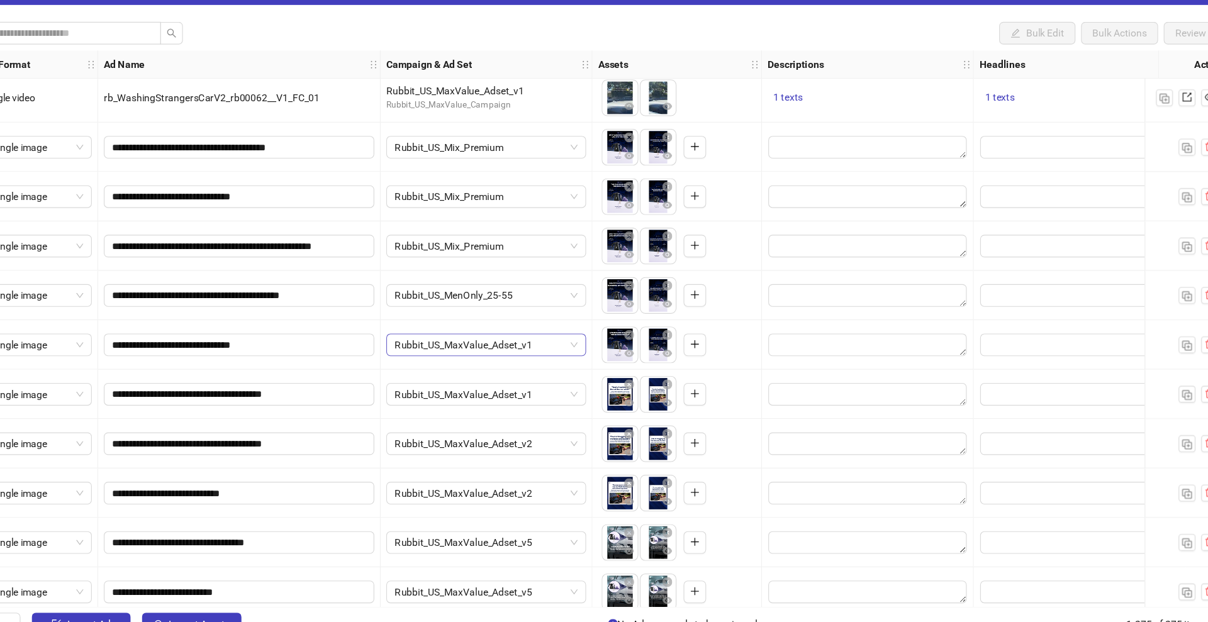
click at [496, 347] on span "Rubbit_US_MaxValue_Adset_v1" at bounding box center [499, 346] width 163 height 19
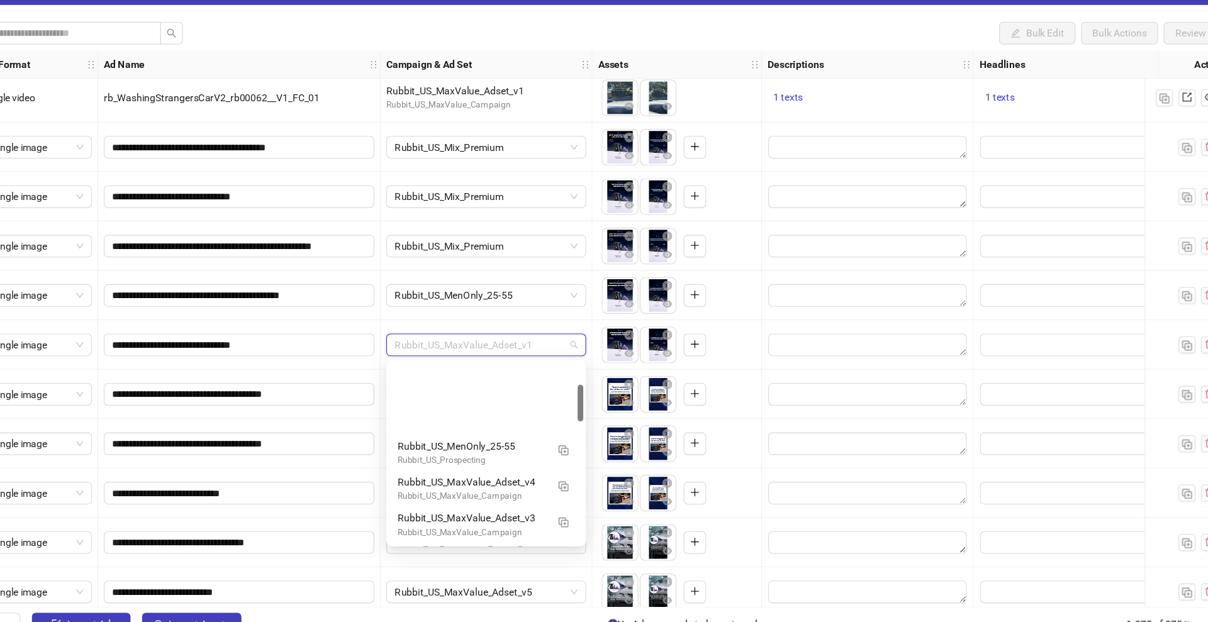
scroll to position [96, 0]
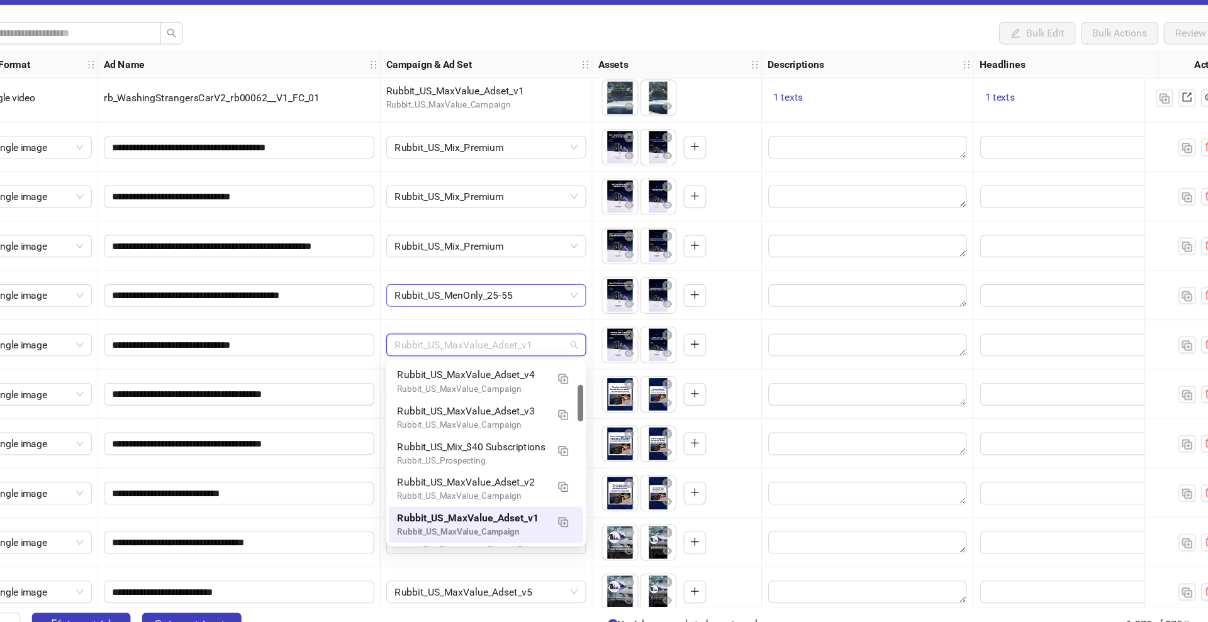
click at [493, 299] on span "Rubbit_US_MenOnly_25-55" at bounding box center [499, 302] width 163 height 19
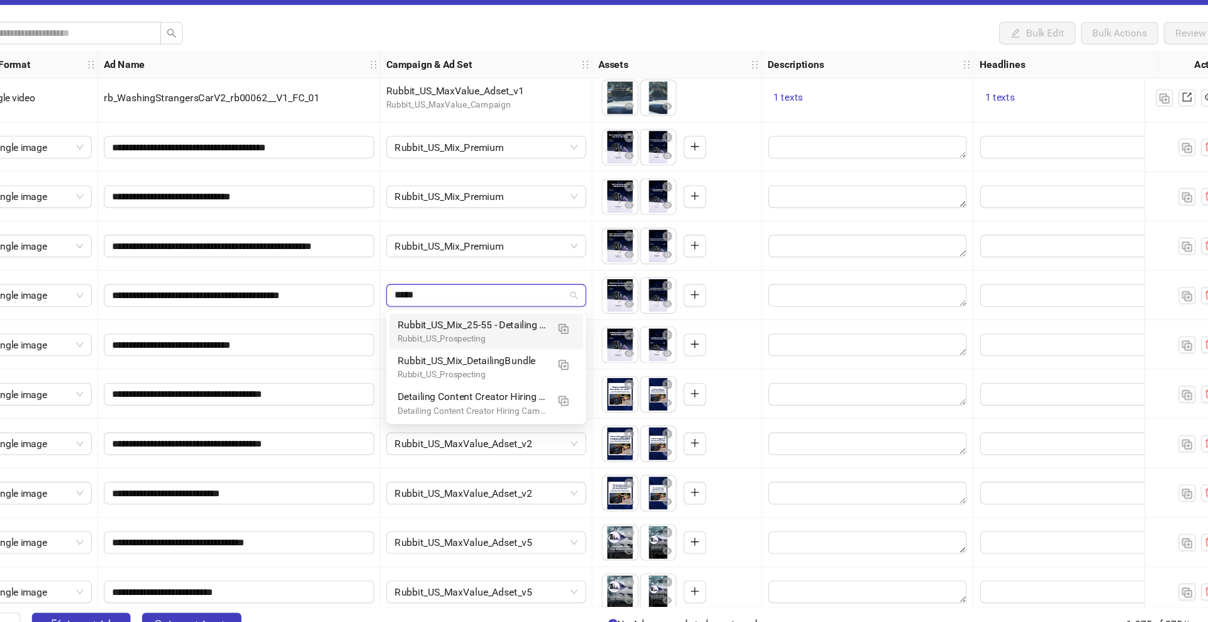
type input "******"
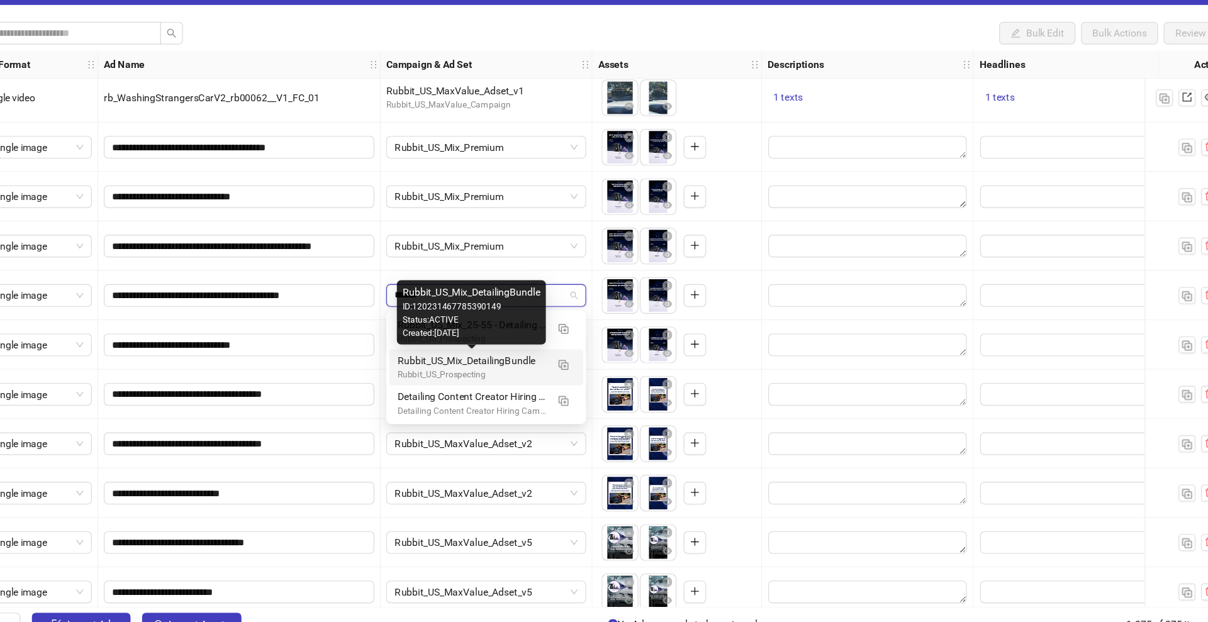
click at [496, 365] on div "Rubbit_US_Mix_DetailingBundle" at bounding box center [486, 360] width 133 height 14
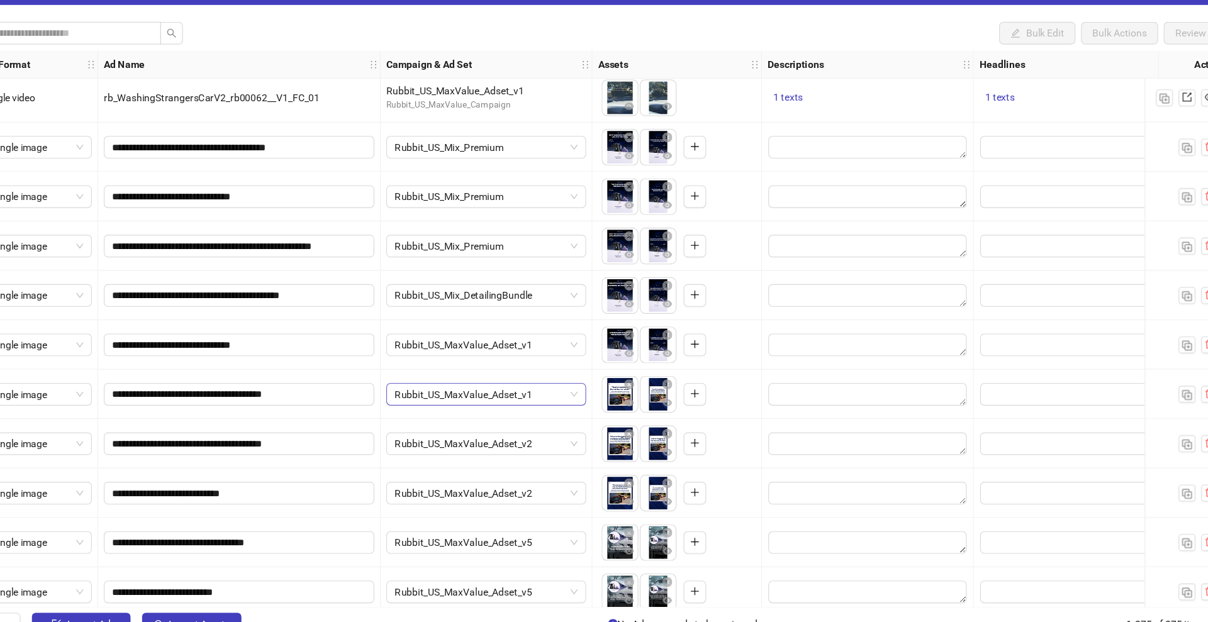
click at [539, 392] on span "Rubbit_US_MaxValue_Adset_v1" at bounding box center [499, 390] width 163 height 19
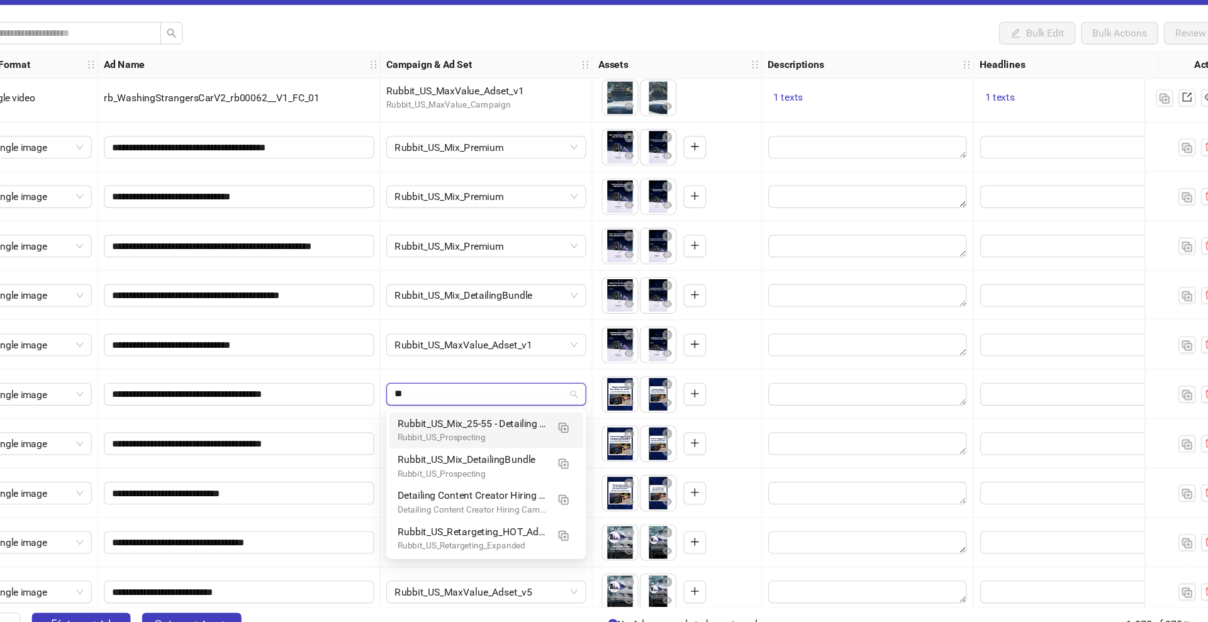
scroll to position [0, 0]
type input "******"
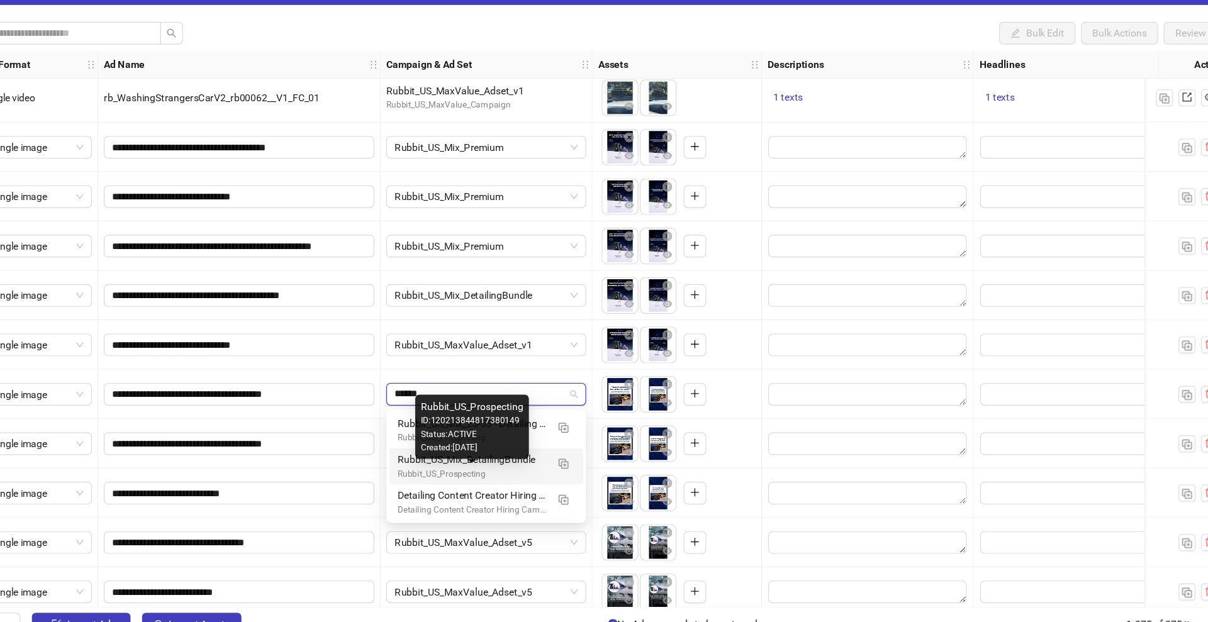
click at [505, 456] on div "Rubbit_US_Prospecting" at bounding box center [486, 461] width 133 height 12
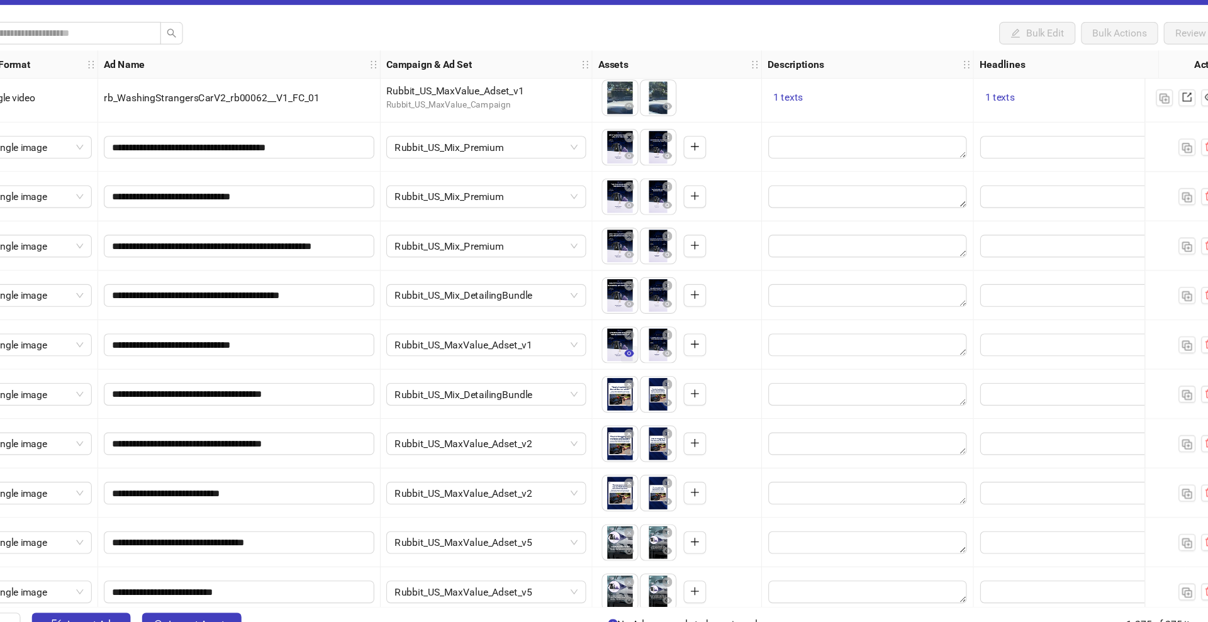
click at [626, 356] on icon "eye" at bounding box center [626, 353] width 9 height 6
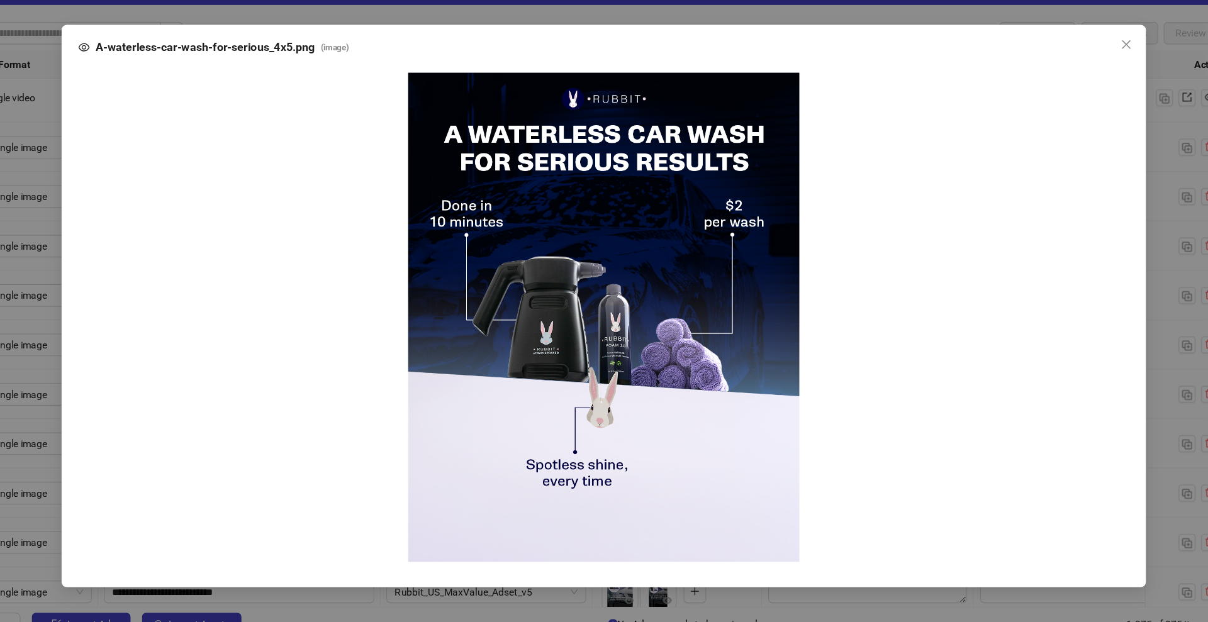
click at [1133, 356] on div "A-waterless-car-wash-for-serious_4x5.png ( image )" at bounding box center [604, 311] width 1208 height 622
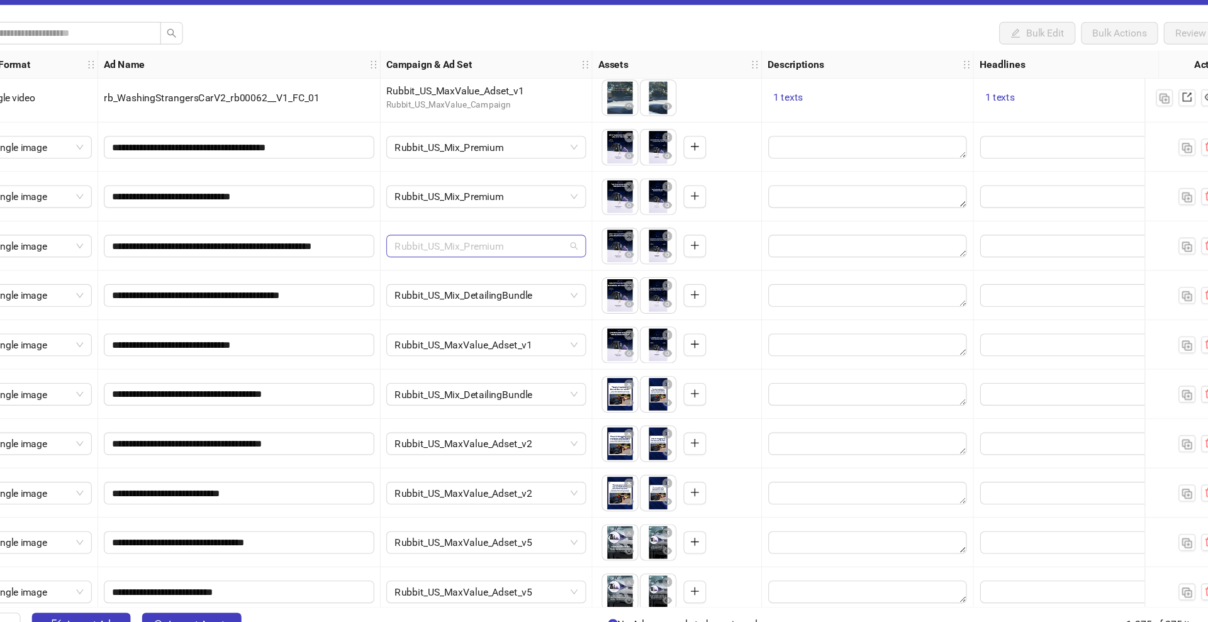
click at [527, 261] on span "Rubbit_US_Mix_Premium" at bounding box center [499, 258] width 163 height 19
click at [550, 239] on div "Rubbit_US_Mix_Premium" at bounding box center [499, 258] width 189 height 44
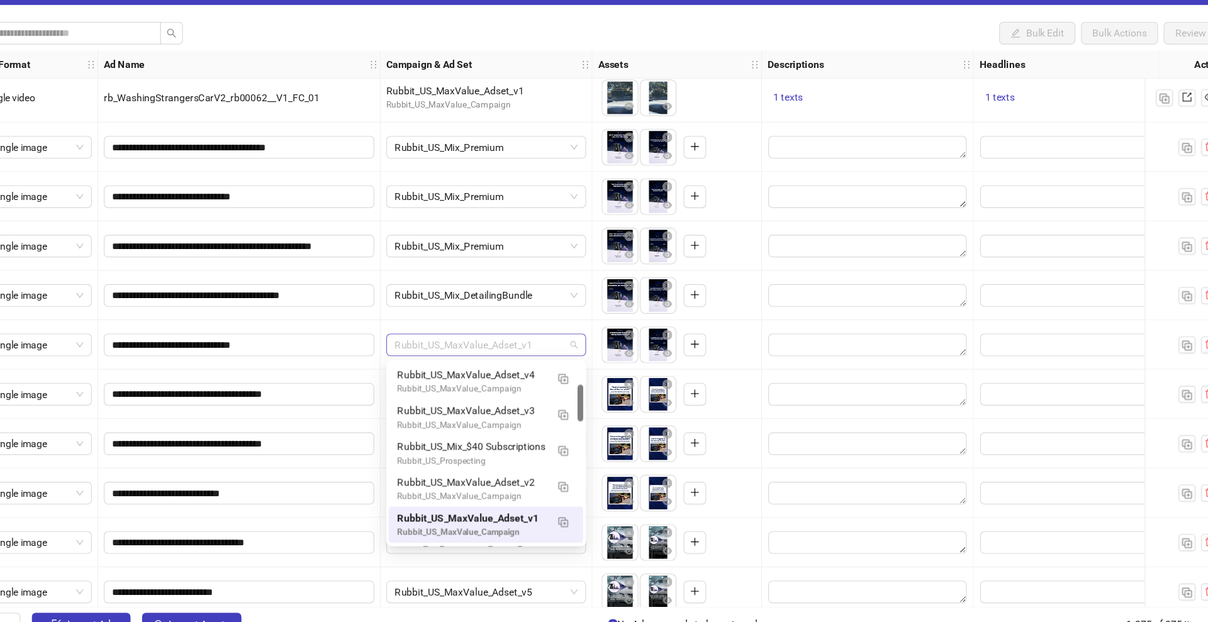
click at [530, 350] on span "Rubbit_US_MaxValue_Adset_v1" at bounding box center [499, 346] width 163 height 19
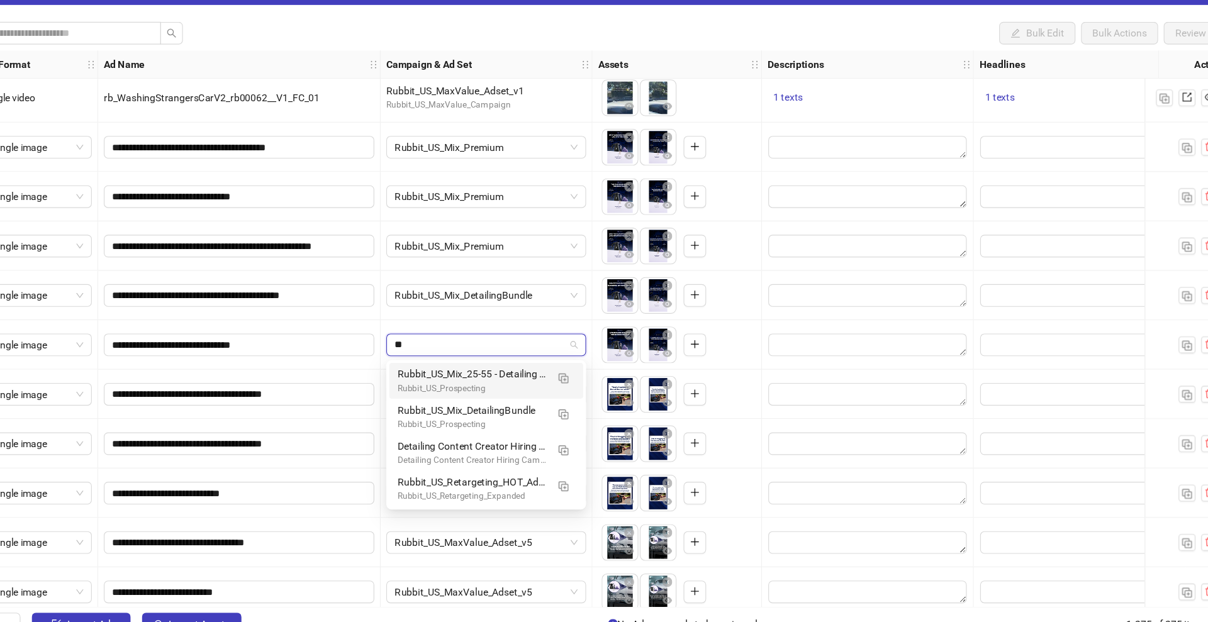
scroll to position [0, 0]
type input "*****"
click at [517, 408] on div "Rubbit_US_Mix_DetailingBundle" at bounding box center [486, 404] width 133 height 14
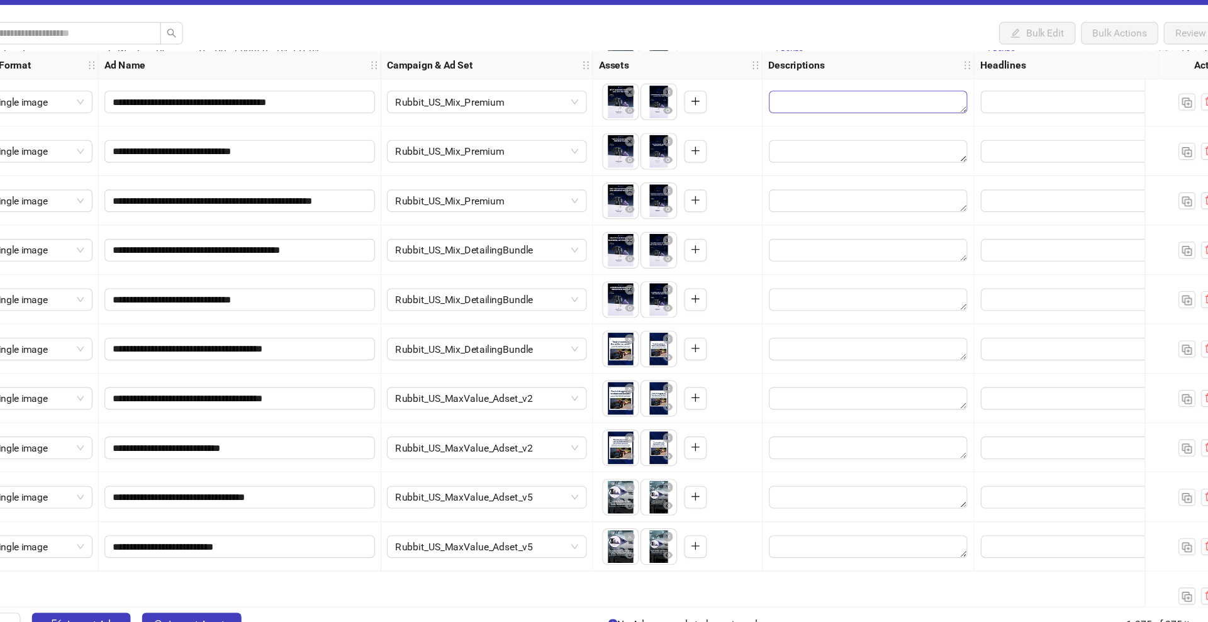
scroll to position [11325, 0]
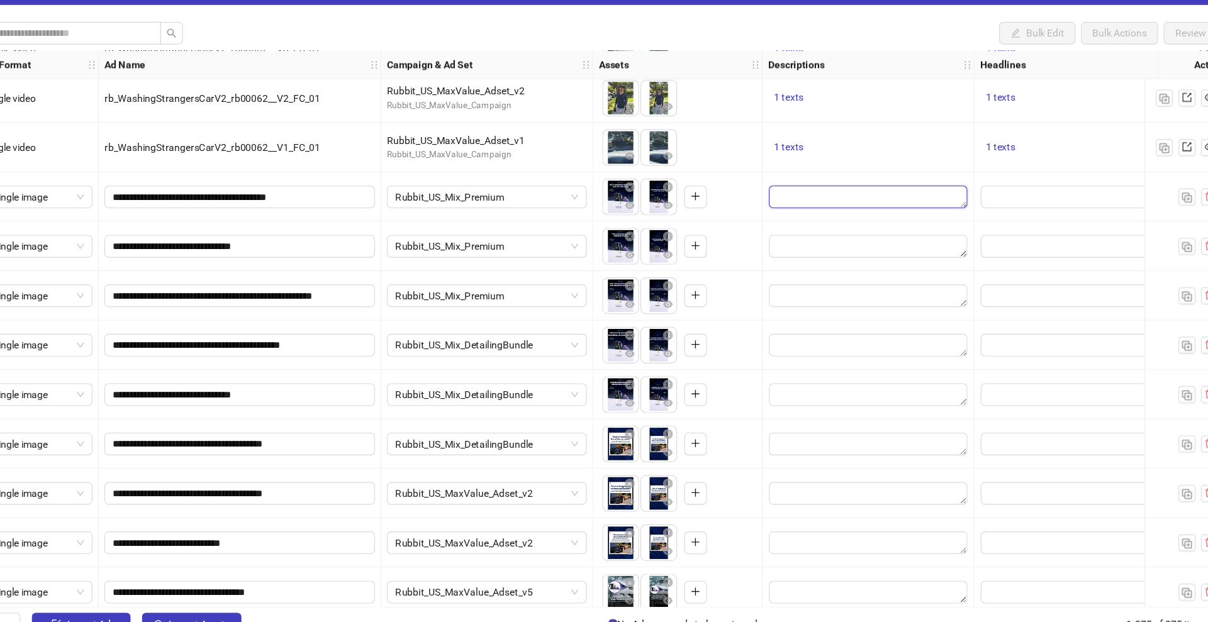
click at [832, 213] on textarea "Edit values" at bounding box center [839, 214] width 177 height 20
click at [828, 215] on textarea "Edit values" at bounding box center [839, 214] width 177 height 20
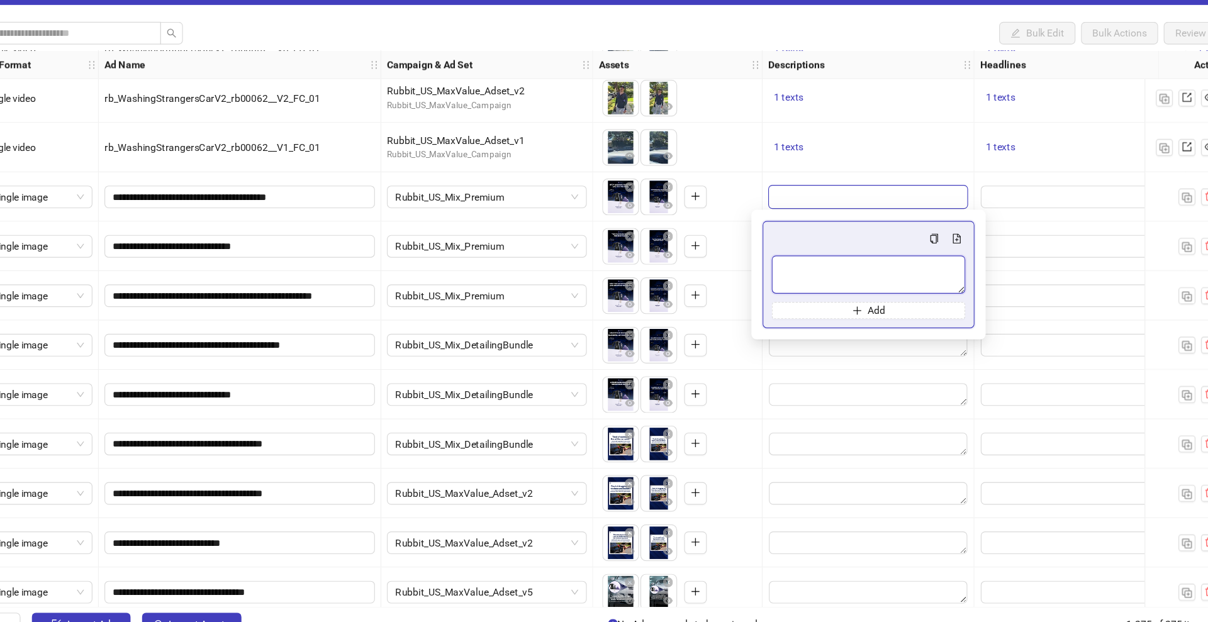
click at [806, 286] on textarea "Multi-text input container - paste or copy values" at bounding box center [840, 283] width 172 height 34
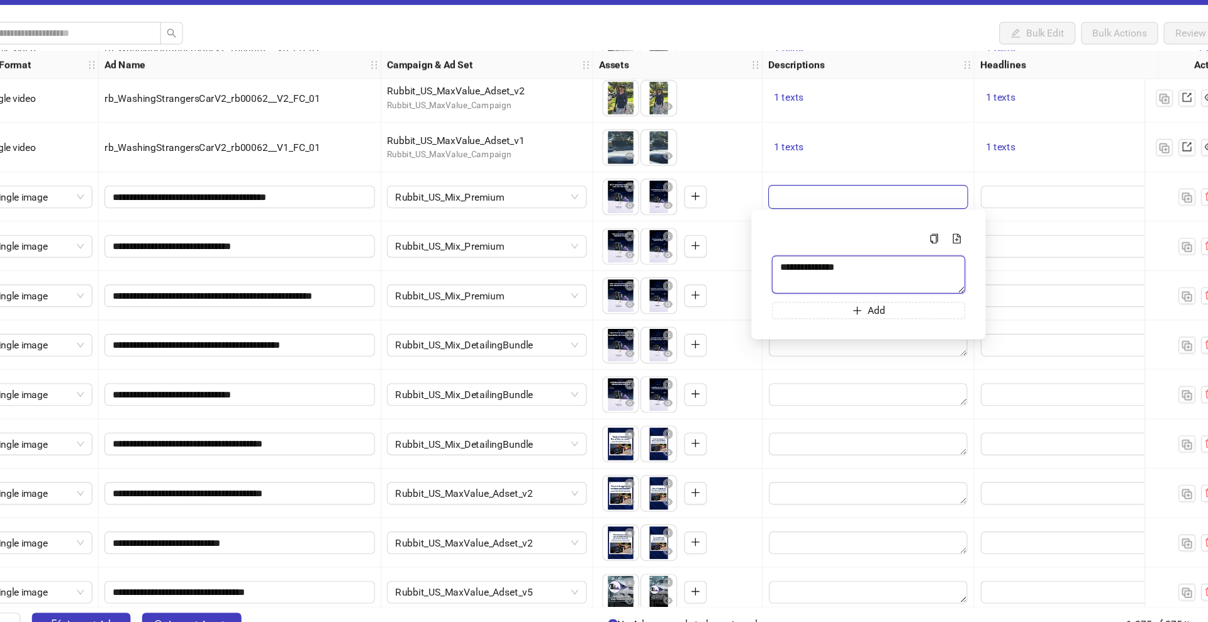
type textarea "**********"
click at [720, 255] on div "To pick up a draggable item, press the space bar. While dragging, use the arrow…" at bounding box center [670, 257] width 140 height 39
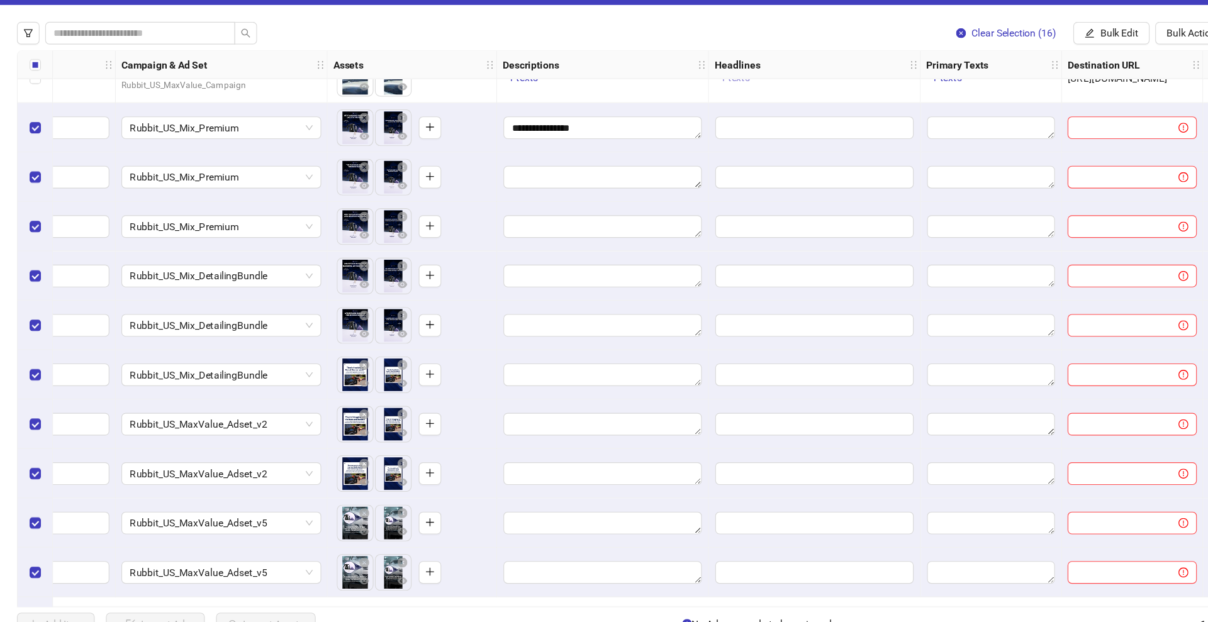
scroll to position [11330, 303]
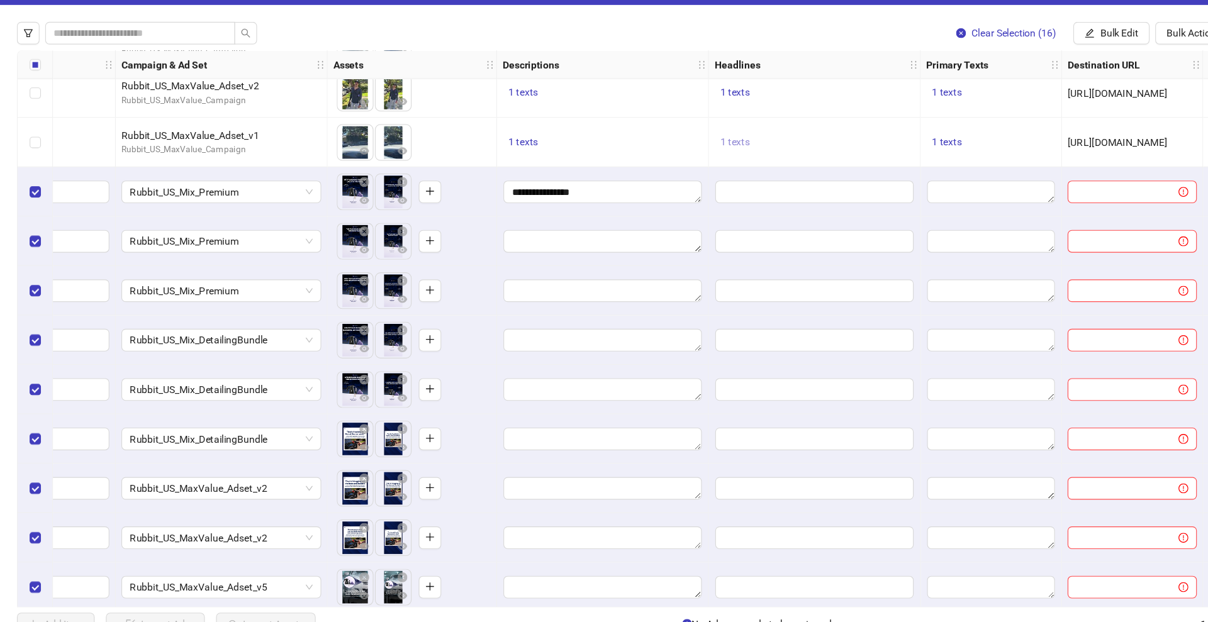
click at [653, 165] on span "1 texts" at bounding box center [655, 165] width 26 height 10
click at [771, 144] on div "Funded over 3,800% on Kickstarter 🤯" at bounding box center [783, 156] width 104 height 28
copy div "Funded over 3,800% on Kickstarter 🤯"
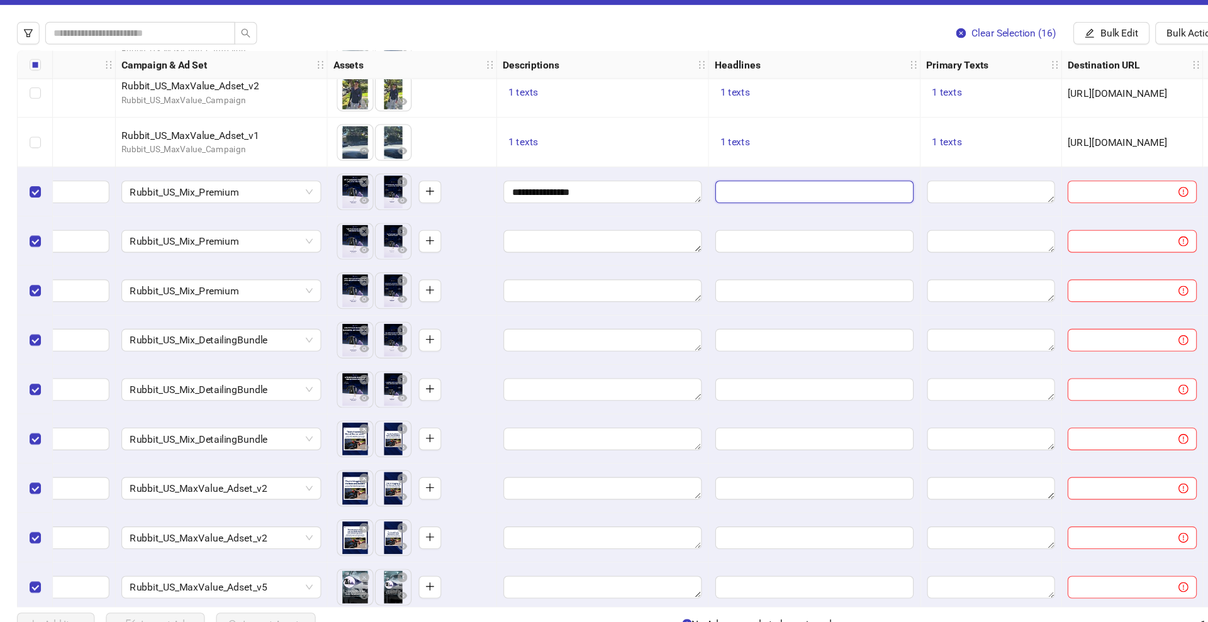
click at [656, 205] on input "Edit values" at bounding box center [725, 209] width 177 height 20
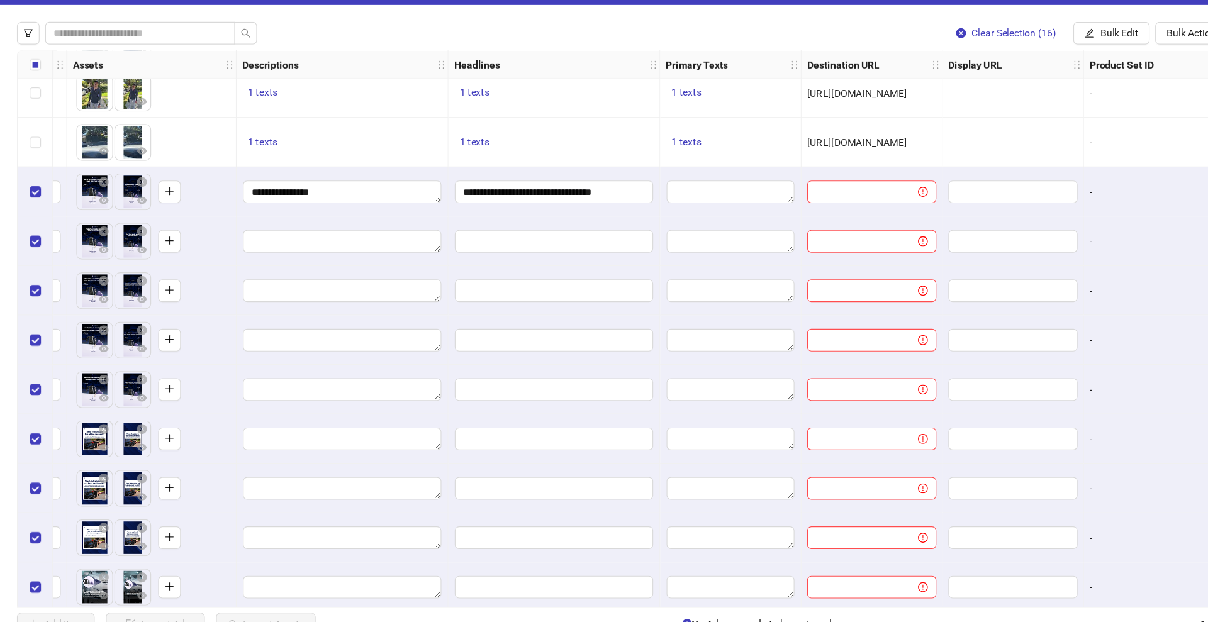
click at [649, 208] on div "Ad Format Ad Name Campaign & Ad Set Assets Descriptions Headlines Primary Texts…" at bounding box center [604, 331] width 1178 height 496
click at [617, 165] on span "1 texts" at bounding box center [611, 165] width 26 height 10
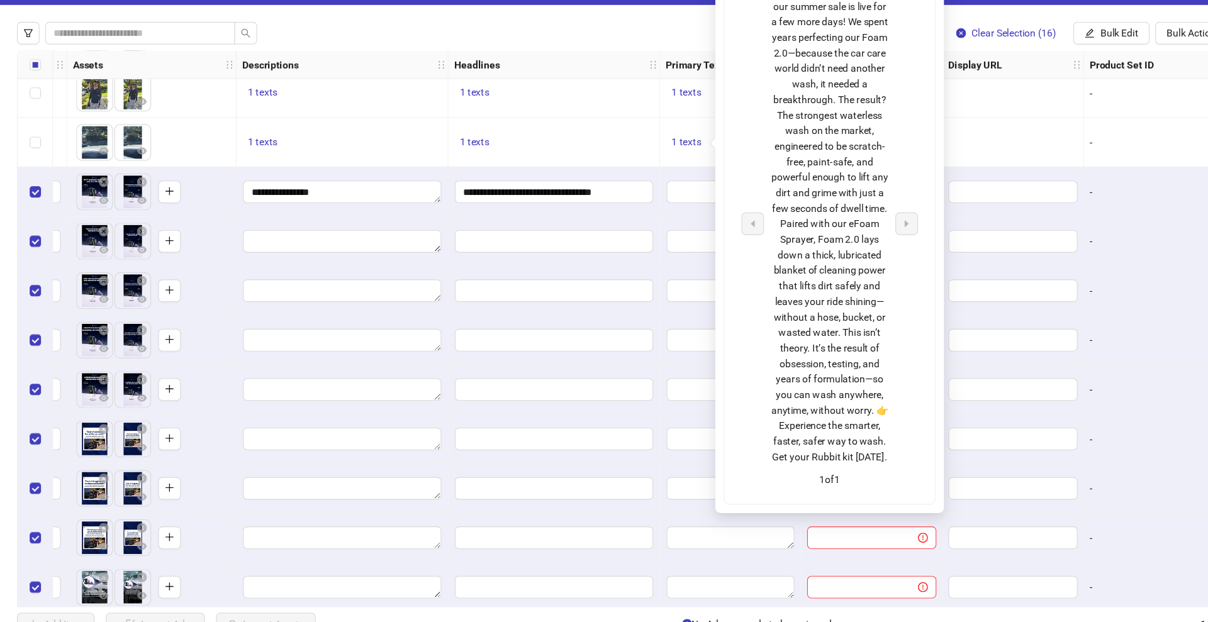
click at [746, 196] on div "Grab your kit [DATE] while our summer sale is live for a few more days! We spen…" at bounding box center [739, 237] width 104 height 429
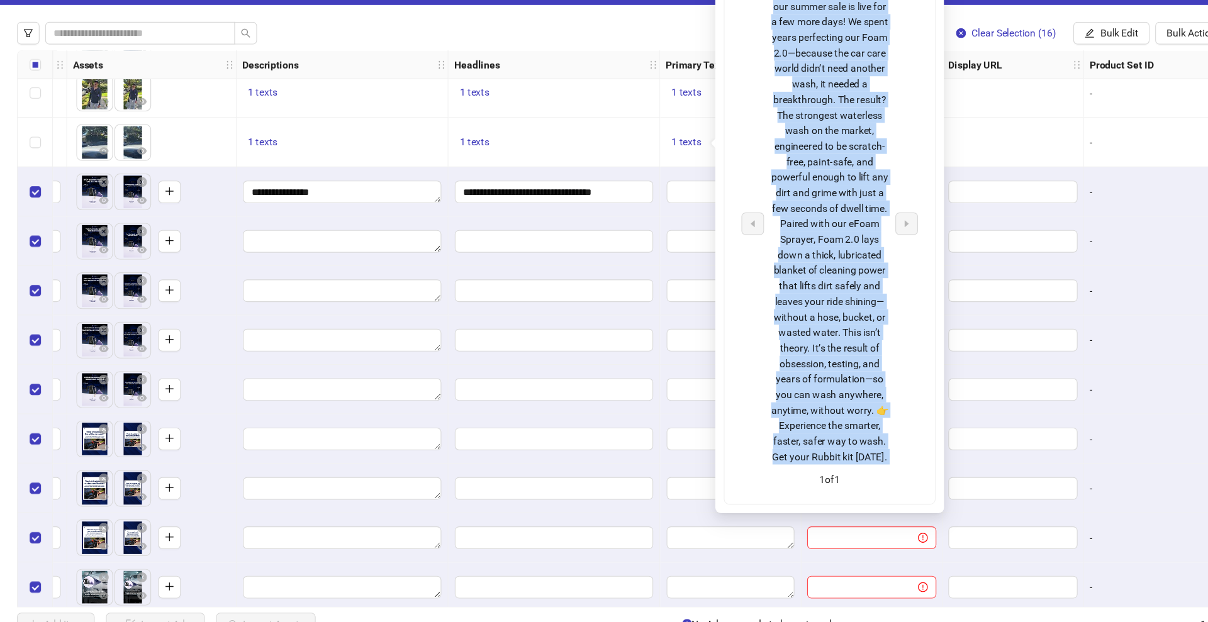
click at [746, 196] on div "Grab your kit [DATE] while our summer sale is live for a few more days! We spen…" at bounding box center [739, 237] width 104 height 429
copy div "Grab your kit [DATE] while our summer sale is live for a few more days! We spen…"
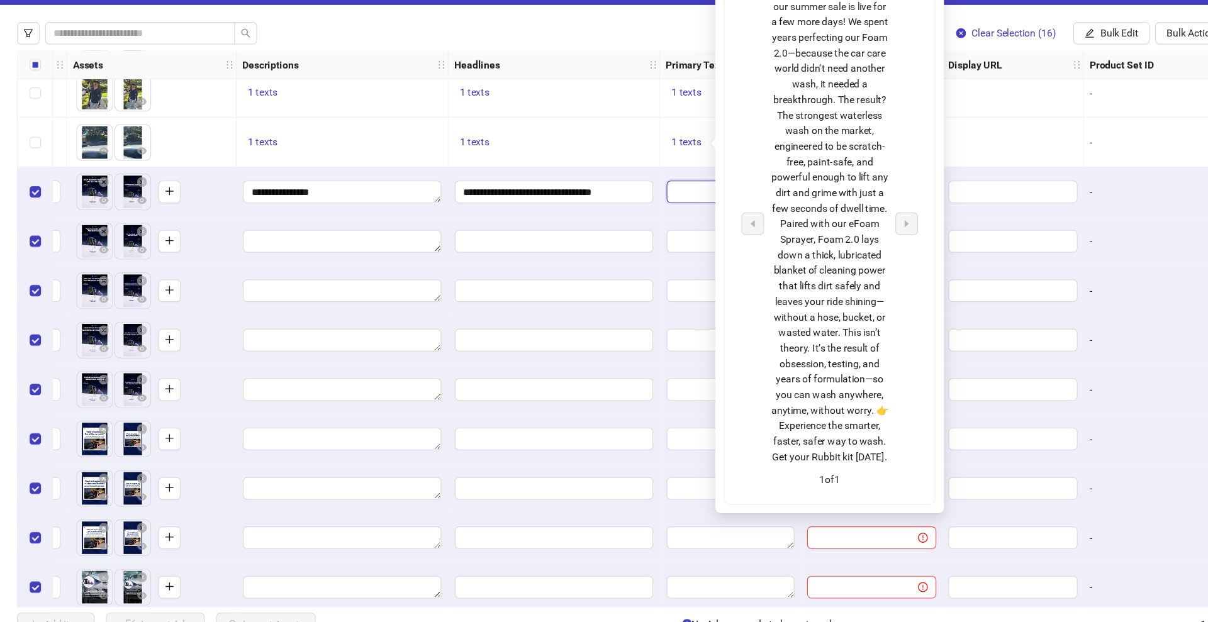
click at [608, 211] on textarea "Edit values" at bounding box center [651, 209] width 114 height 20
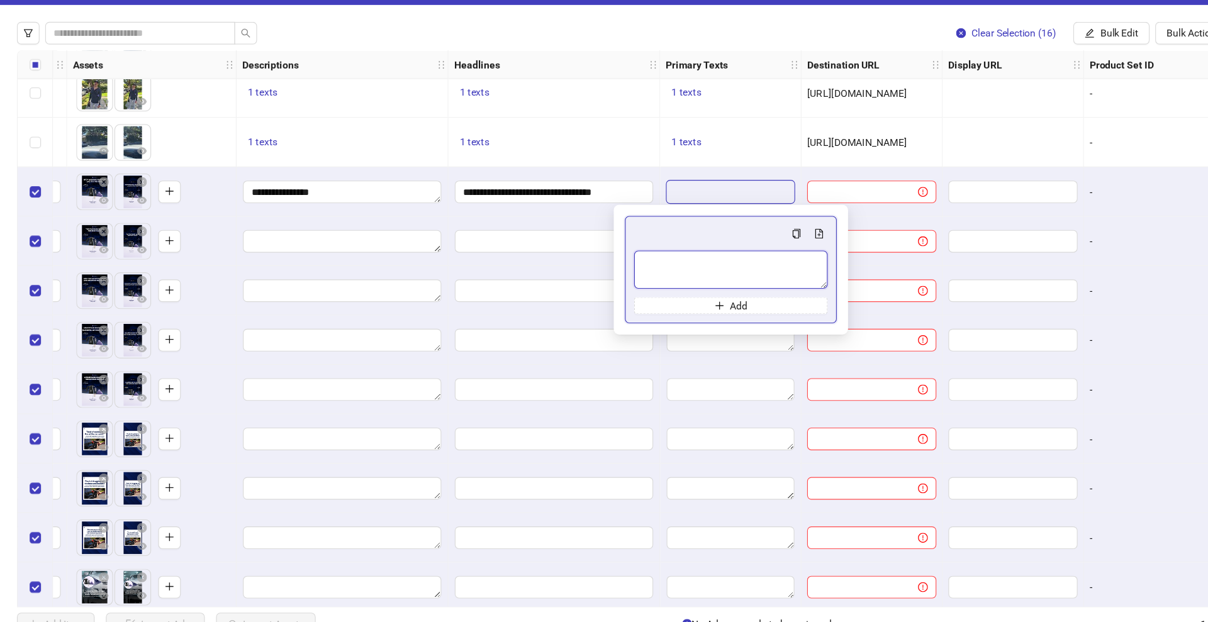
click at [611, 283] on textarea "Multi-text input container - paste or copy values" at bounding box center [651, 279] width 172 height 34
paste textarea "**********"
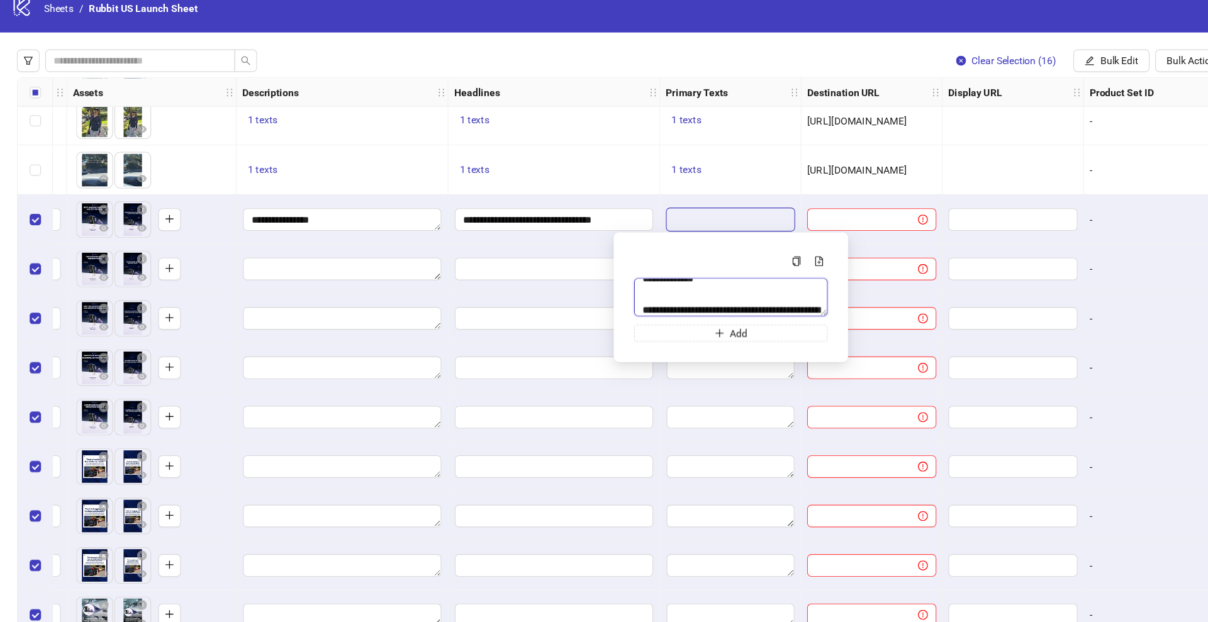
scroll to position [65, 0]
type textarea "**********"
click at [597, 366] on div at bounding box center [651, 386] width 126 height 44
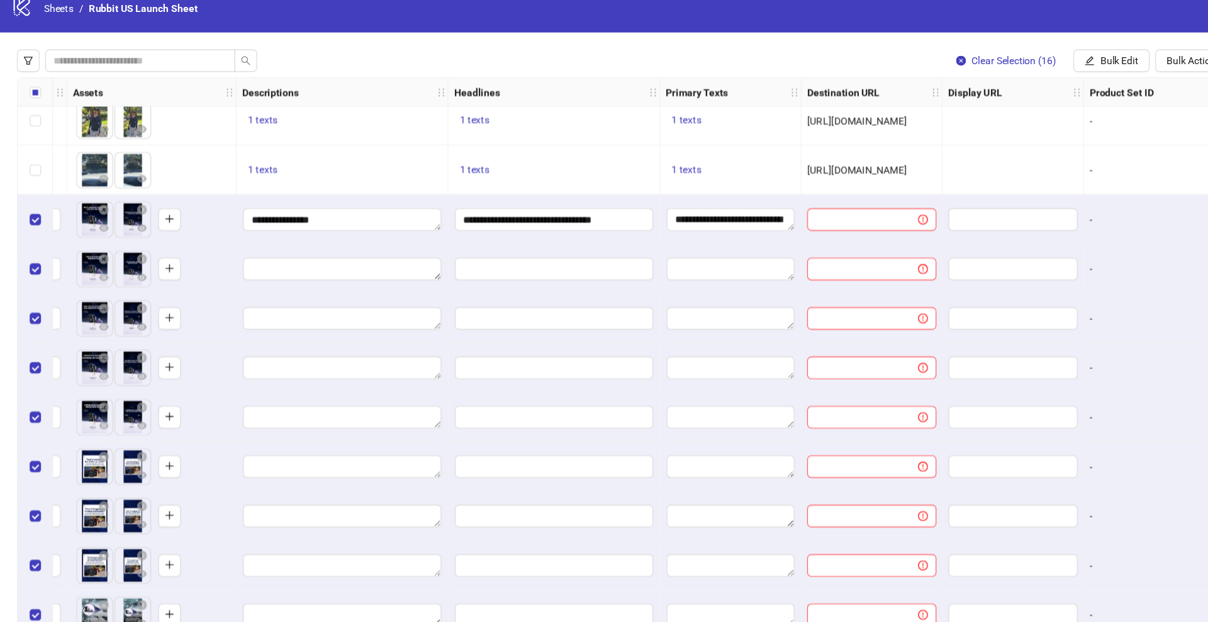
click at [746, 163] on span "[URL][DOMAIN_NAME]" at bounding box center [763, 165] width 89 height 10
copy span "[URL][DOMAIN_NAME]"
click at [746, 205] on input "text" at bounding box center [764, 210] width 74 height 14
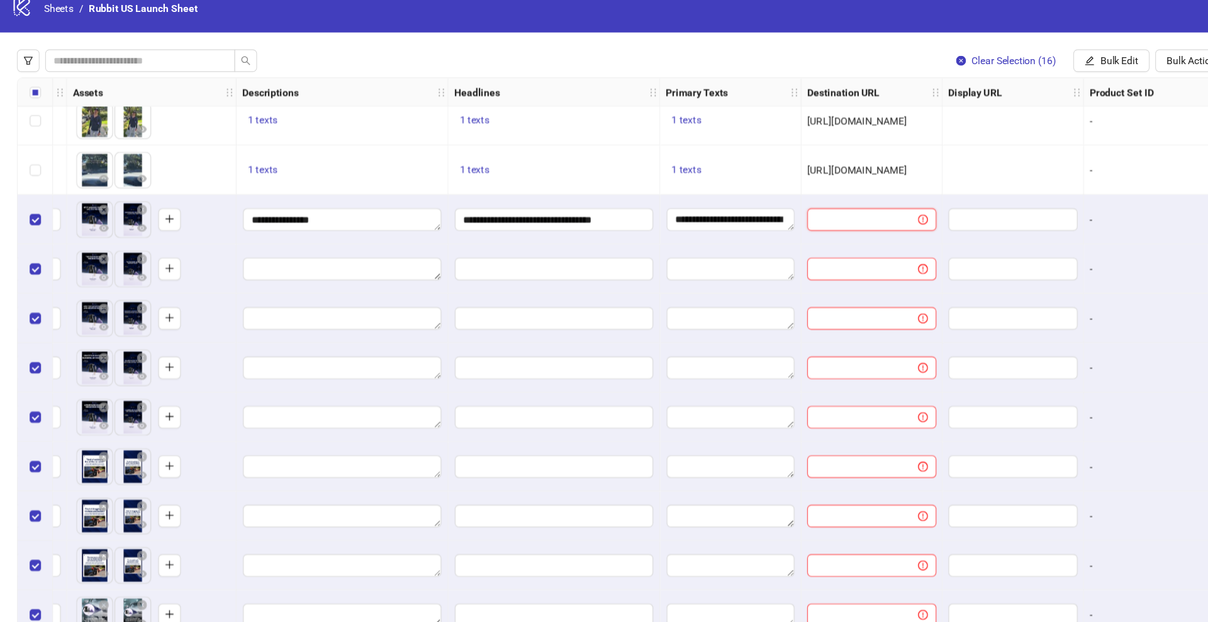
paste input "**********"
type input "**********"
click at [745, 241] on div at bounding box center [777, 254] width 126 height 44
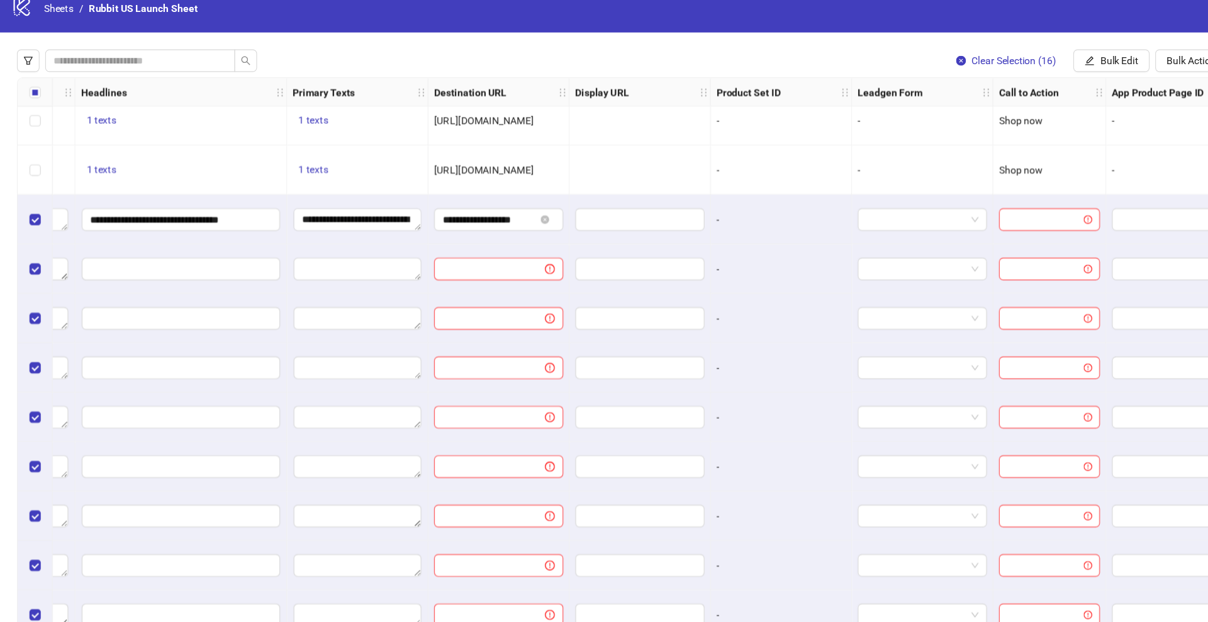
scroll to position [11330, 893]
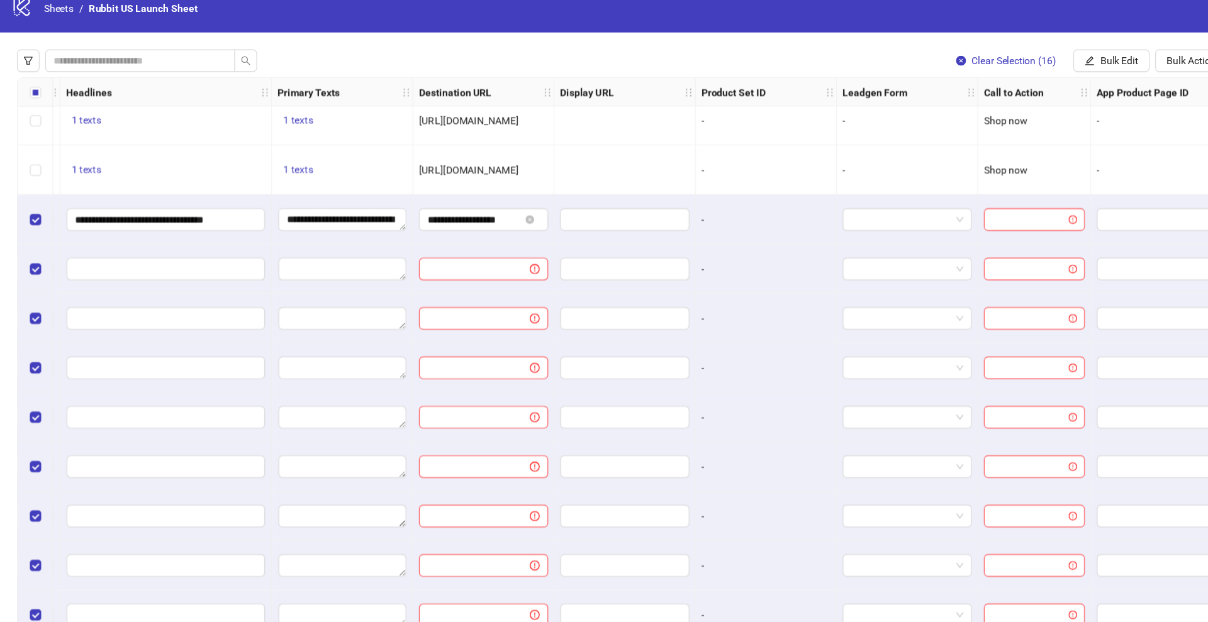
click at [917, 208] on div "Ad Format Ad Name Campaign & Ad Set Assets Descriptions Headlines Primary Texts…" at bounding box center [604, 331] width 1178 height 496
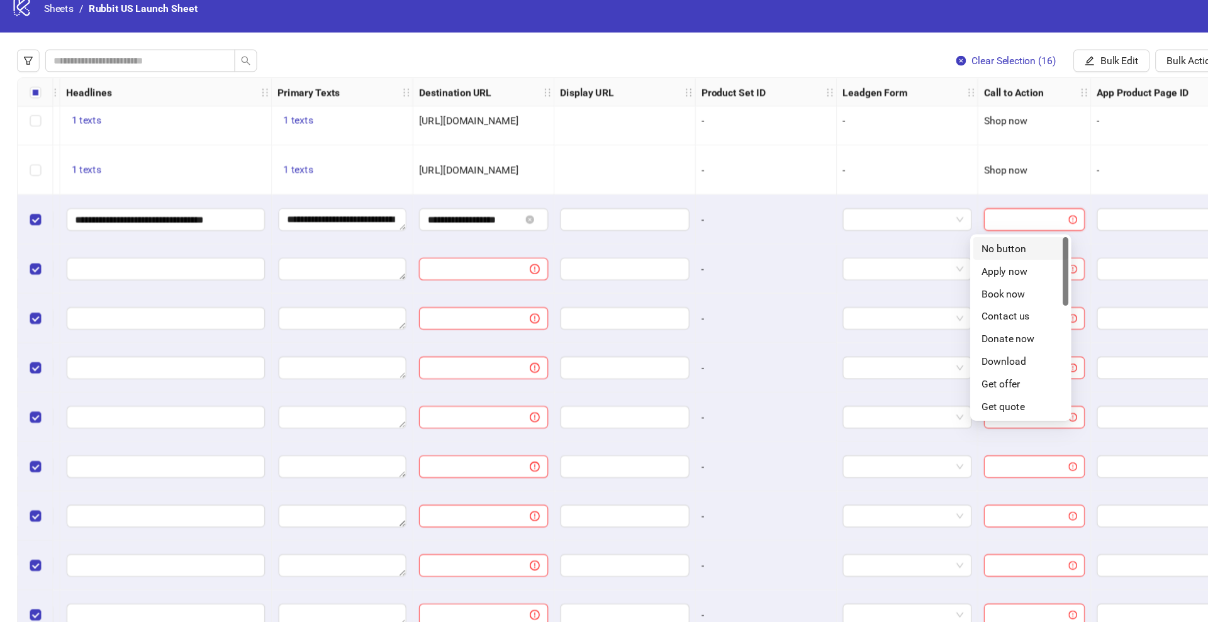
click at [901, 212] on input "search" at bounding box center [916, 209] width 64 height 19
type input "**"
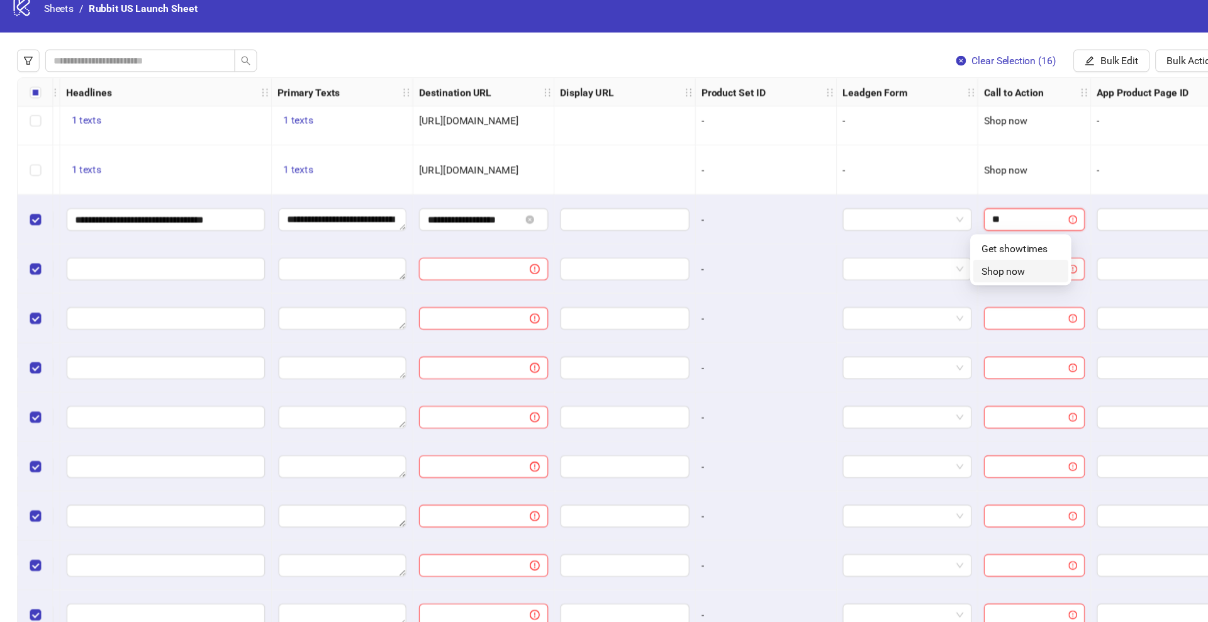
click at [897, 253] on div "Shop now" at bounding box center [910, 256] width 70 height 14
click at [967, 70] on icon "edit" at bounding box center [971, 68] width 9 height 9
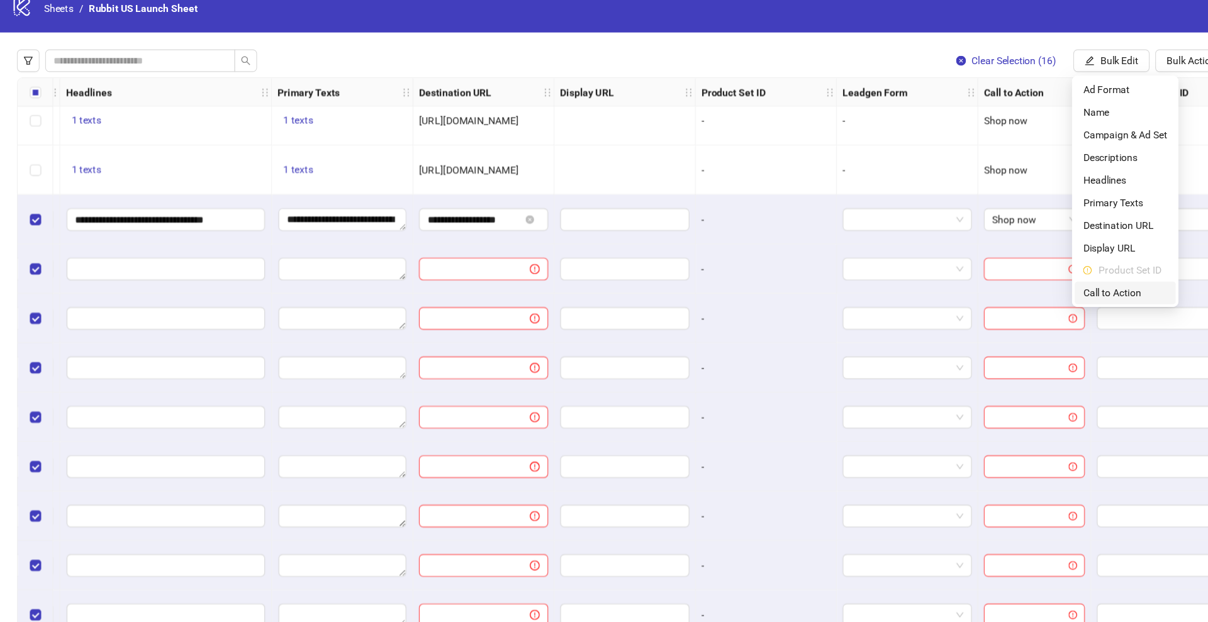
click at [989, 272] on span "Call to Action" at bounding box center [1002, 275] width 75 height 14
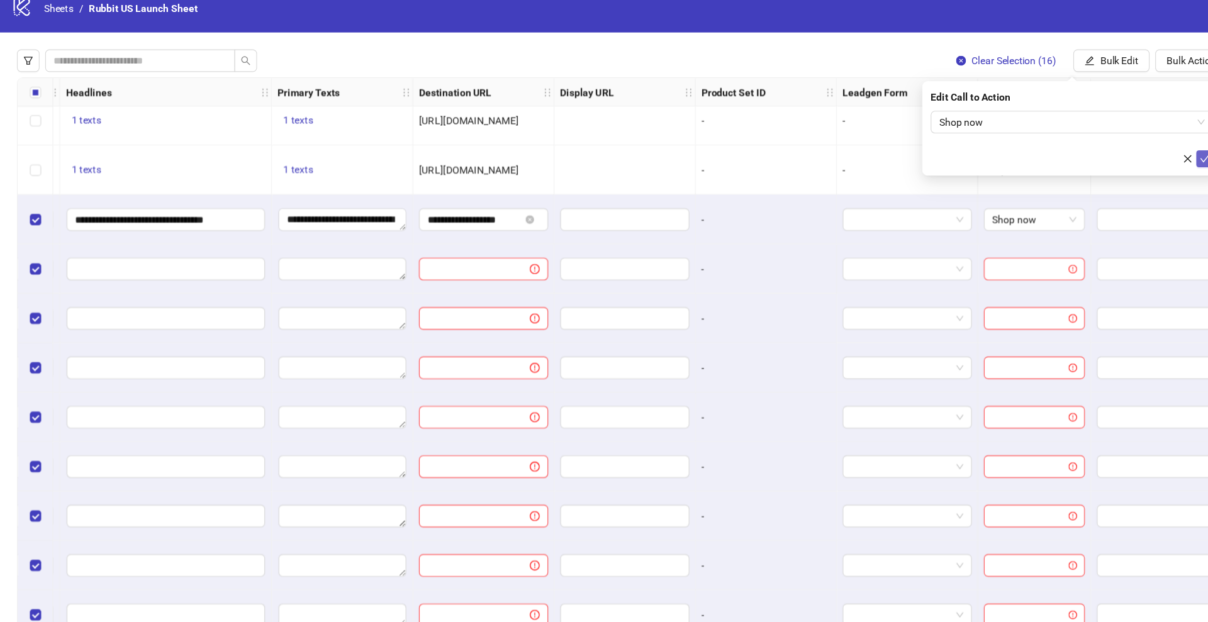
click at [1070, 156] on icon "check" at bounding box center [1073, 155] width 9 height 9
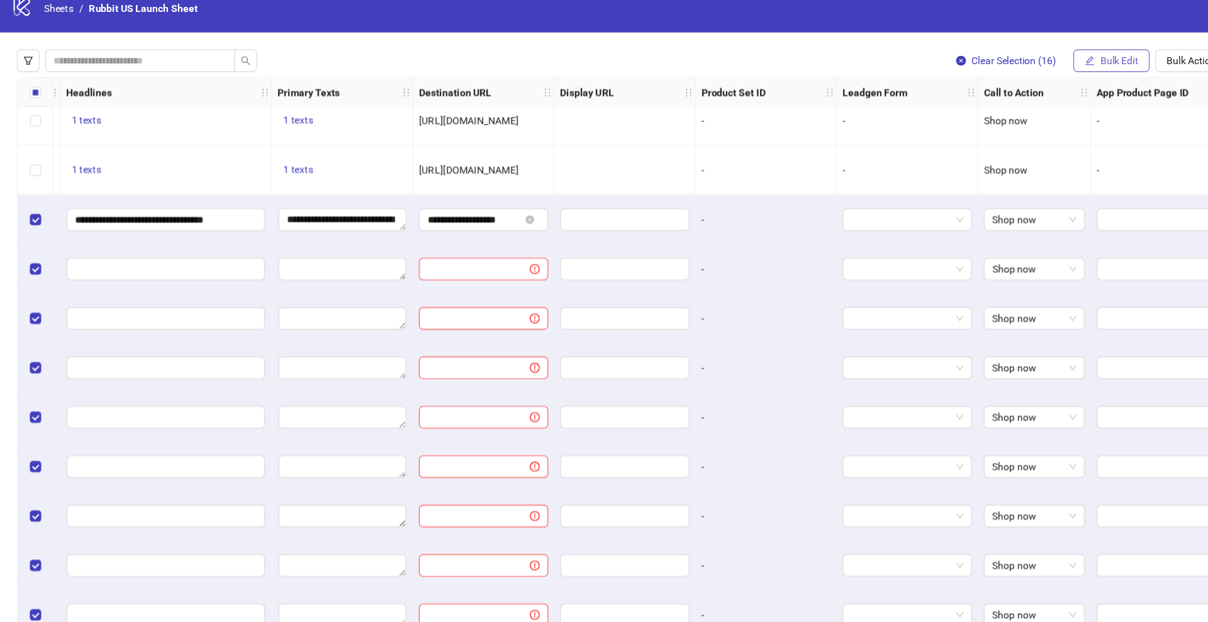
click at [969, 67] on icon "edit" at bounding box center [971, 68] width 8 height 8
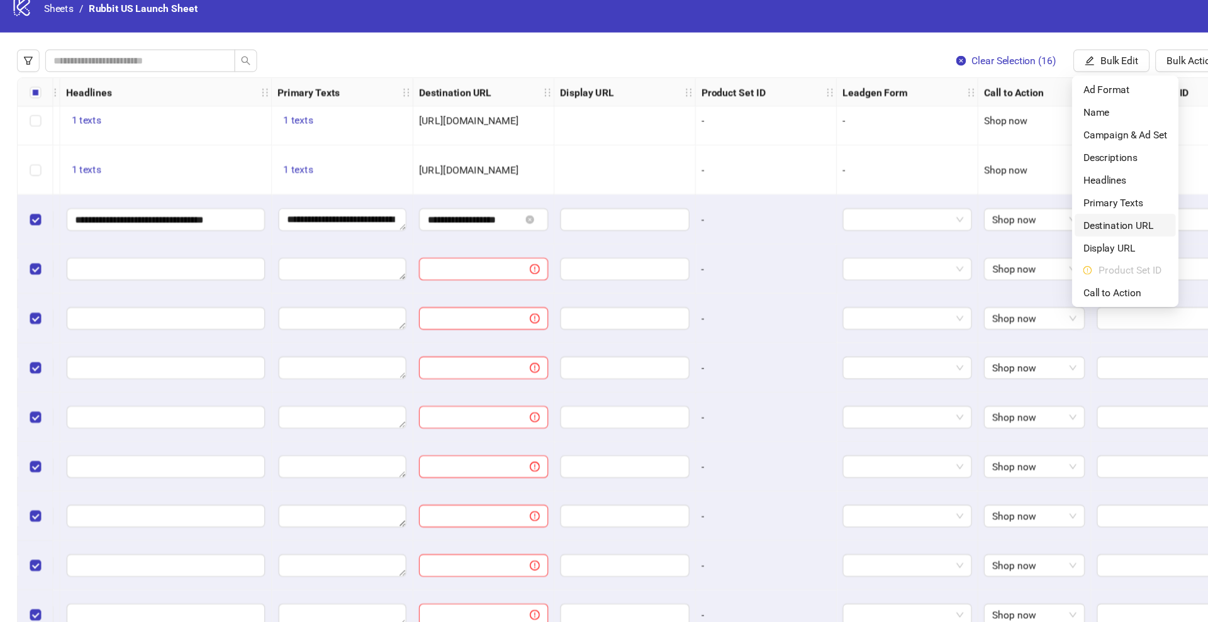
click at [987, 211] on span "Destination URL" at bounding box center [1002, 215] width 75 height 14
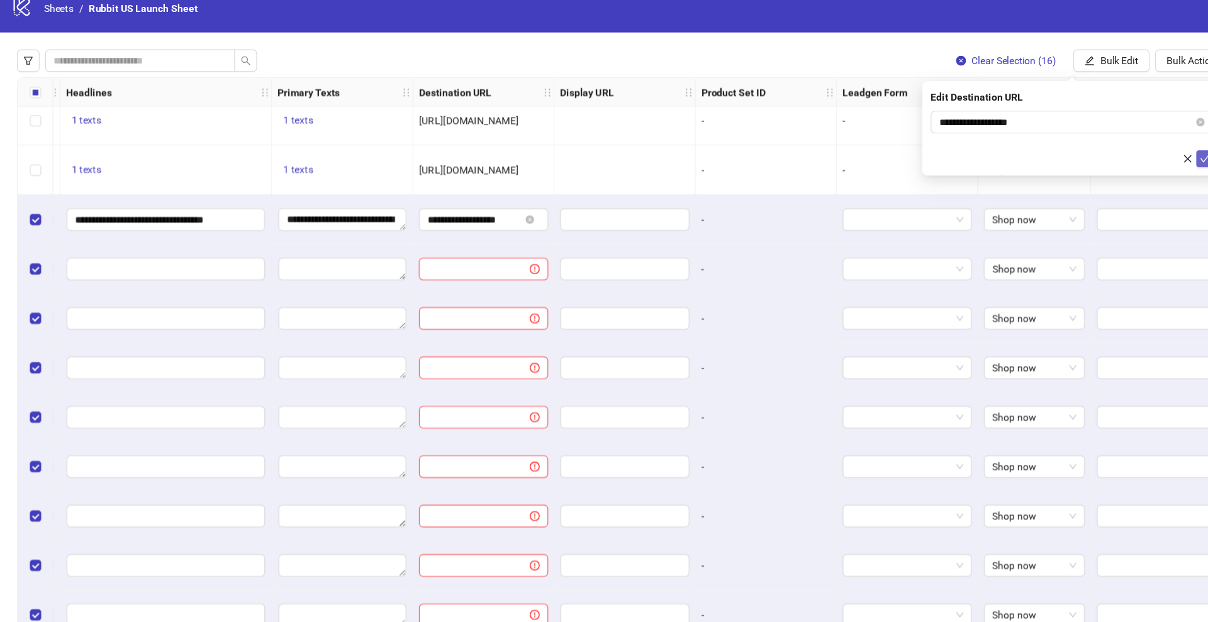
click at [1069, 159] on span "submit" at bounding box center [1073, 155] width 9 height 10
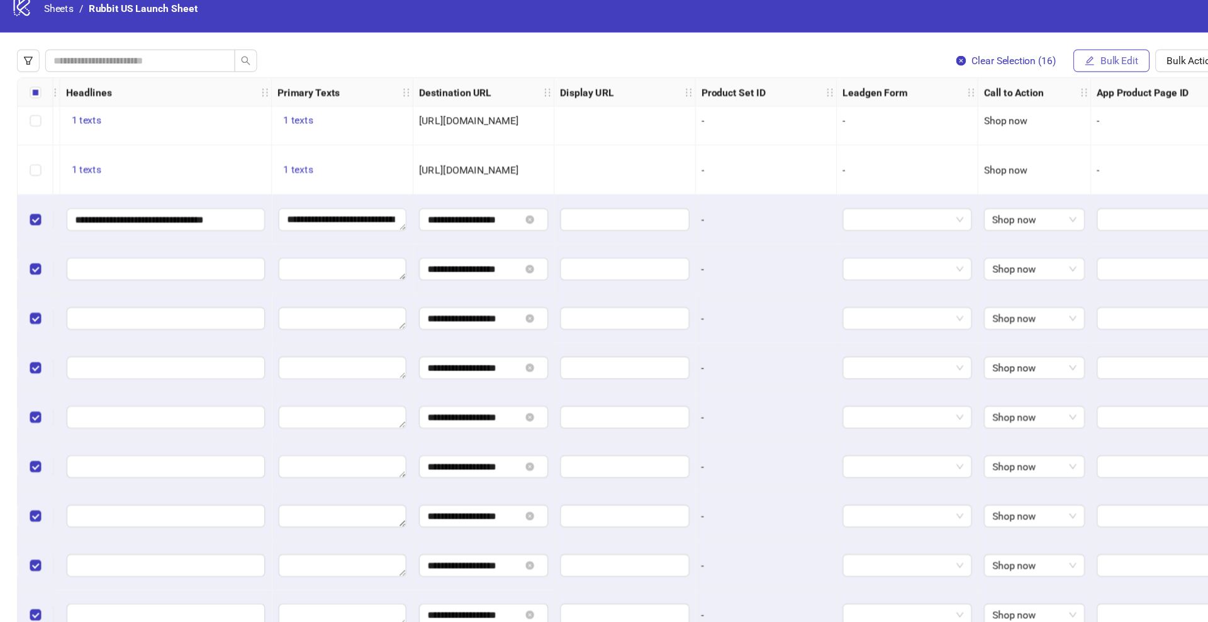
click at [977, 64] on button "Bulk Edit" at bounding box center [990, 68] width 68 height 20
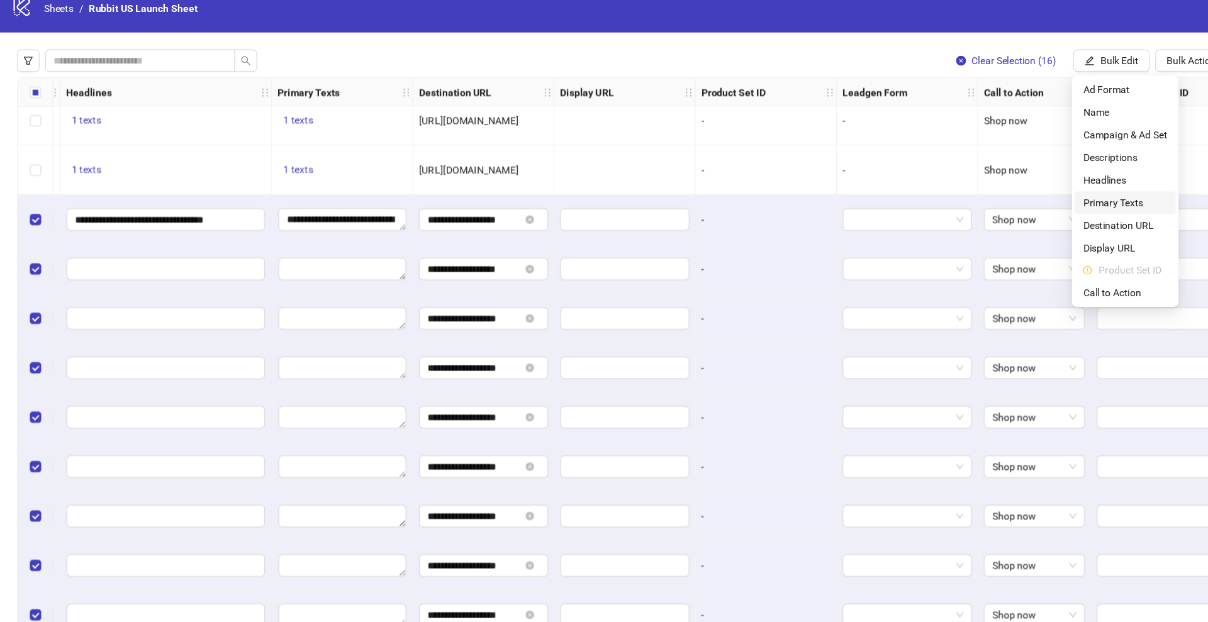
click at [985, 188] on span "Primary Texts" at bounding box center [1002, 195] width 75 height 14
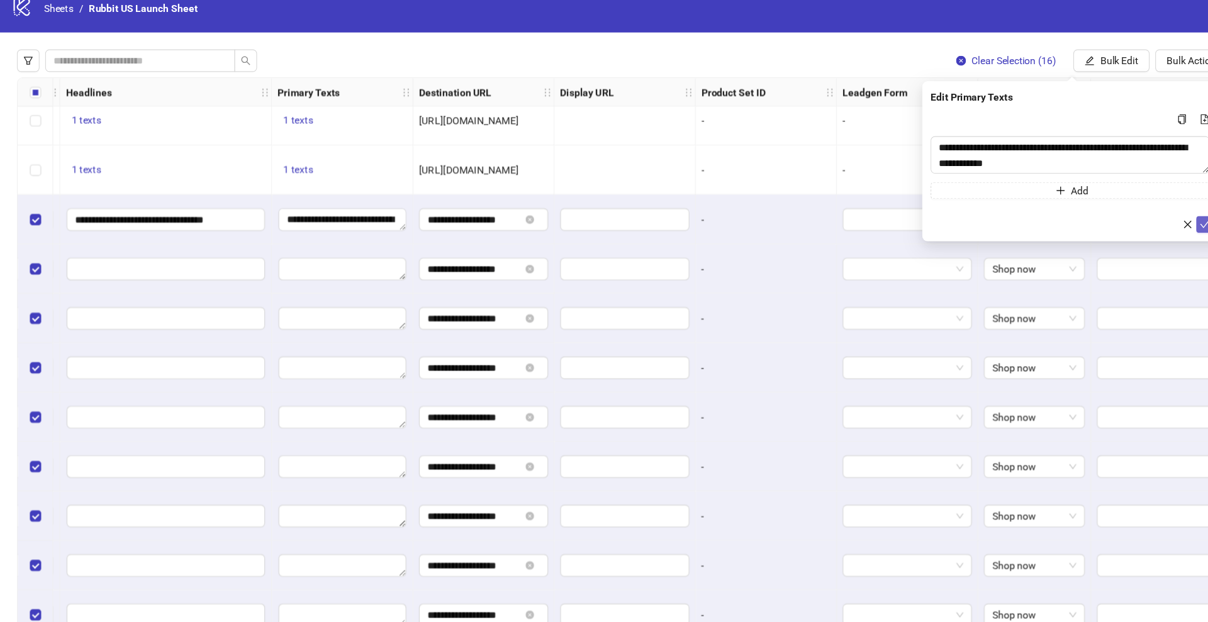
click at [1073, 213] on icon "check" at bounding box center [1073, 214] width 9 height 9
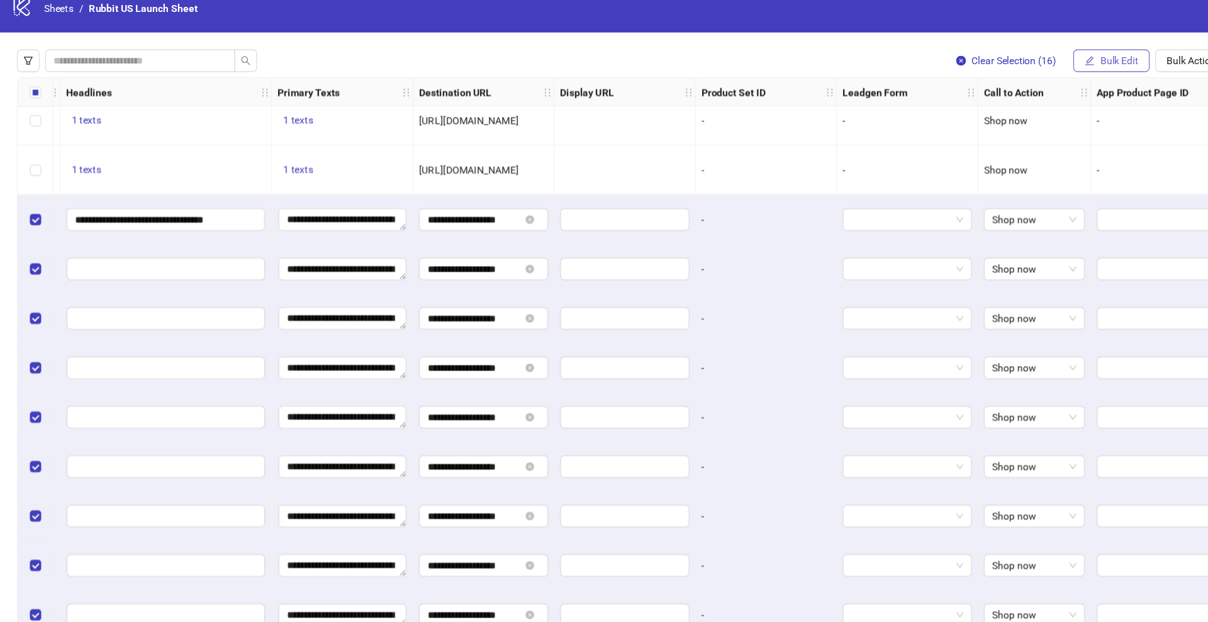
click at [977, 67] on button "Bulk Edit" at bounding box center [990, 68] width 68 height 20
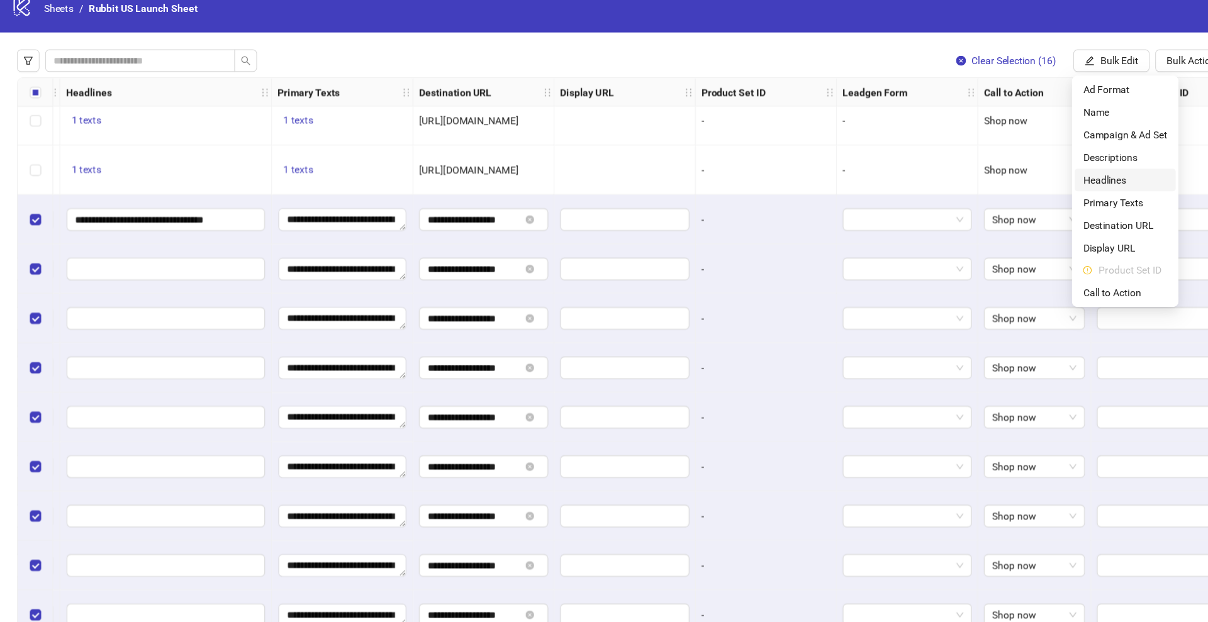
click at [977, 169] on span "Headlines" at bounding box center [1002, 174] width 75 height 14
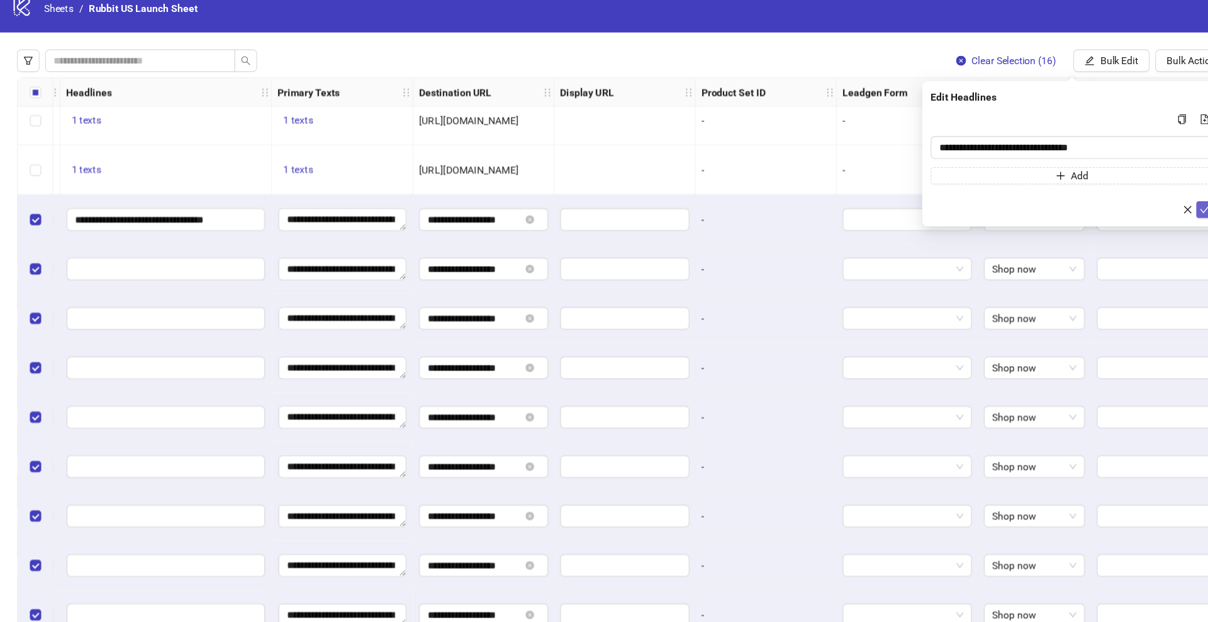
click at [1070, 199] on icon "check" at bounding box center [1073, 200] width 9 height 9
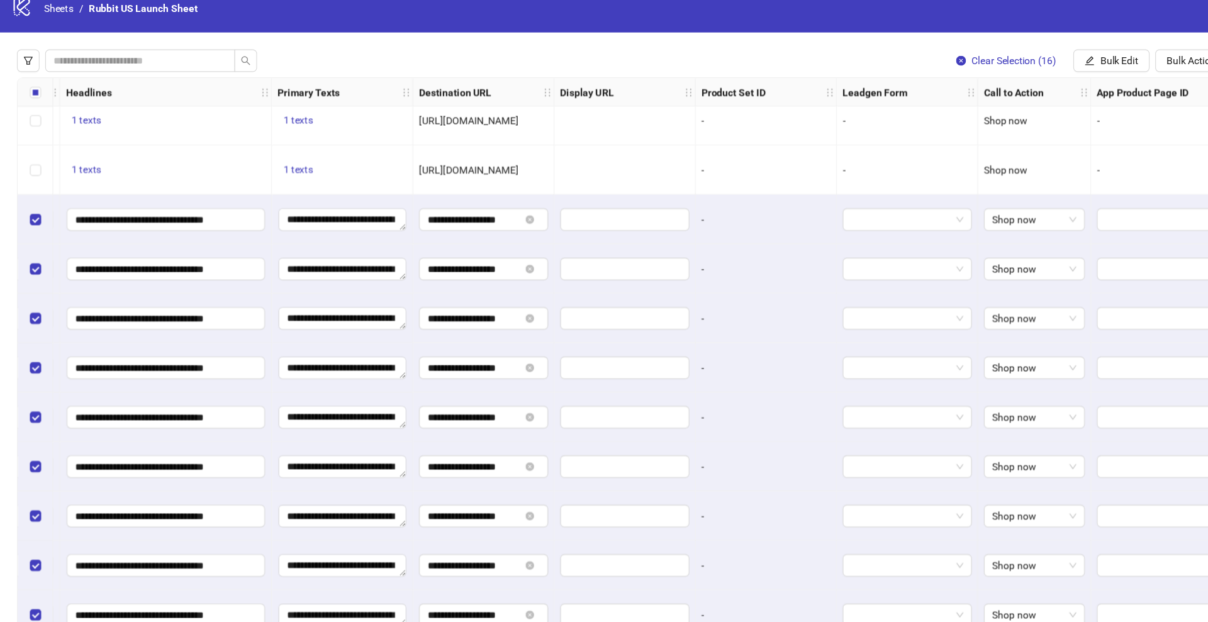
scroll to position [11330, 576]
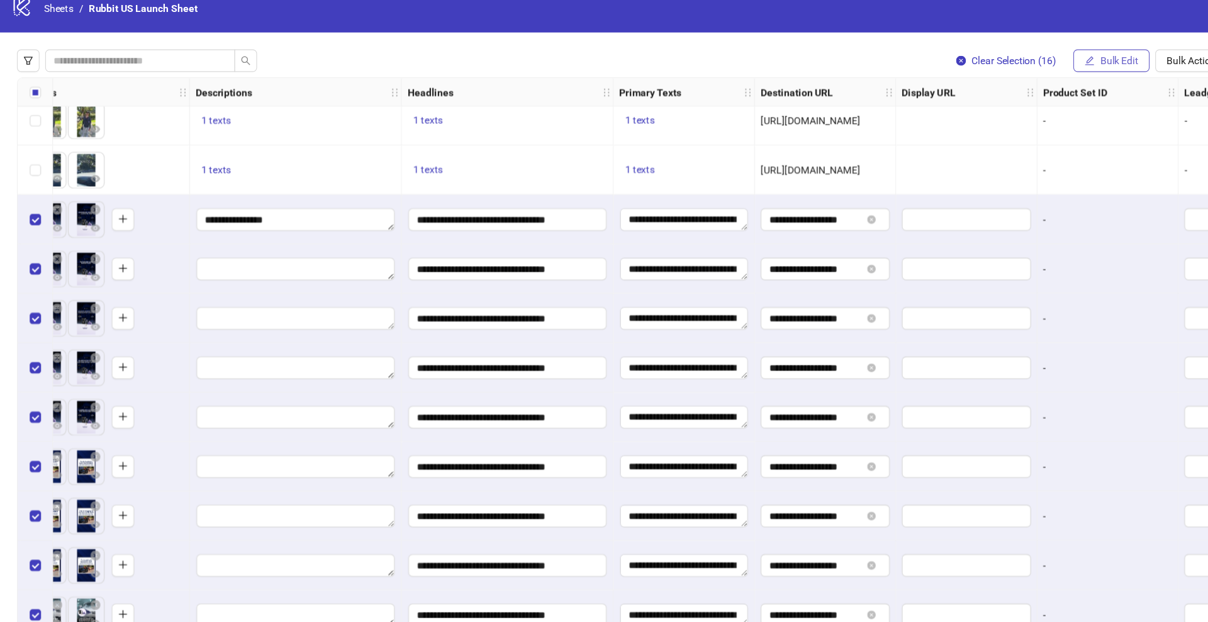
click at [961, 65] on button "Bulk Edit" at bounding box center [990, 68] width 68 height 20
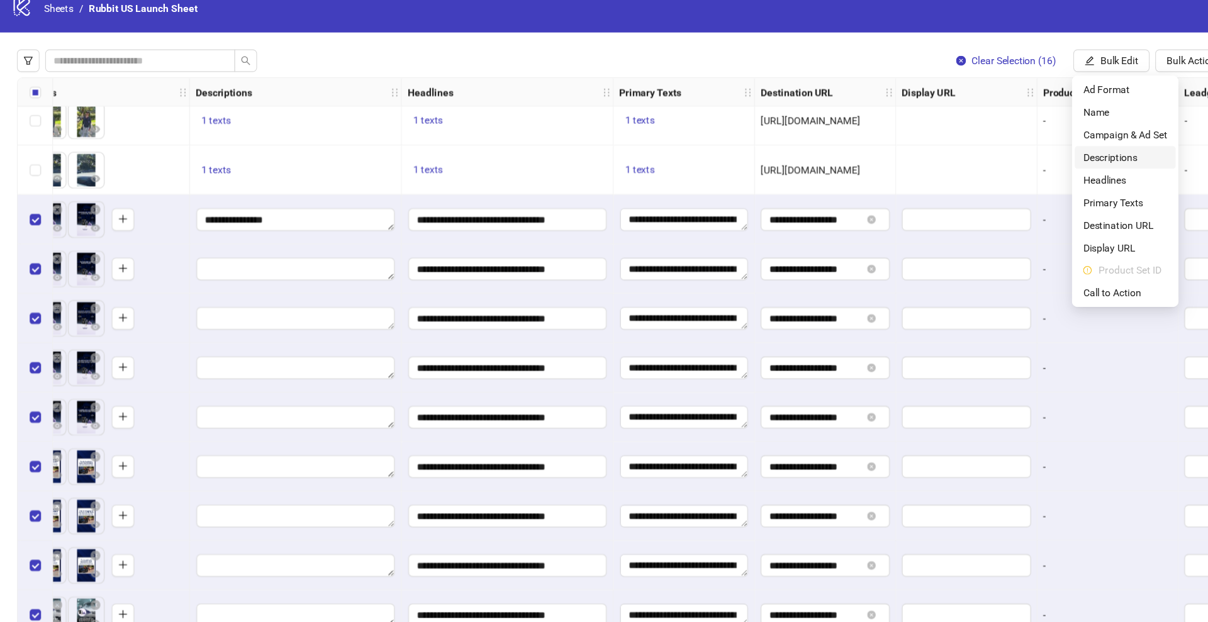
click at [991, 154] on span "Descriptions" at bounding box center [1002, 154] width 75 height 14
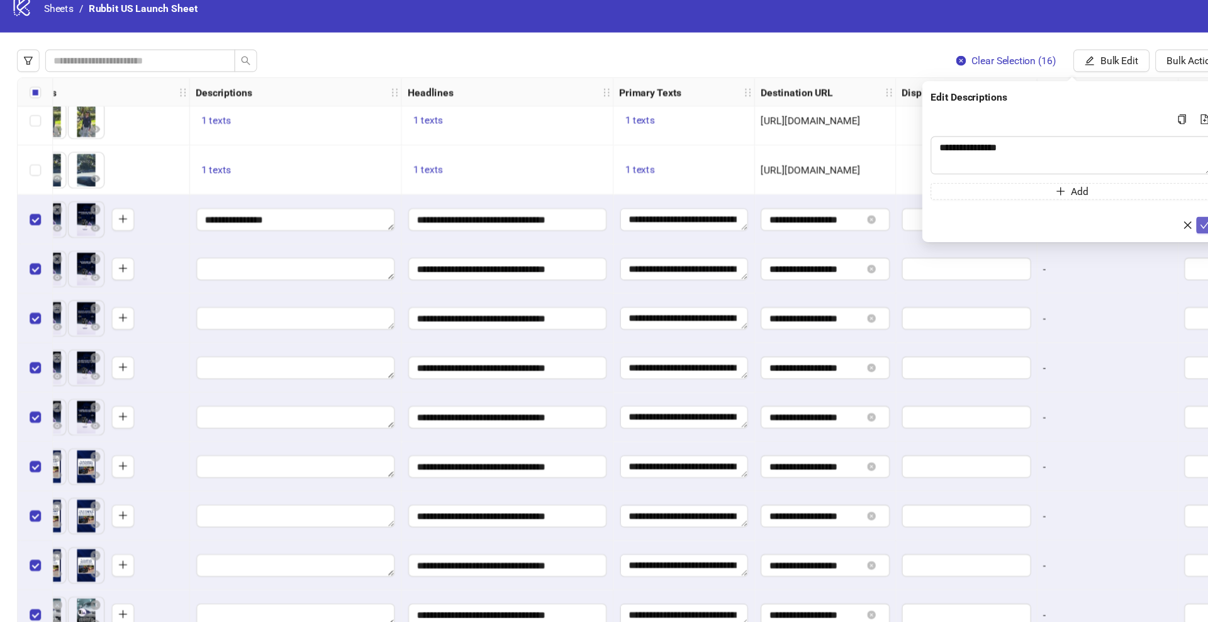
click at [1070, 216] on icon "check" at bounding box center [1073, 214] width 9 height 9
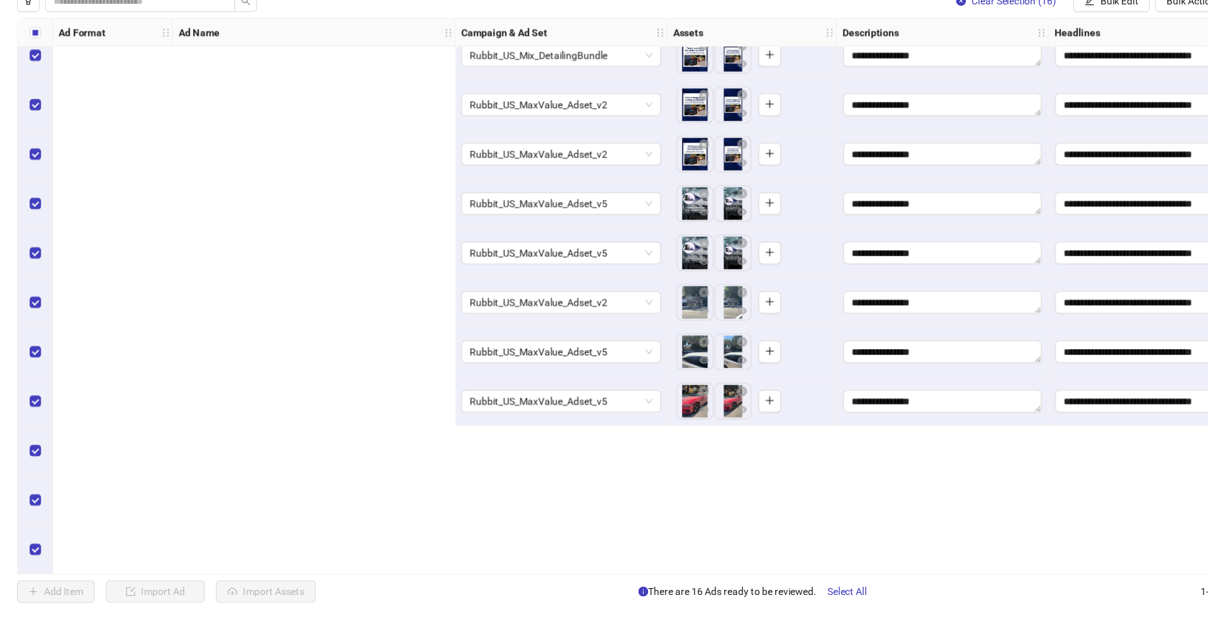
scroll to position [11449, 893]
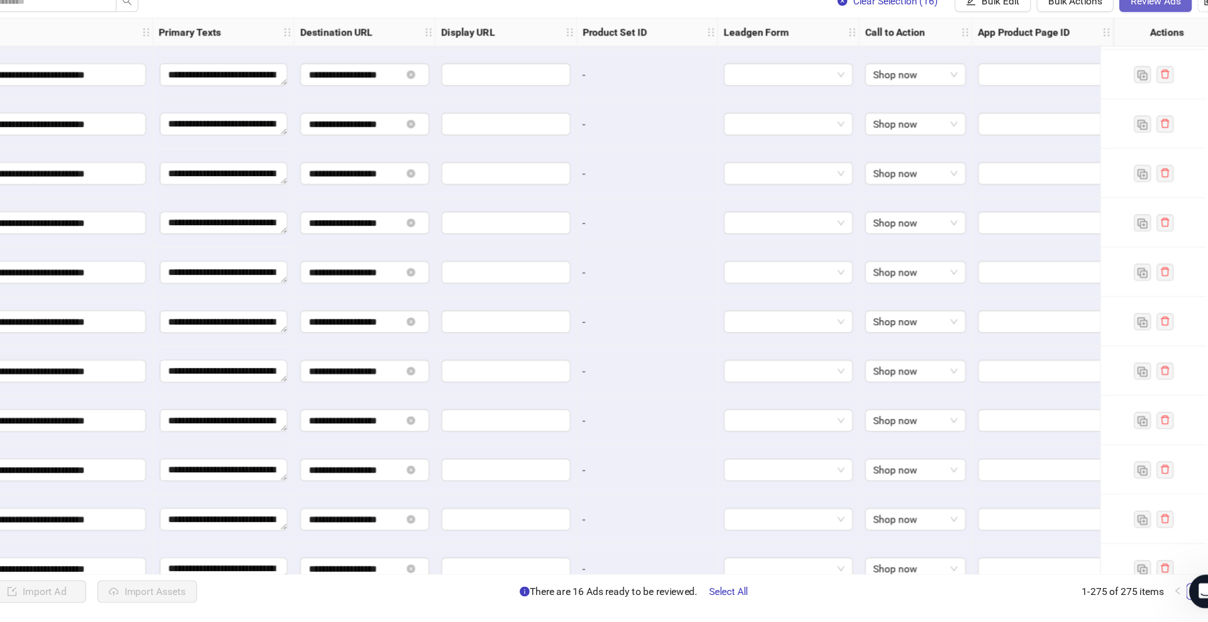
click at [1127, 74] on button "Review Ads" at bounding box center [1135, 68] width 65 height 20
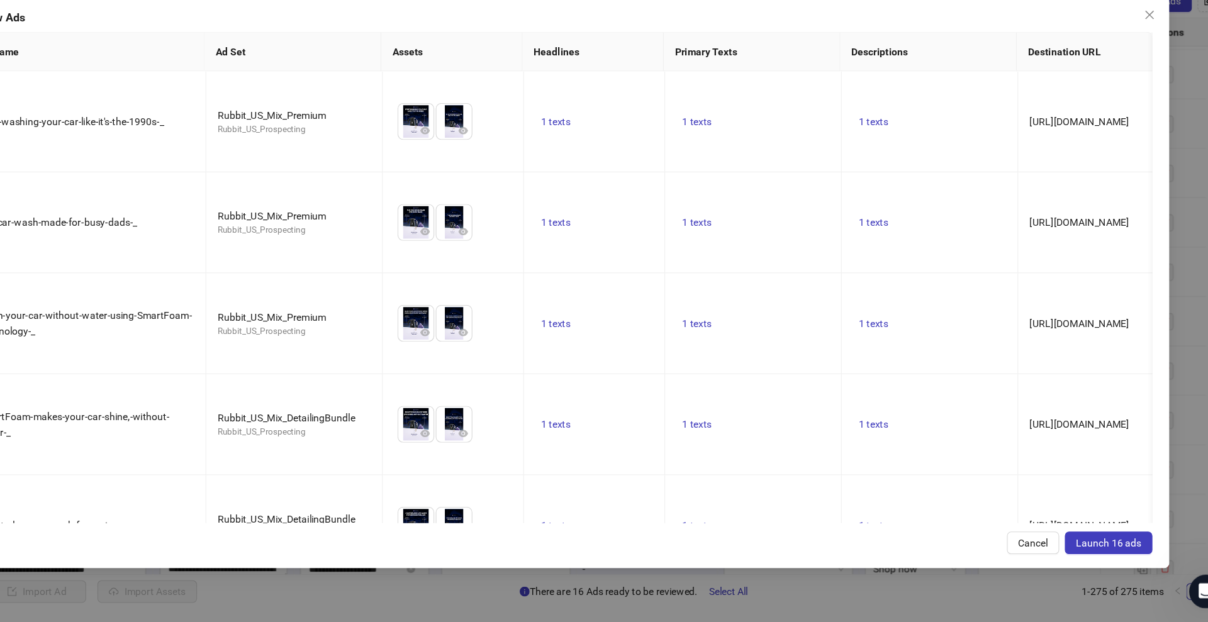
click at [1124, 554] on button "Launch 16 ads" at bounding box center [1094, 551] width 78 height 20
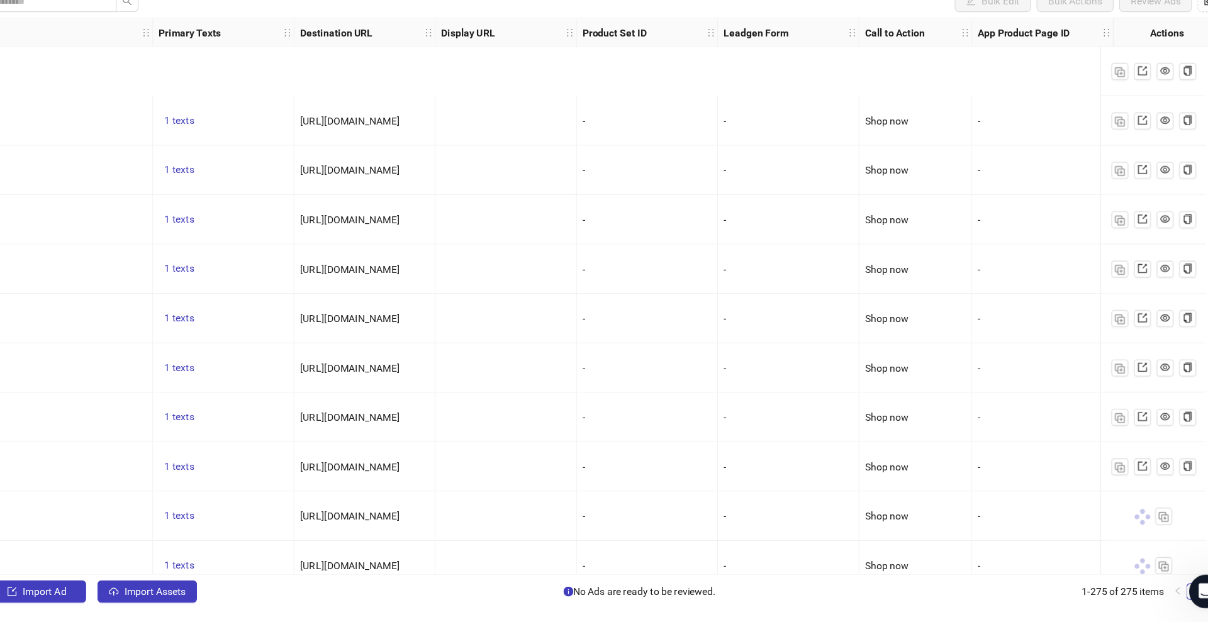
scroll to position [11648, 893]
